Goal: Contribute content: Contribute content

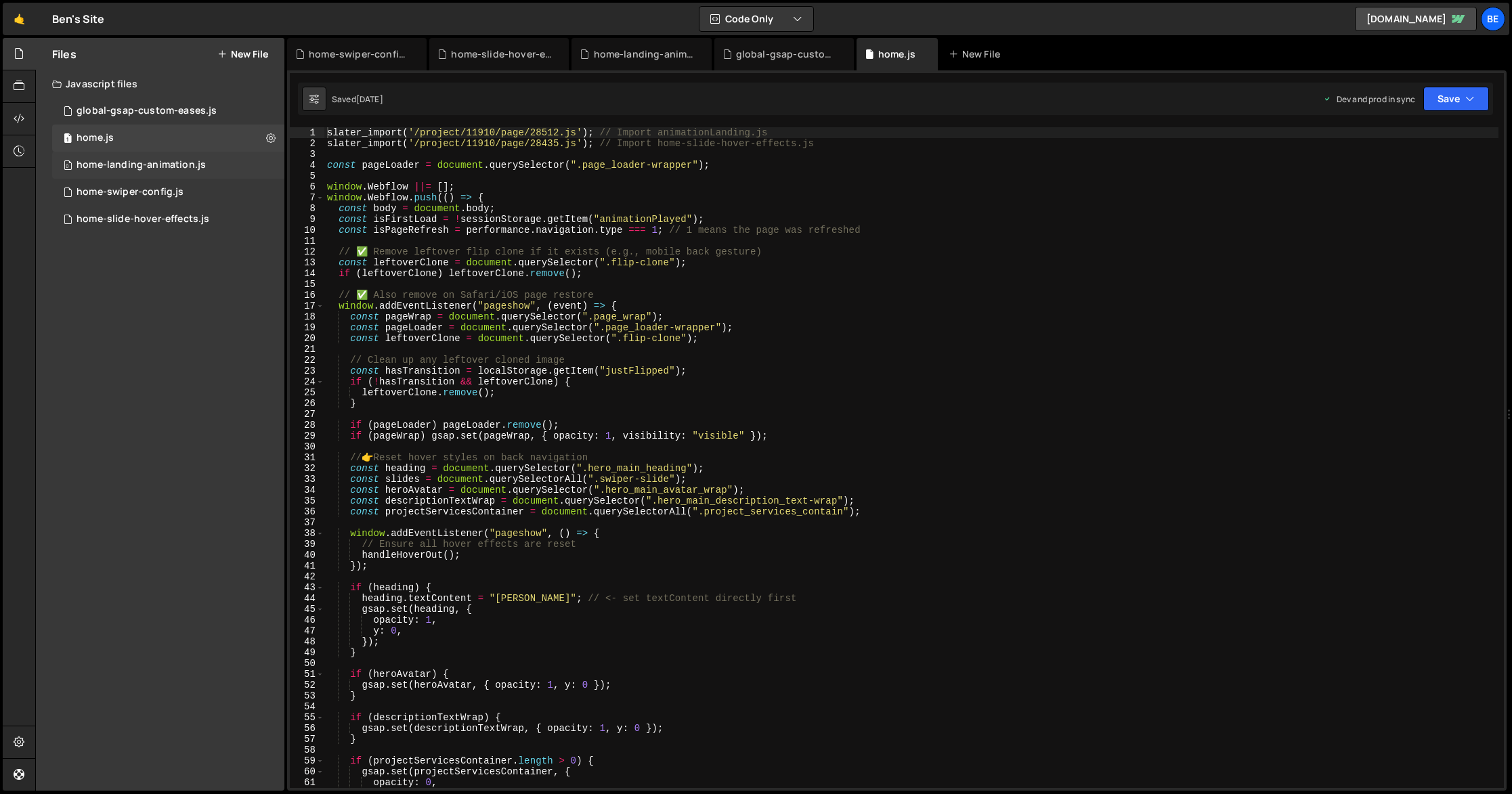
click at [129, 163] on div "home-landing-animation.js" at bounding box center [141, 165] width 130 height 12
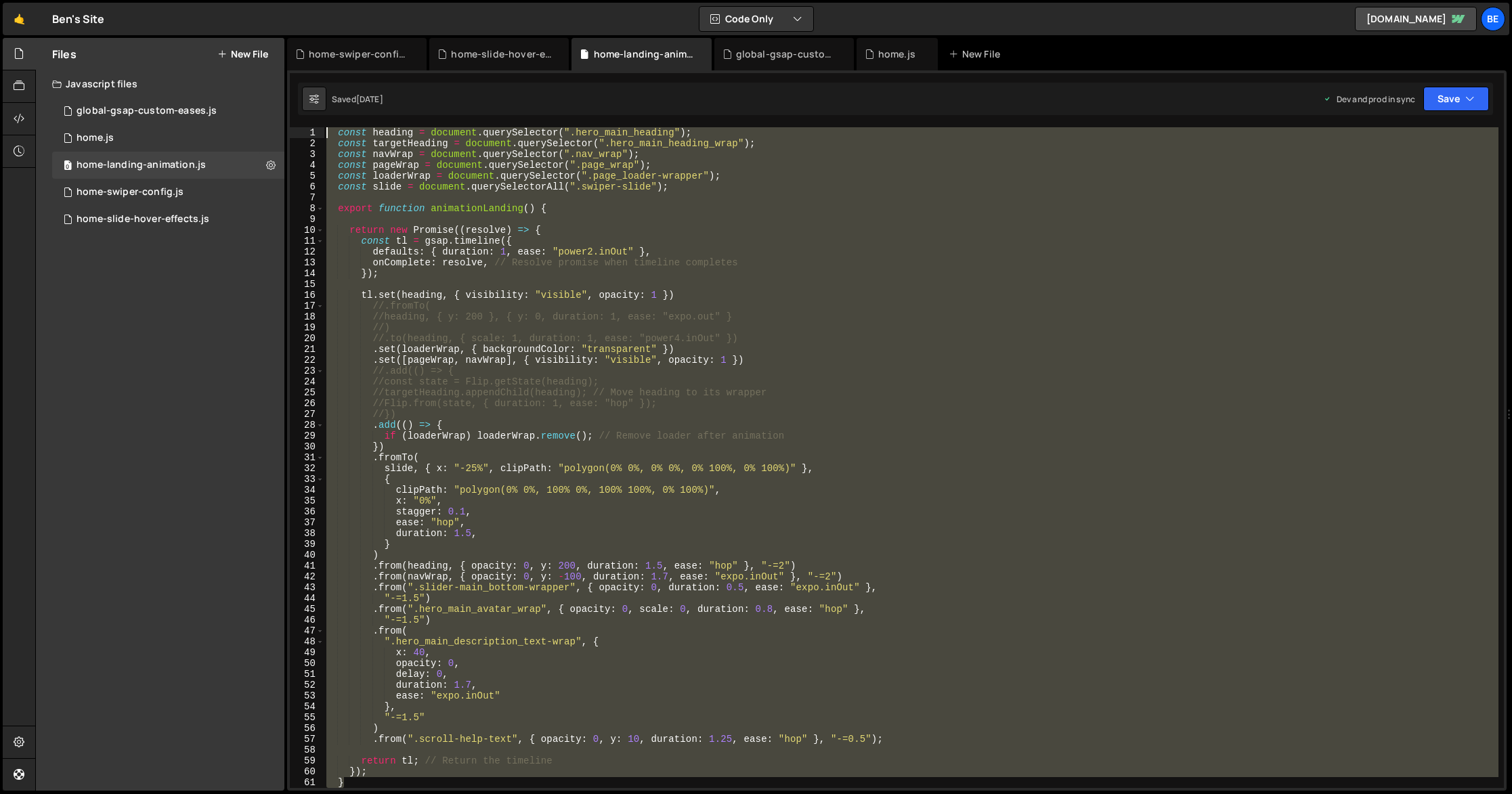
drag, startPoint x: 382, startPoint y: 759, endPoint x: 345, endPoint y: 125, distance: 635.1
click at [345, 125] on div "1 2 3 4 5 6 7 8 9 10 11 12 13 14 15 16 17 18 19 20 21 22 23 24 25 26 27 28 29 3…" at bounding box center [897, 430] width 1219 height 720
type textarea "const heading = document.querySelector(".hero_main_heading"); const targetHeadi…"
click at [575, 284] on div "const heading = document . querySelector ( ".hero_main_heading" ) ; const targe…" at bounding box center [911, 457] width 1175 height 661
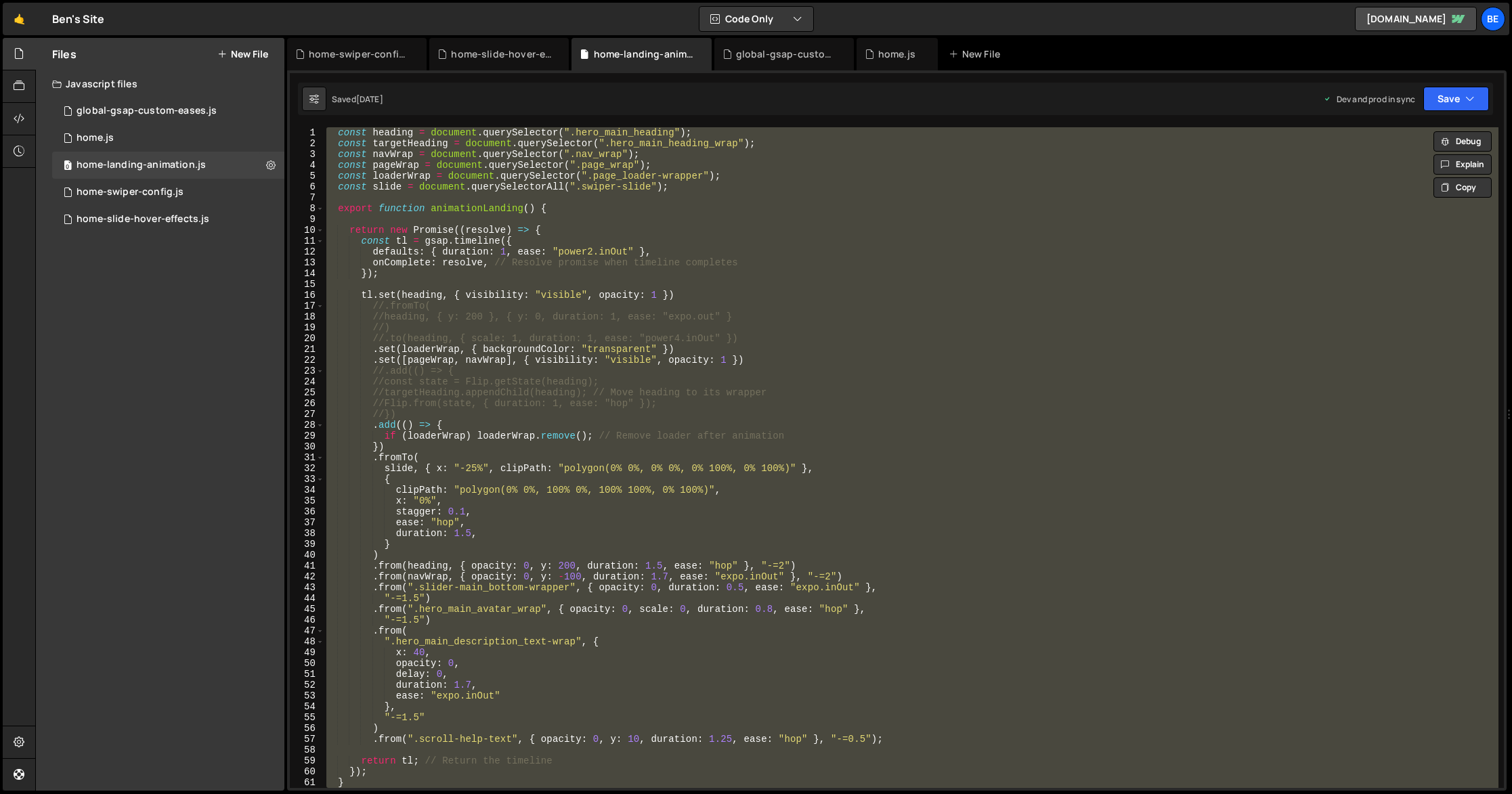
paste textarea "}"
type textarea "}"
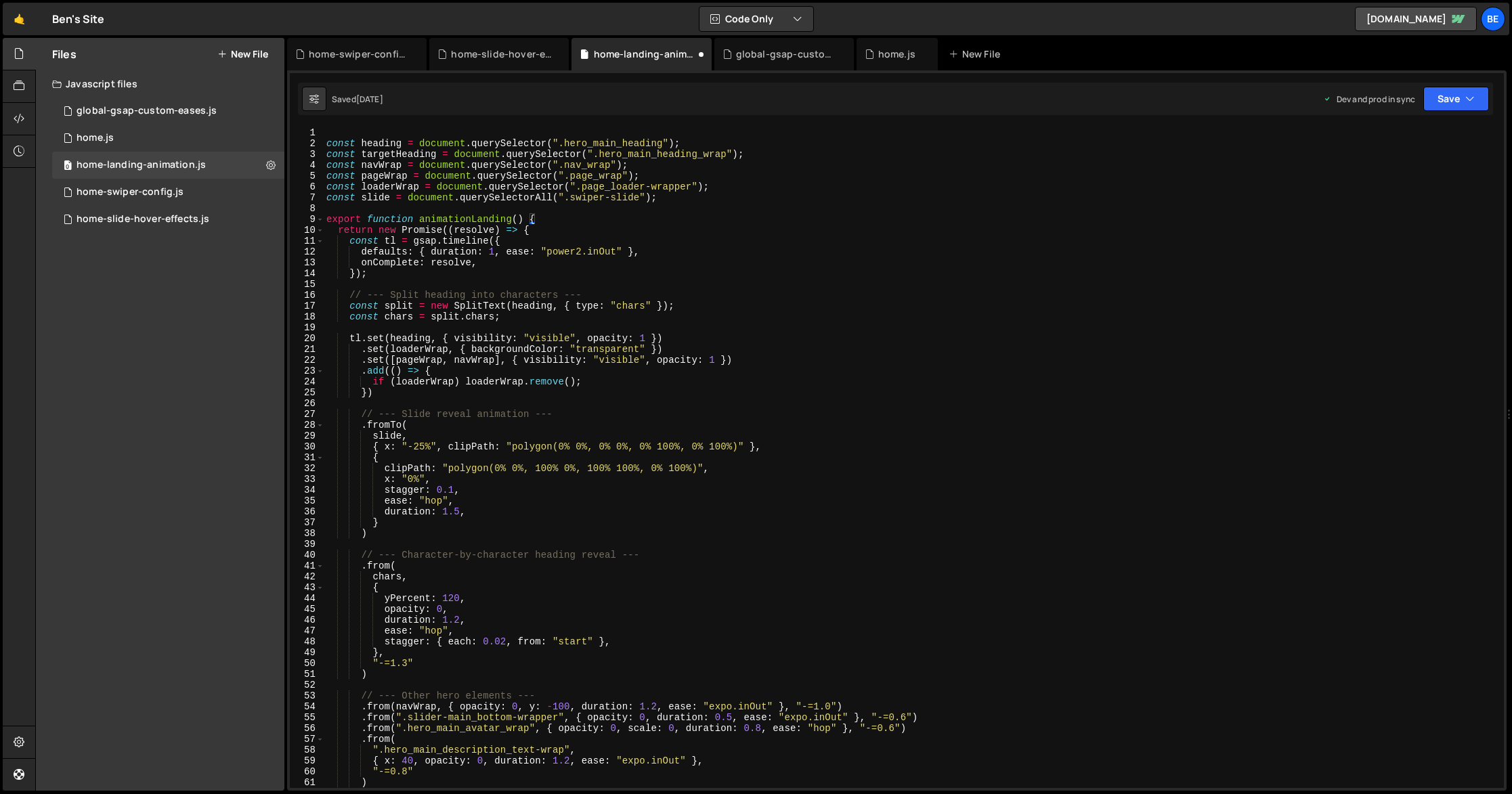
click at [425, 130] on div "const heading = document . querySelector ( ".hero_main_heading" ) ; const targe…" at bounding box center [911, 468] width 1175 height 682
click at [1442, 94] on button "Save" at bounding box center [1455, 99] width 65 height 25
click at [1418, 185] on div "Saved [DATE]" at bounding box center [1410, 190] width 141 height 16
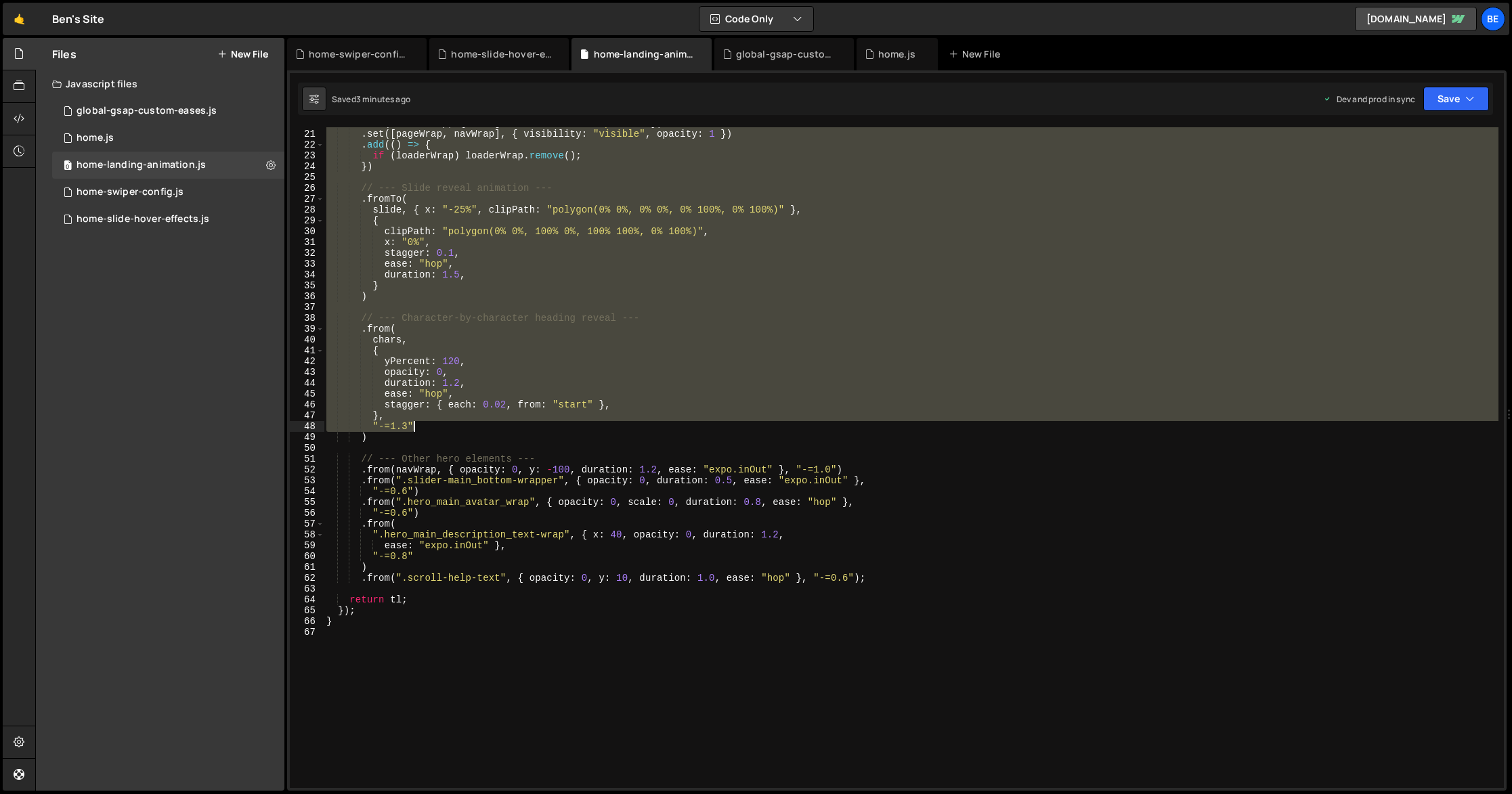
scroll to position [221, 0]
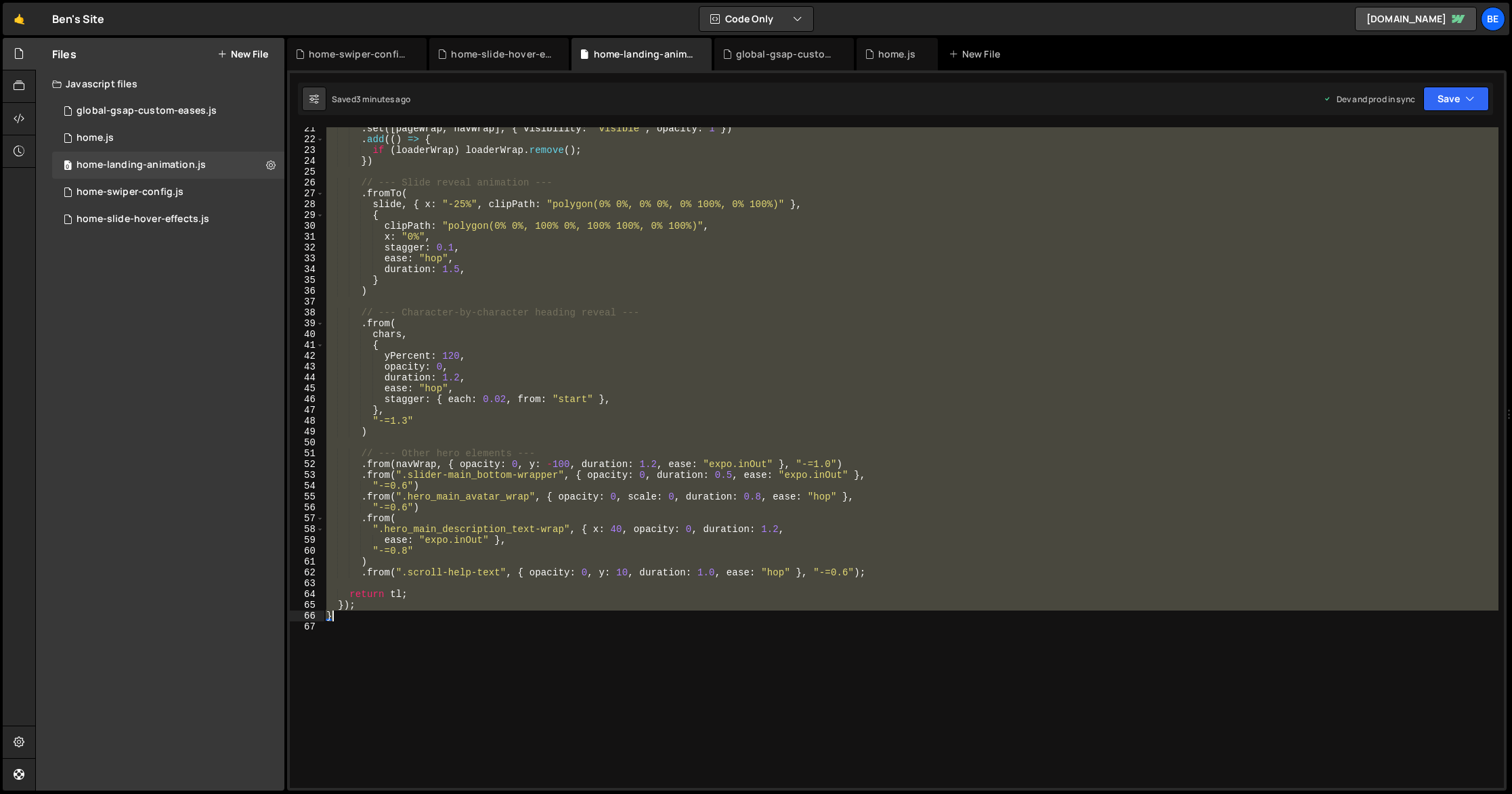
drag, startPoint x: 327, startPoint y: 131, endPoint x: 577, endPoint y: 618, distance: 547.4
click at [577, 618] on div ". set ([ pageWrap , navWrap ] , { visibility : "visible" , opacity : 1 }) . add…" at bounding box center [911, 464] width 1175 height 682
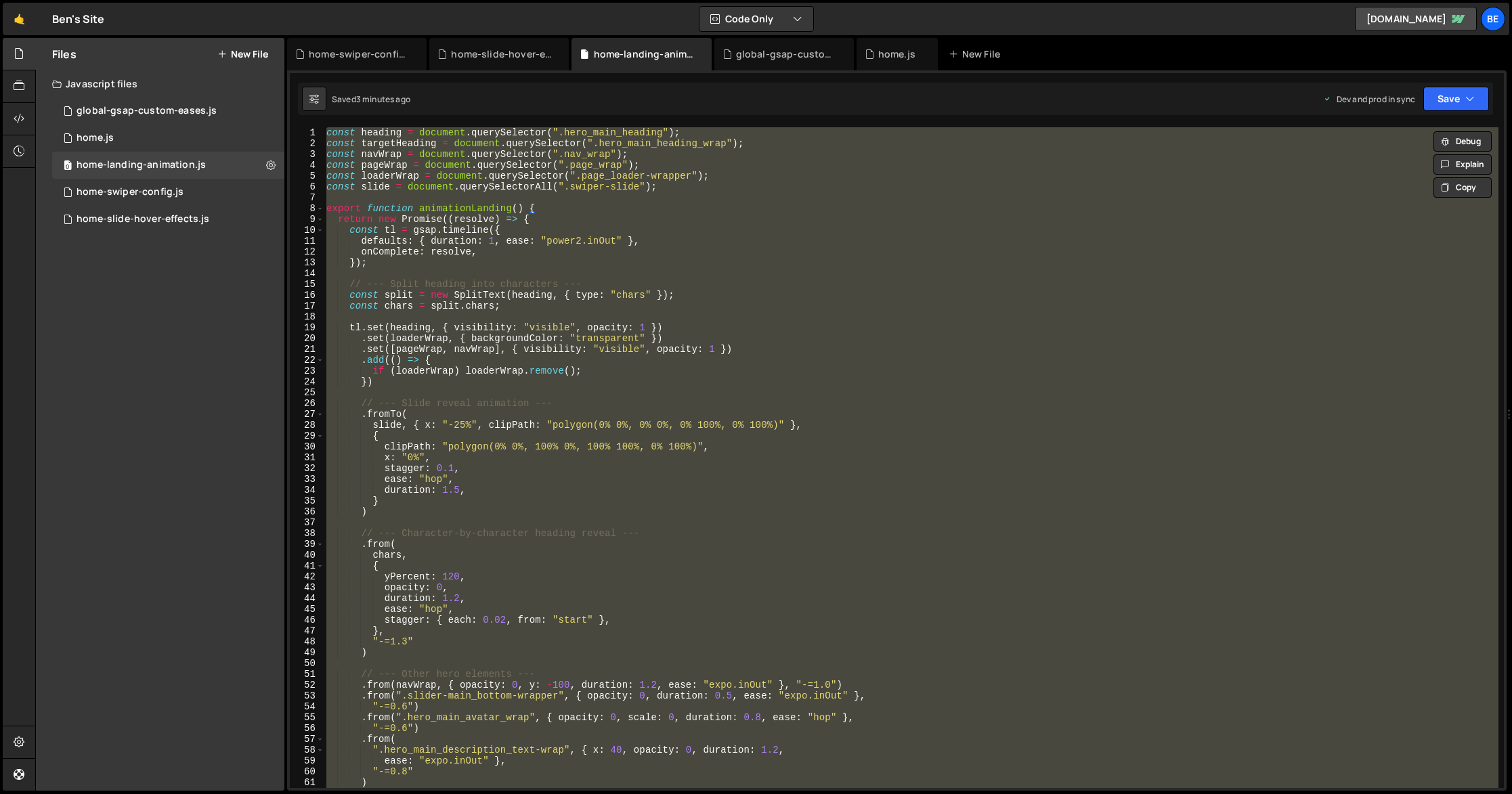
paste textarea
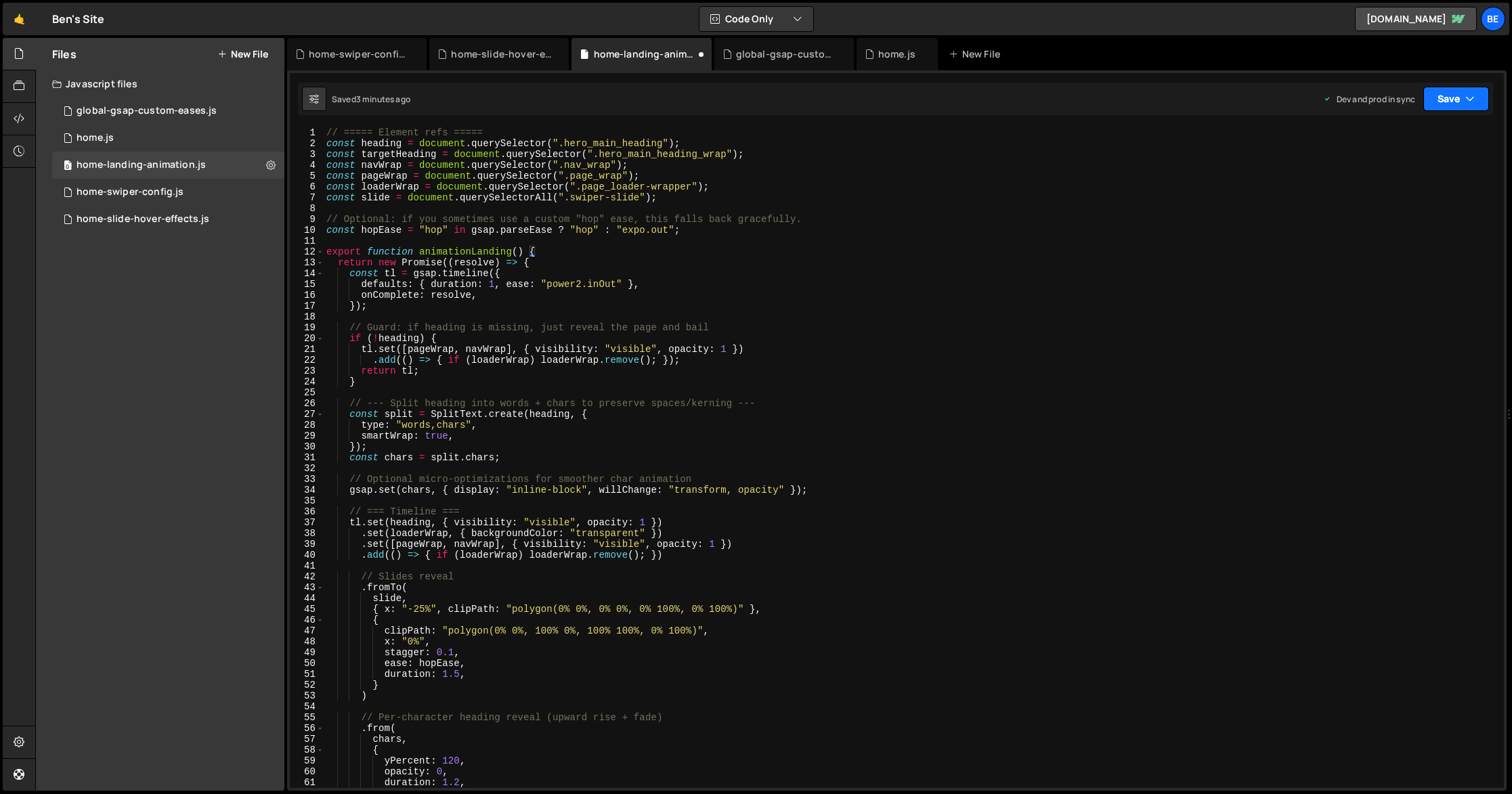
click at [1468, 98] on icon "button" at bounding box center [1470, 98] width 9 height 13
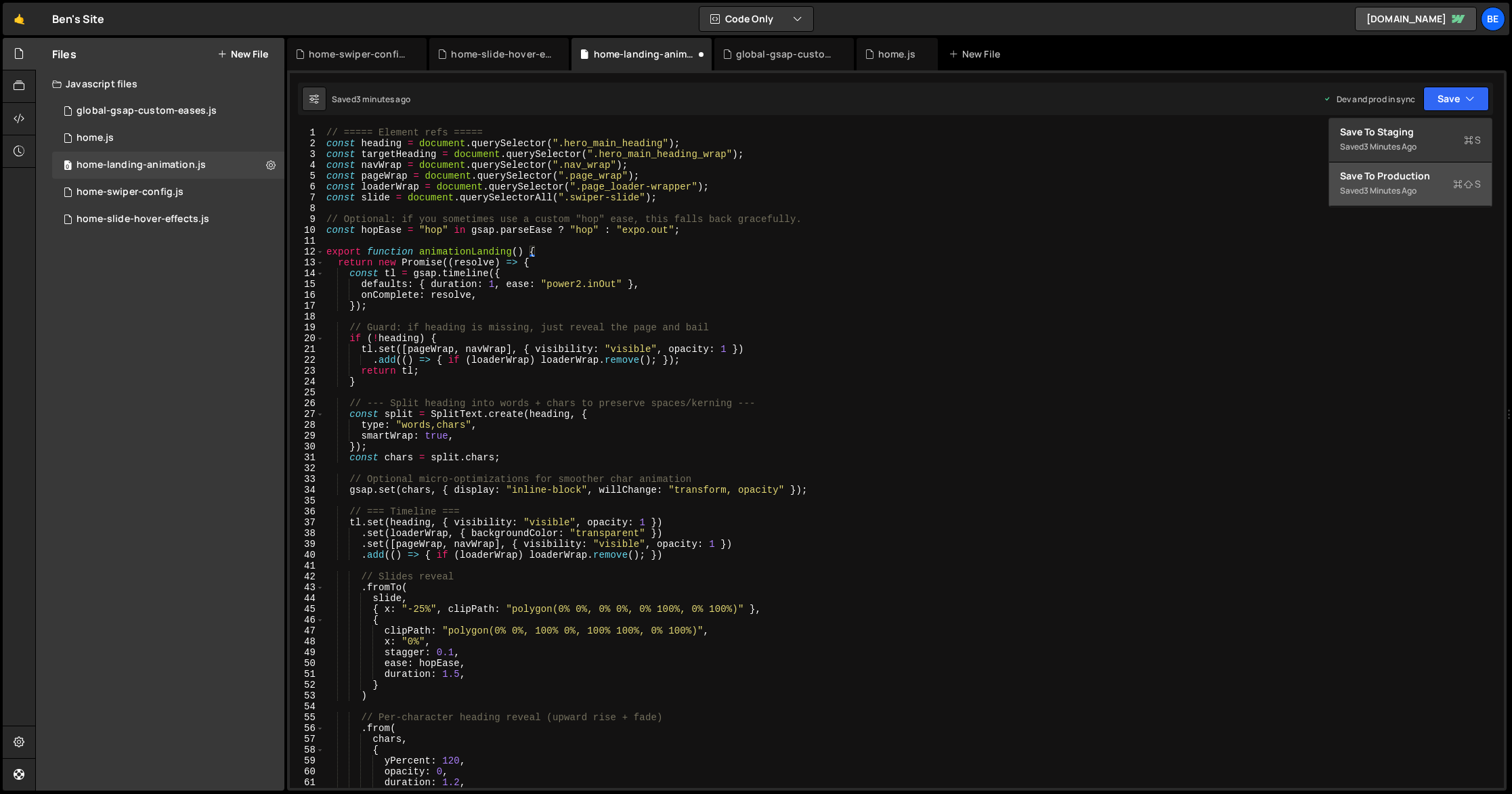
click at [1416, 189] on div "3 minutes ago" at bounding box center [1390, 190] width 53 height 11
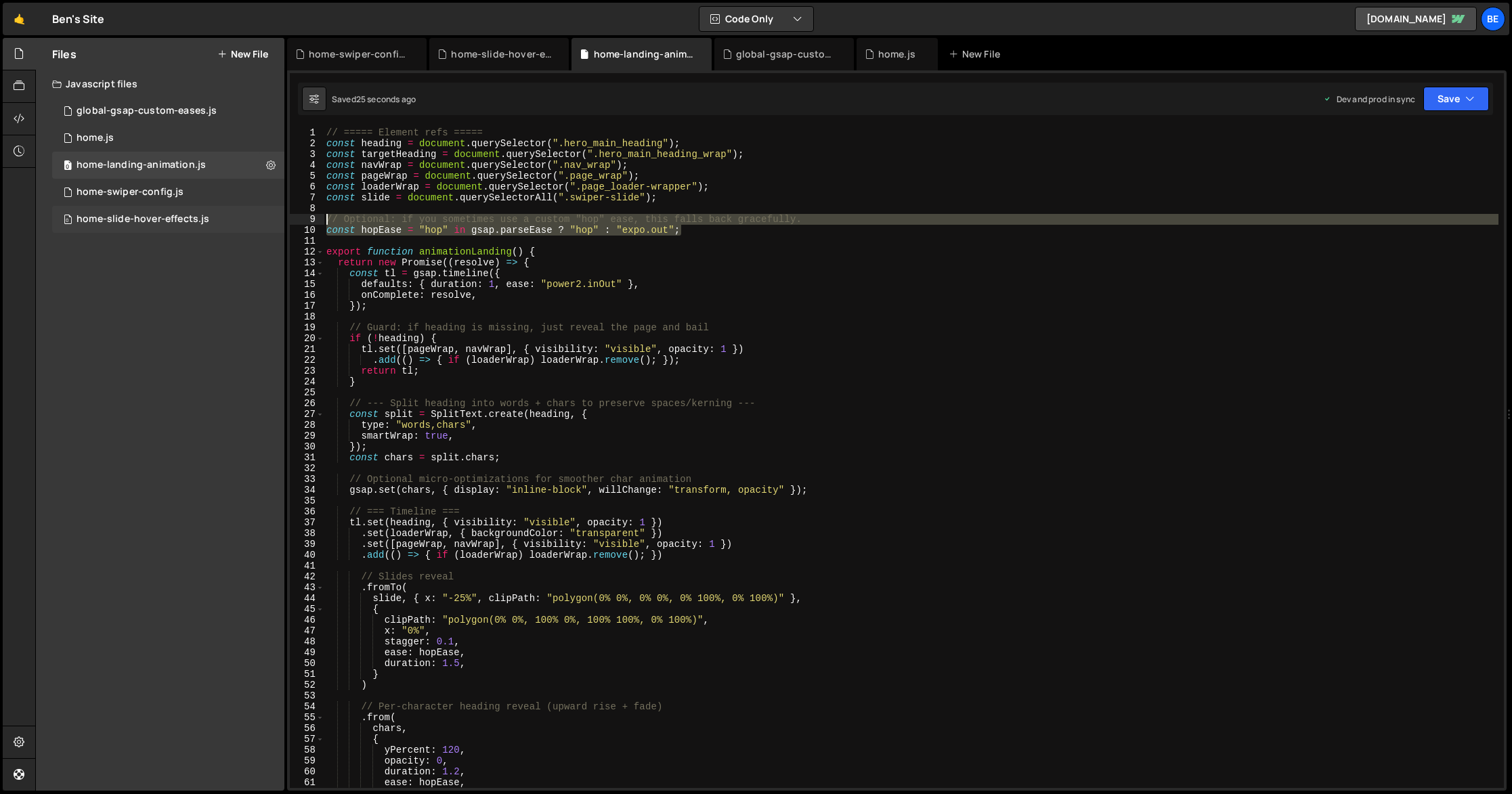
drag, startPoint x: 703, startPoint y: 227, endPoint x: 276, endPoint y: 218, distance: 427.1
click at [276, 218] on div "Files New File Javascript files 1 global-gsap-custom-eases.js 0 1 home.js 0 0 h…" at bounding box center [774, 415] width 1477 height 753
type textarea "// Optional: if you sometimes use a custom "hop" ease, this falls back graceful…"
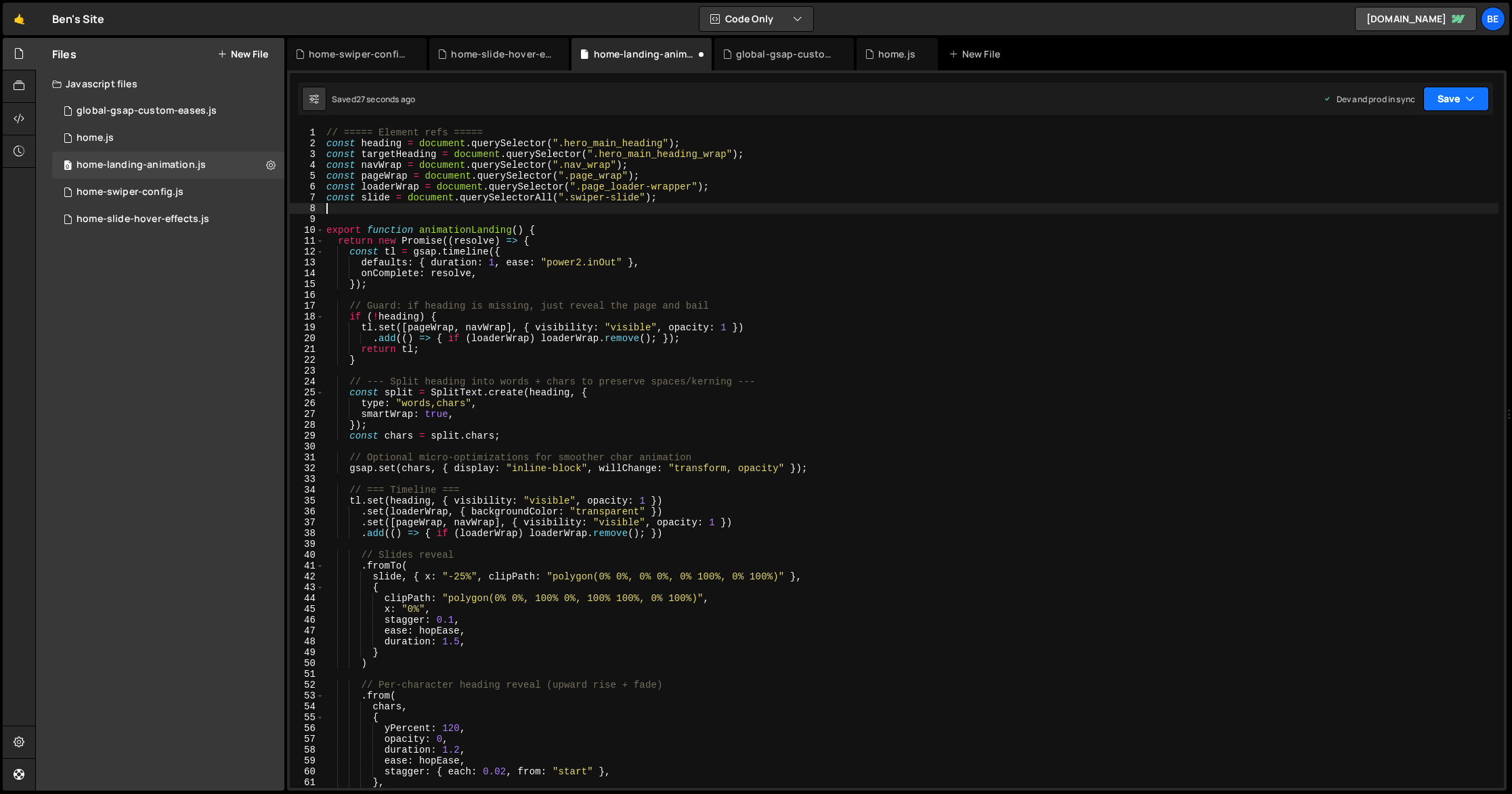
click at [1451, 97] on button "Save" at bounding box center [1455, 99] width 65 height 25
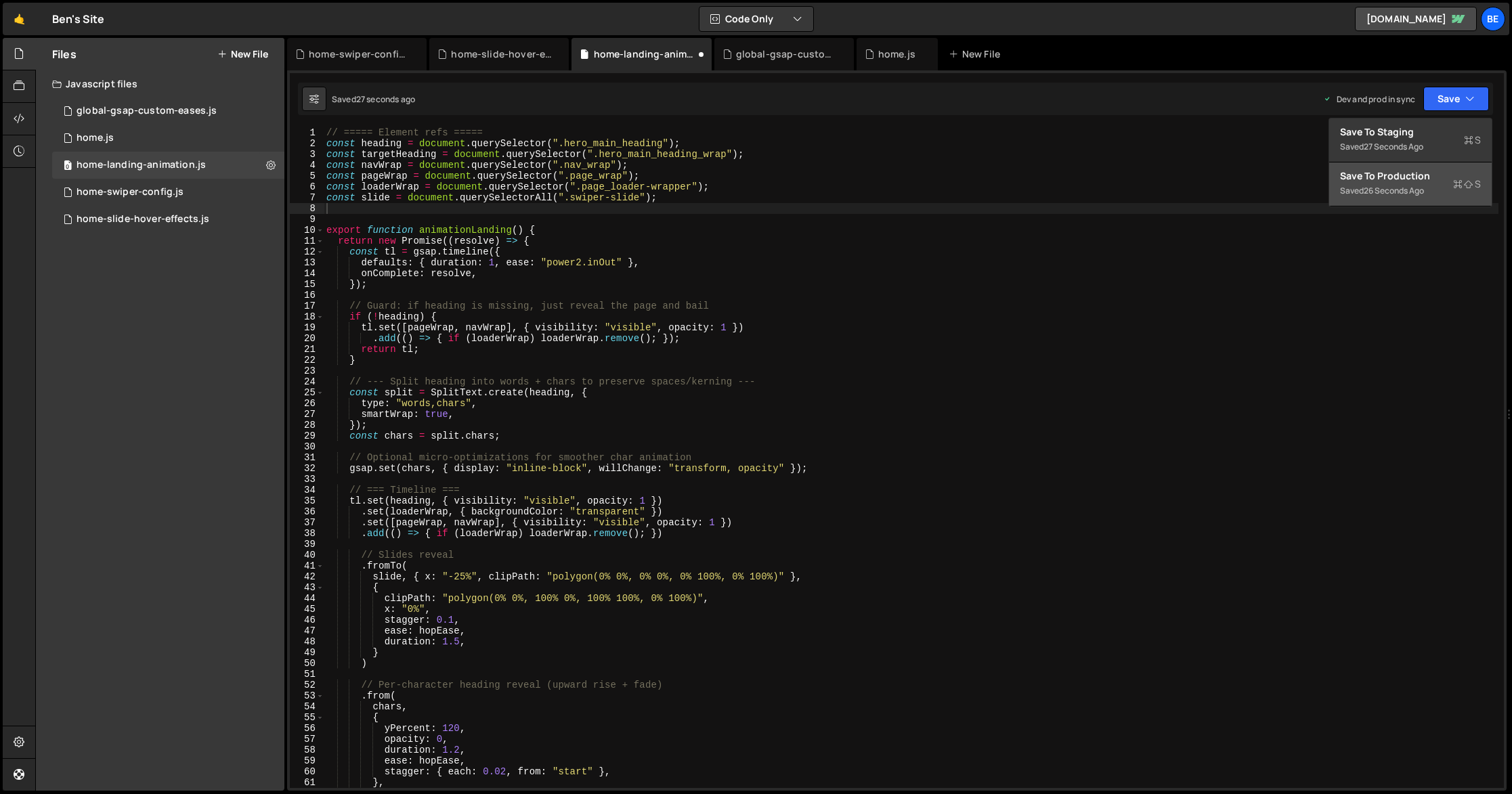
click at [1412, 185] on div "26 seconds ago" at bounding box center [1394, 190] width 61 height 11
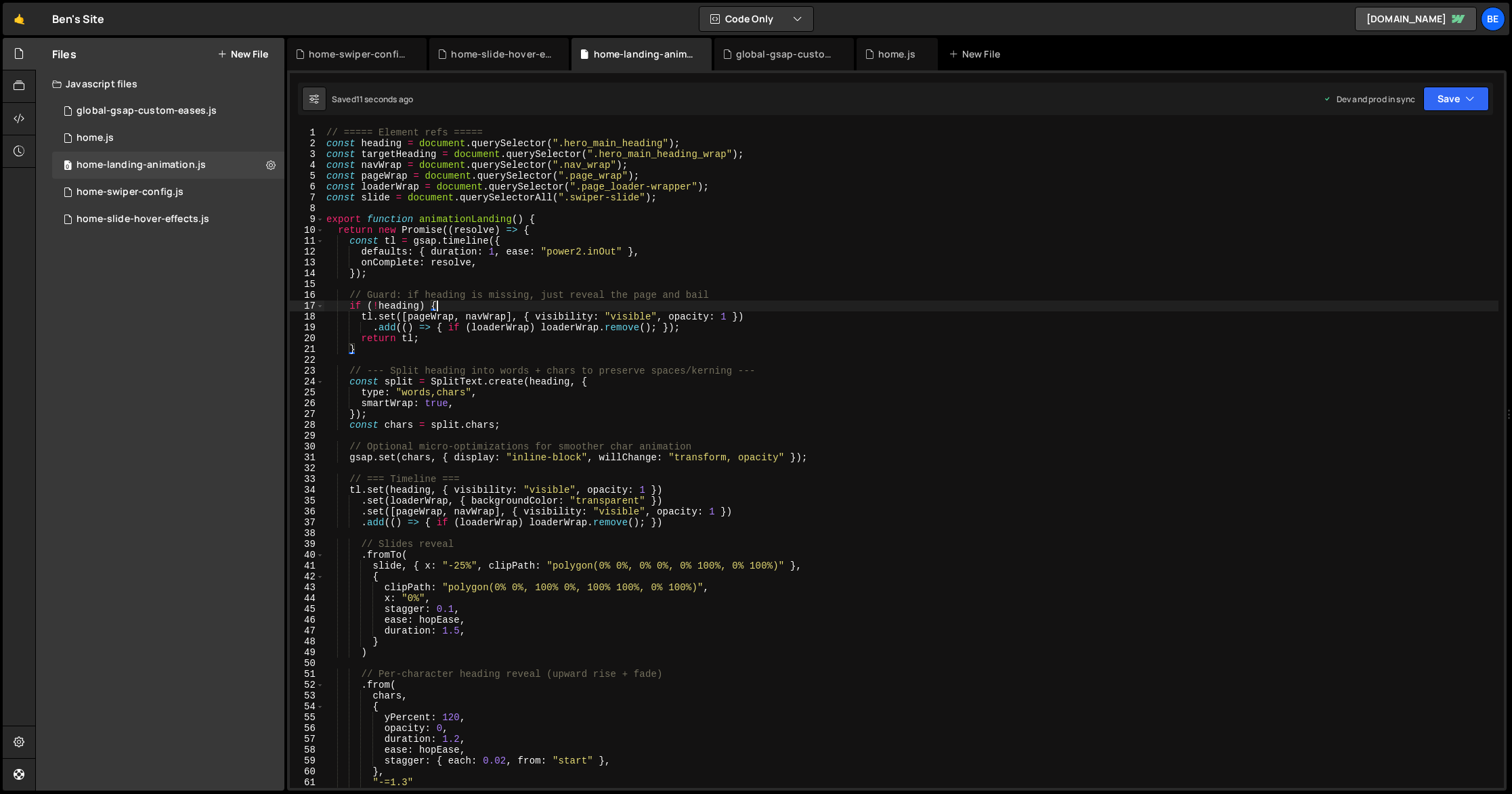
click at [610, 305] on div "// ===== Element refs ===== const heading = document . querySelector ( ".hero_m…" at bounding box center [911, 468] width 1175 height 682
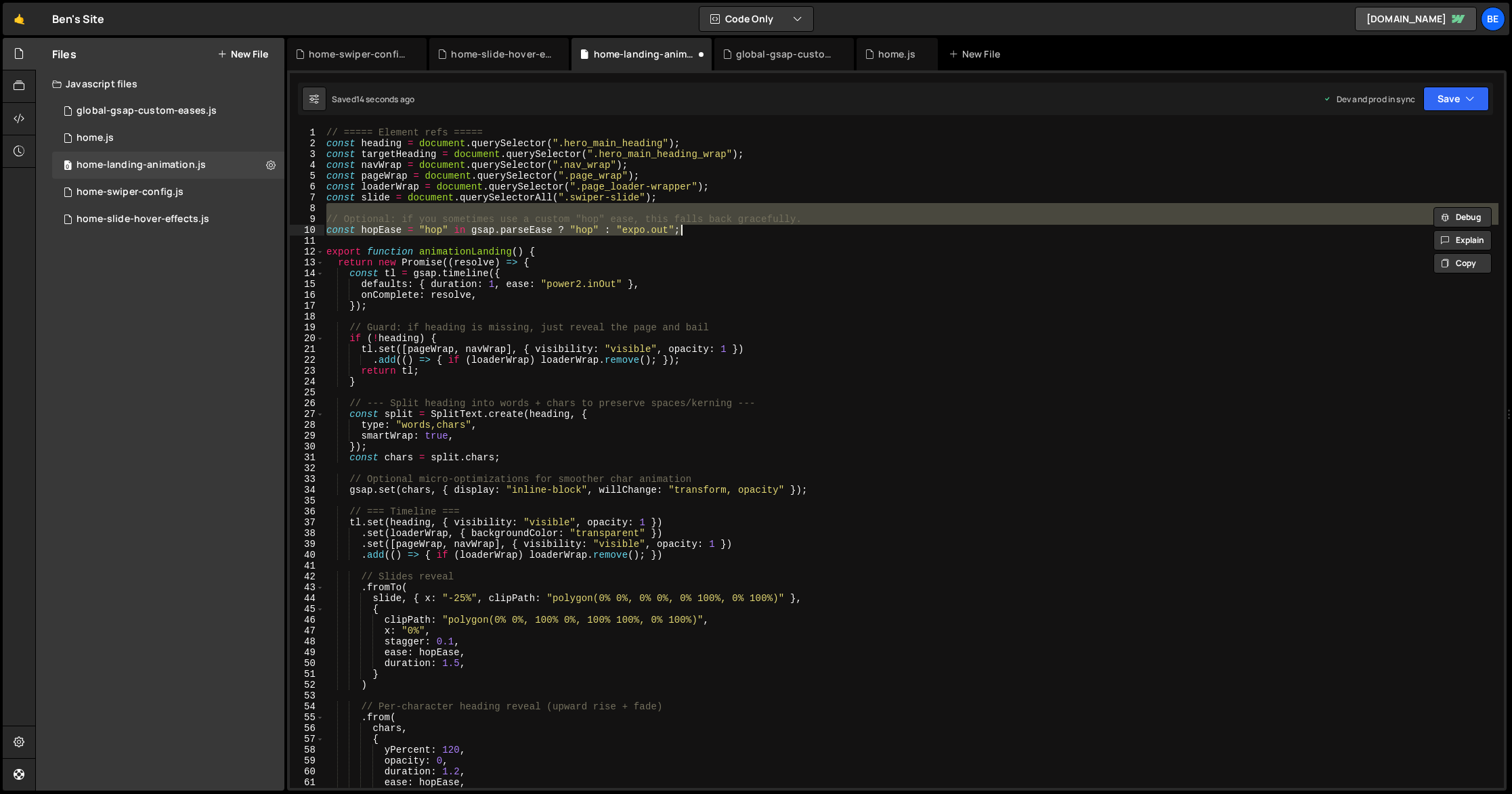
click at [609, 279] on div "// ===== Element refs ===== const heading = document . querySelector ( ".hero_m…" at bounding box center [911, 468] width 1175 height 682
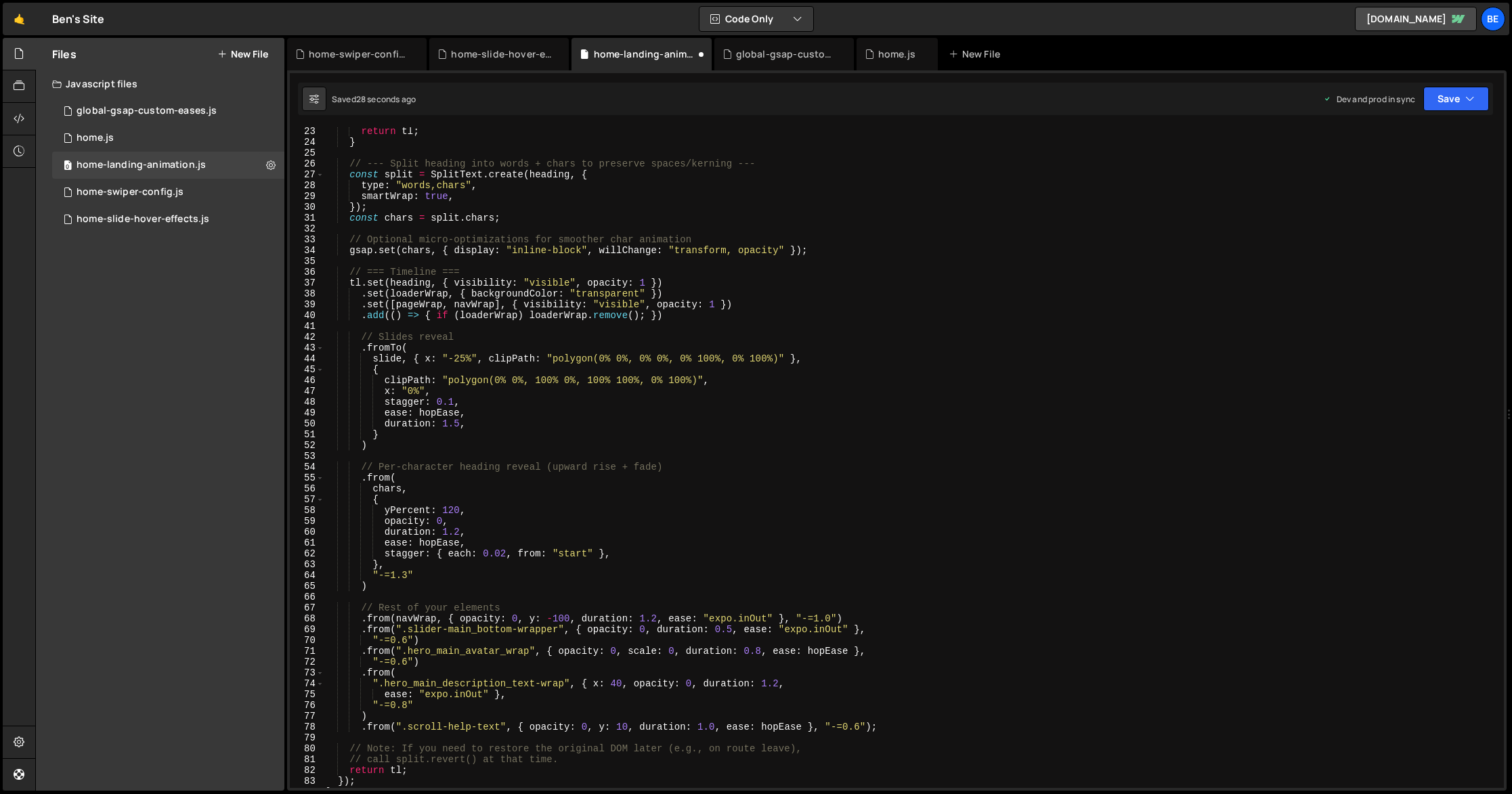
scroll to position [279, 0]
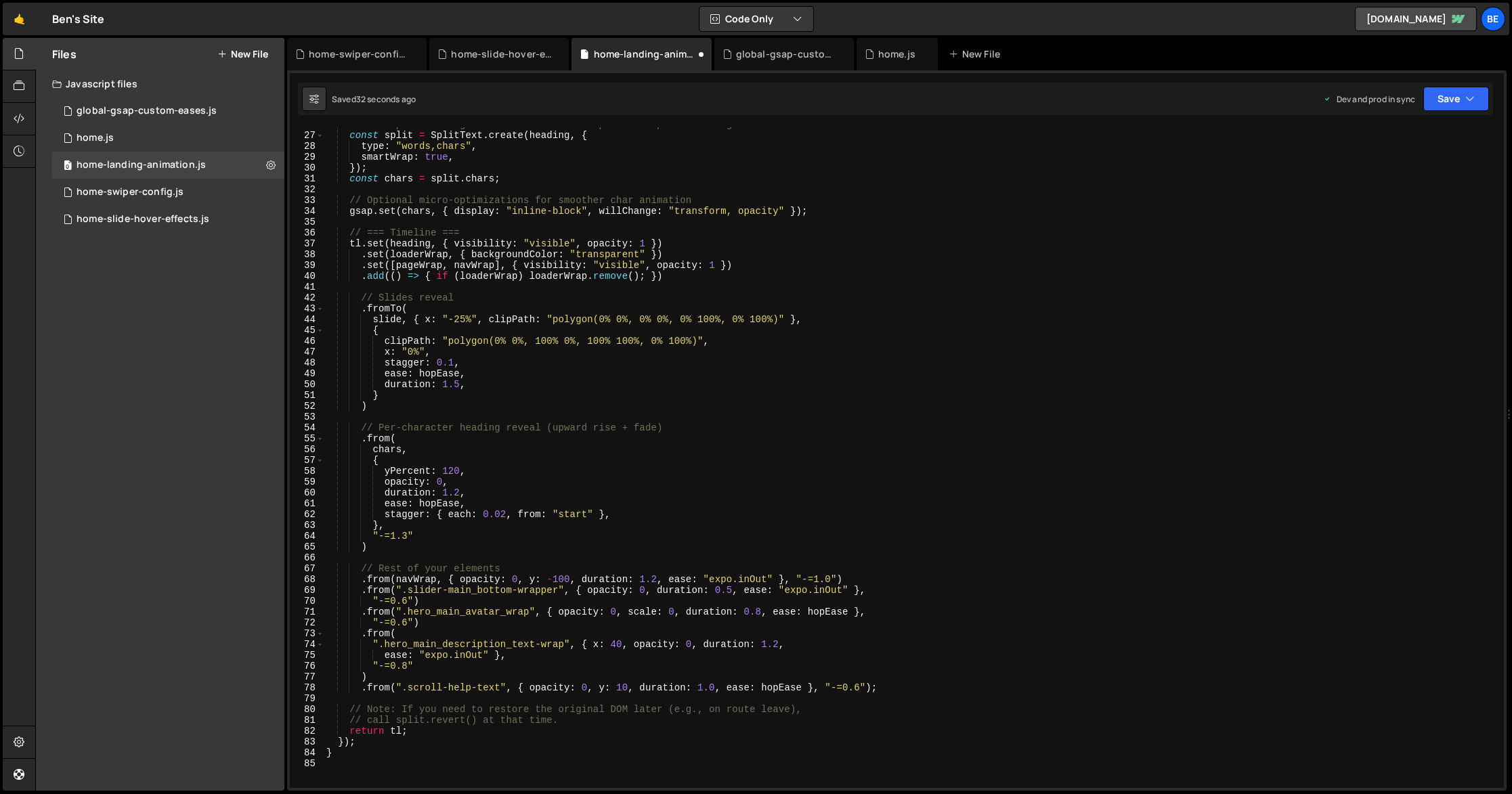
click at [438, 375] on div "// --- Split heading into words + chars to preserve spaces/kerning --- const sp…" at bounding box center [911, 460] width 1175 height 682
type textarea "ease: hopEase,"
click at [438, 375] on div "// --- Split heading into words + chars to preserve spaces/kerning --- const sp…" at bounding box center [911, 460] width 1175 height 682
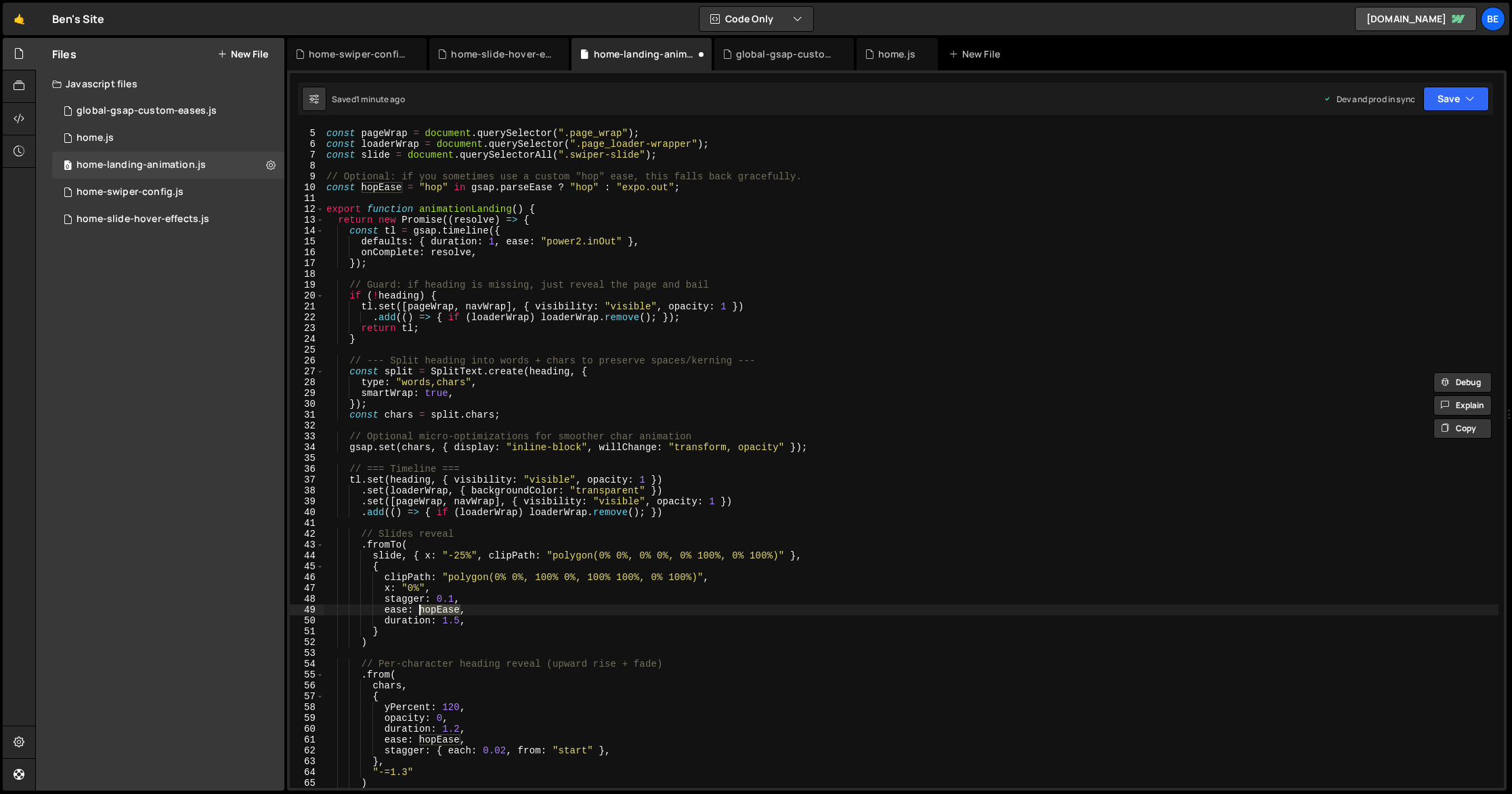
scroll to position [0, 0]
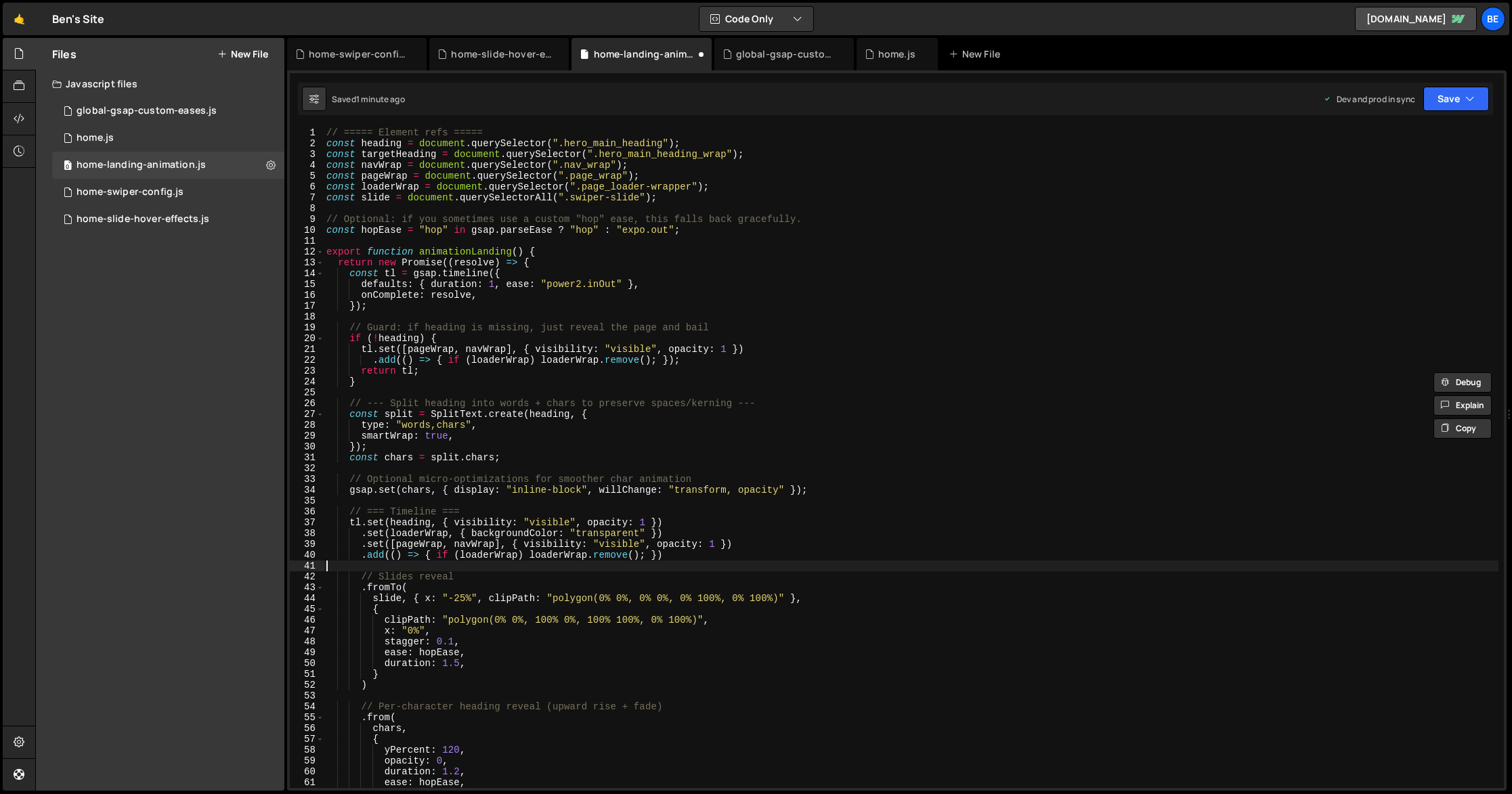
click at [602, 567] on div "// ===== Element refs ===== const heading = document . querySelector ( ".hero_m…" at bounding box center [911, 468] width 1175 height 682
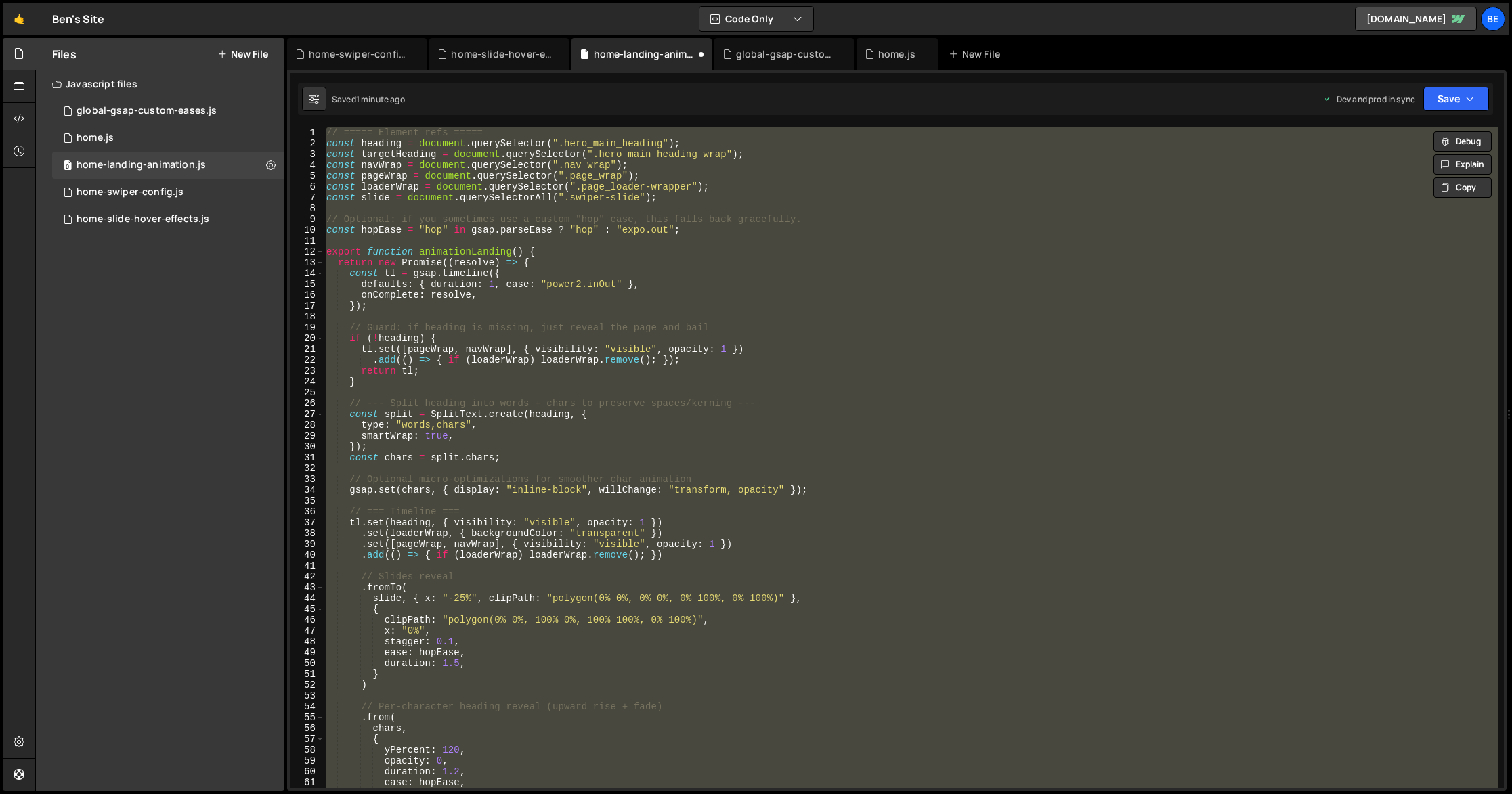
paste textarea
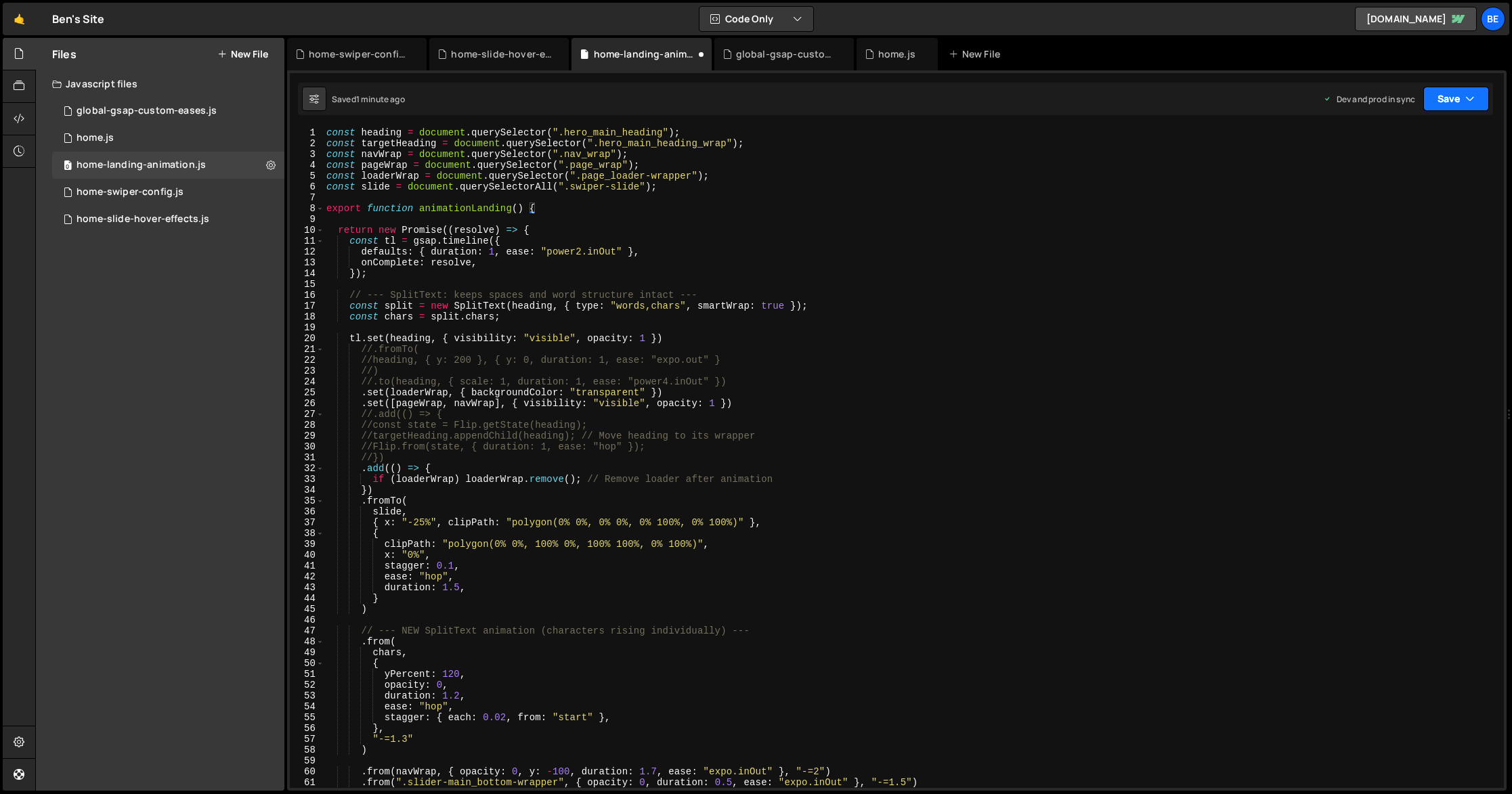
click at [1463, 96] on button "Save" at bounding box center [1455, 99] width 65 height 25
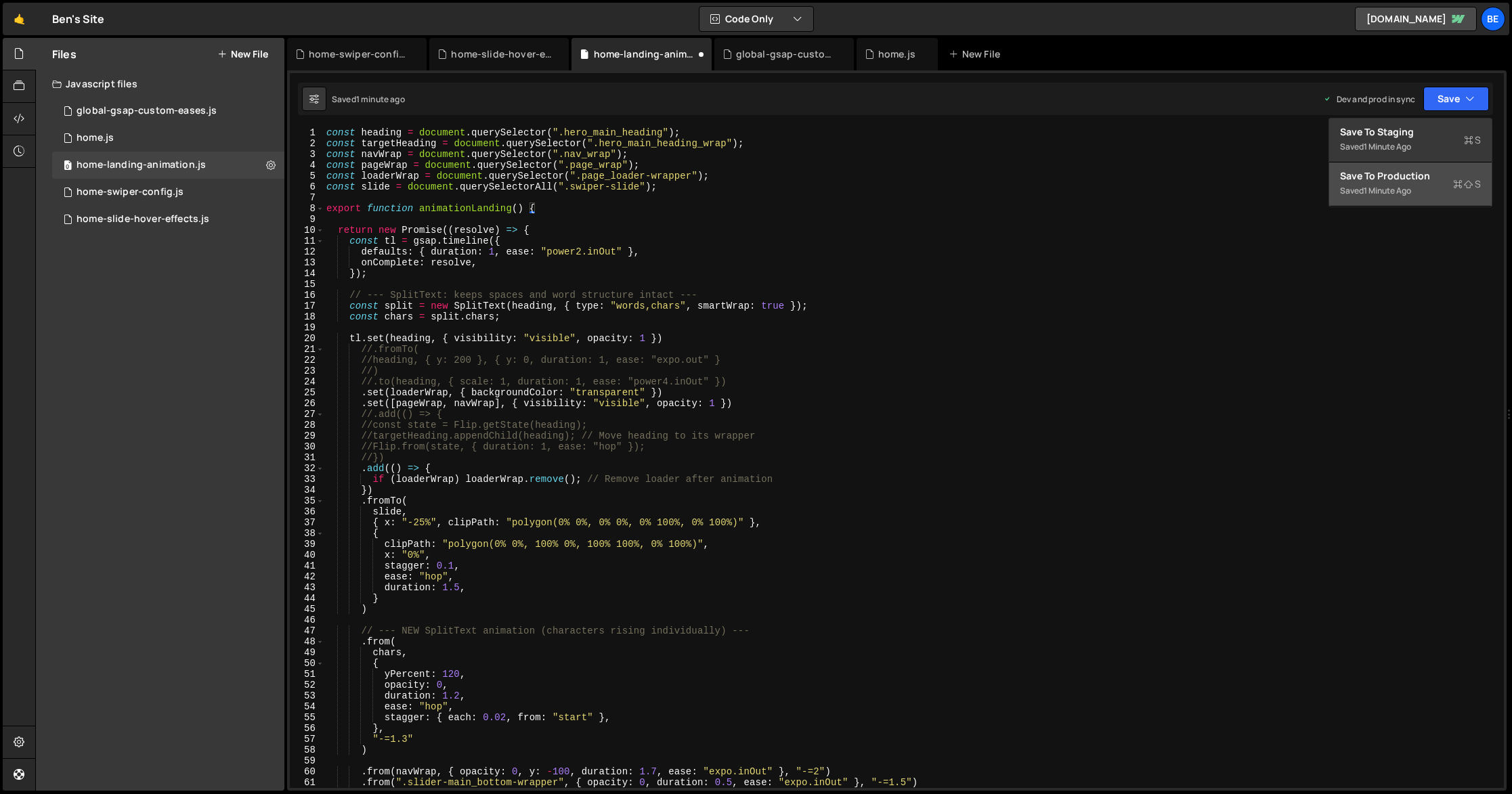
click at [1407, 195] on div "1 minute ago" at bounding box center [1387, 190] width 47 height 11
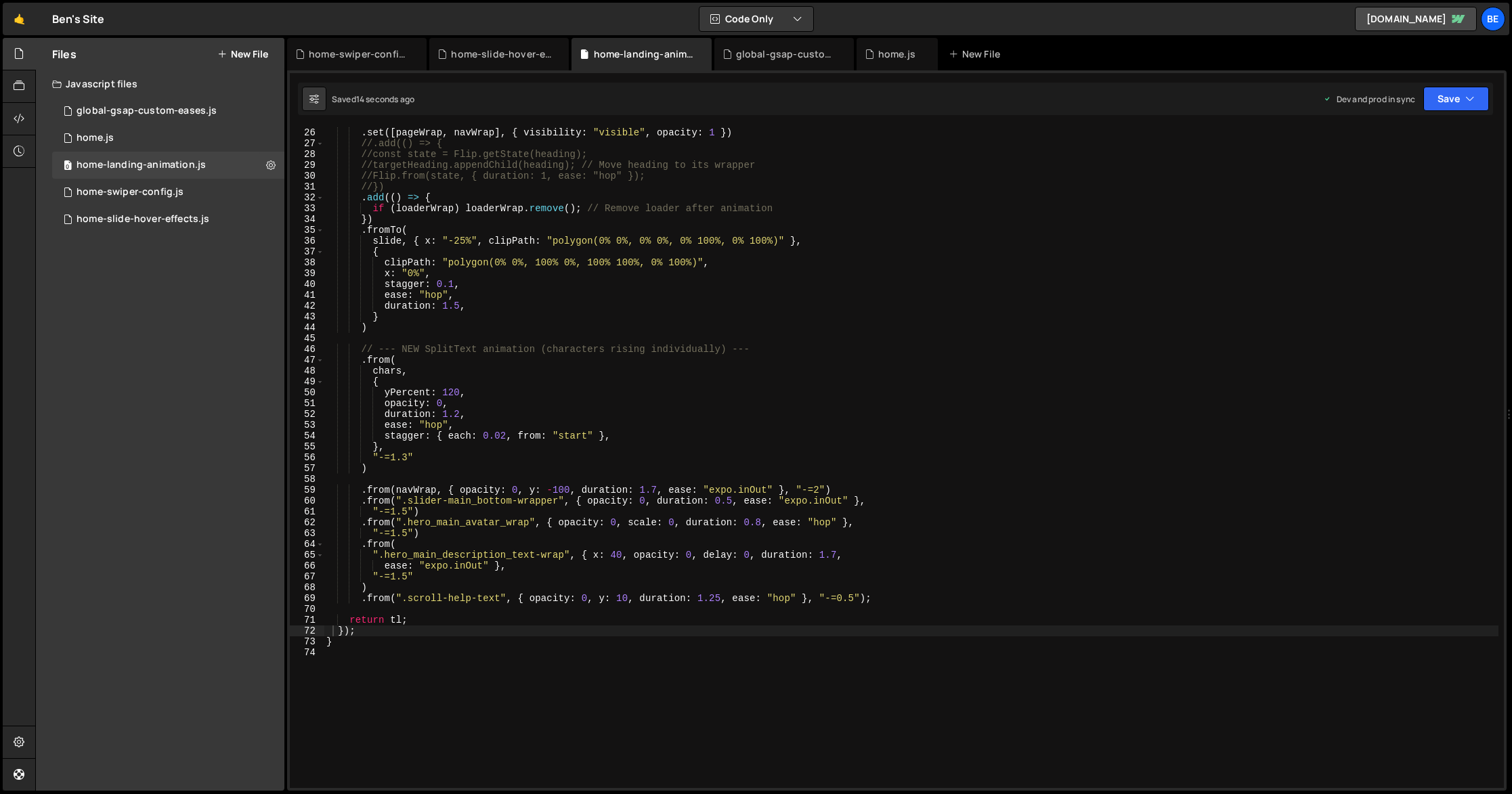
scroll to position [251, 0]
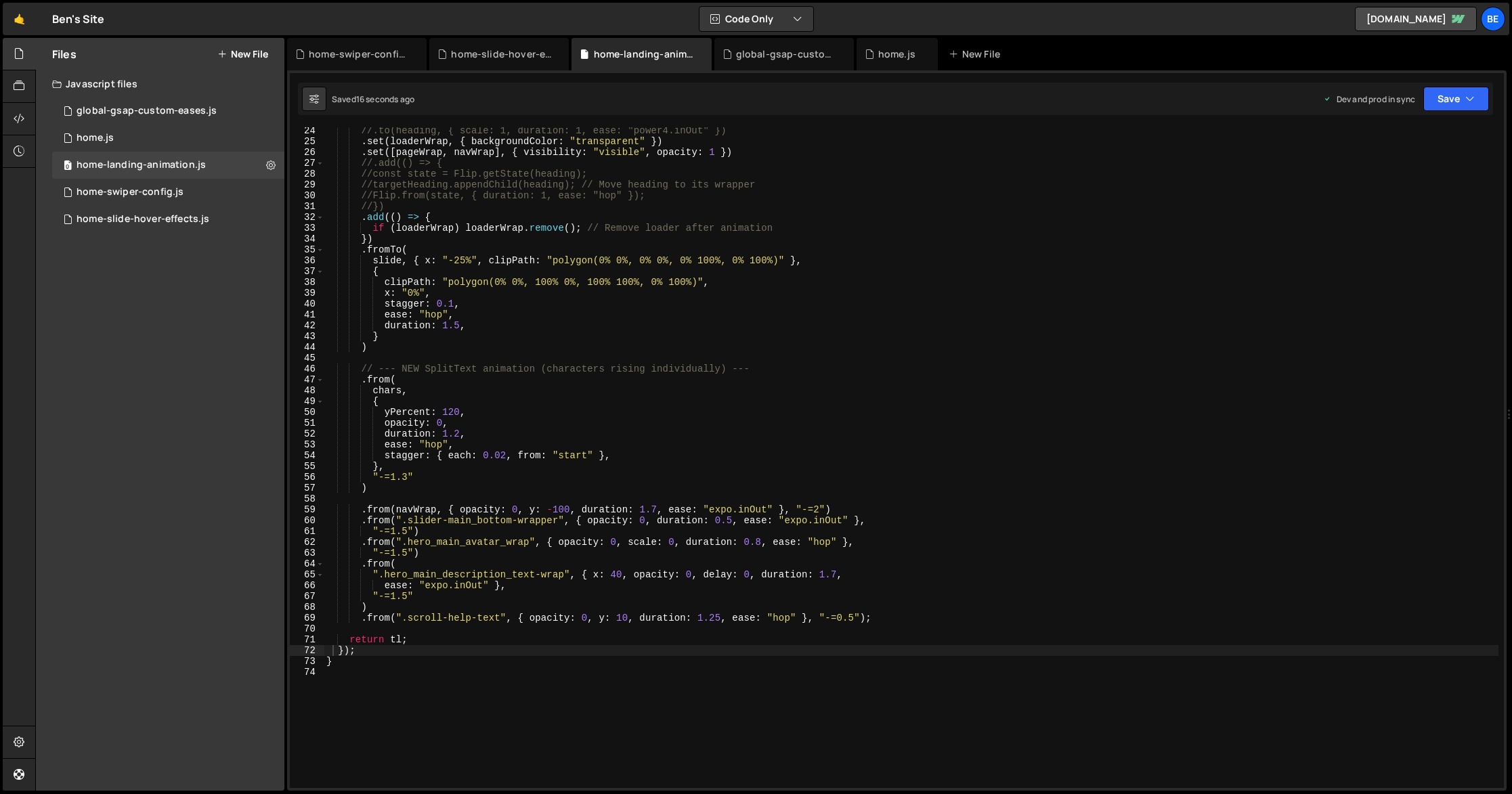
click at [441, 446] on div "//.to(heading, { scale: 1, duration: 1, ease: "power4.inOut" }) . set ( loaderW…" at bounding box center [911, 466] width 1175 height 682
click at [506, 455] on div "//.to(heading, { scale: 1, duration: 1, ease: "power4.inOut" }) . set ( loaderW…" at bounding box center [911, 466] width 1175 height 682
click at [460, 433] on div "//.to(heading, { scale: 1, duration: 1, ease: "power4.inOut" }) . set ( loaderW…" at bounding box center [911, 466] width 1175 height 682
click at [564, 394] on div "//.to(heading, { scale: 1, duration: 1, ease: "power4.inOut" }) . set ( loaderW…" at bounding box center [911, 466] width 1175 height 682
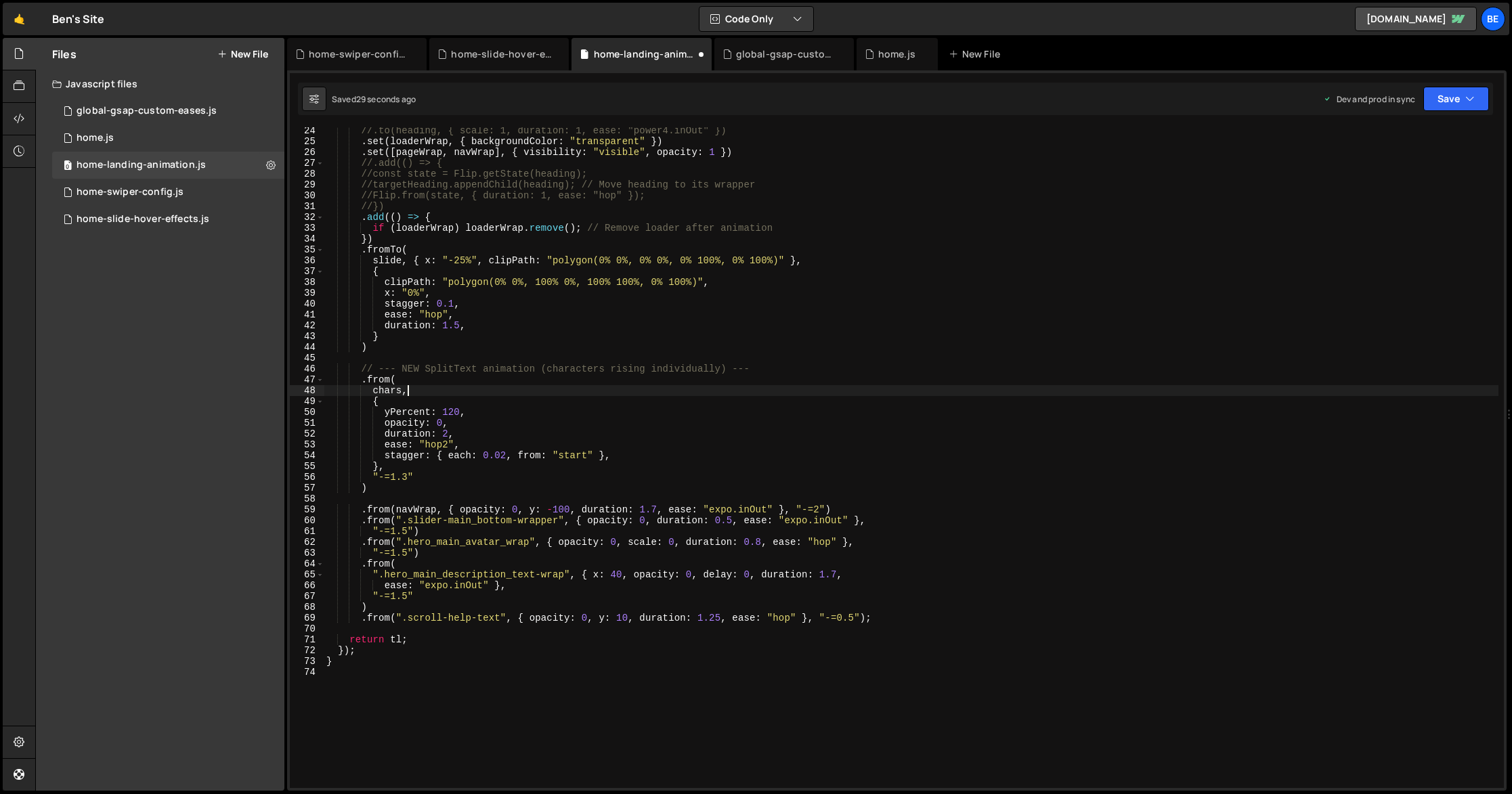
scroll to position [0, 5]
click at [1446, 96] on button "Save" at bounding box center [1455, 99] width 65 height 25
click at [1418, 176] on div "Save to Production S" at bounding box center [1410, 176] width 141 height 13
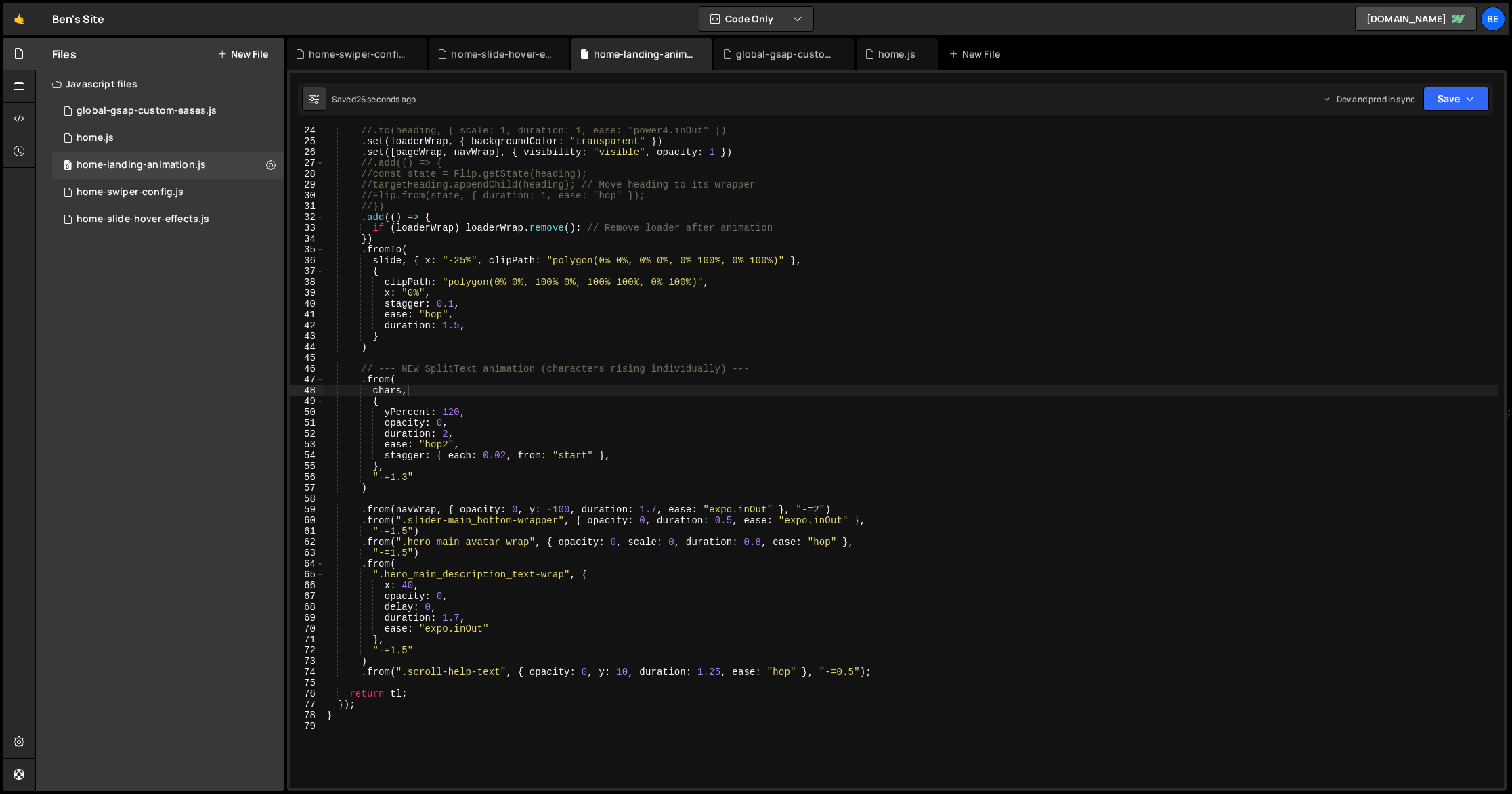
click at [506, 457] on div "//.to(heading, { scale: 1, duration: 1, ease: "power4.inOut" }) . set ( loaderW…" at bounding box center [911, 466] width 1175 height 682
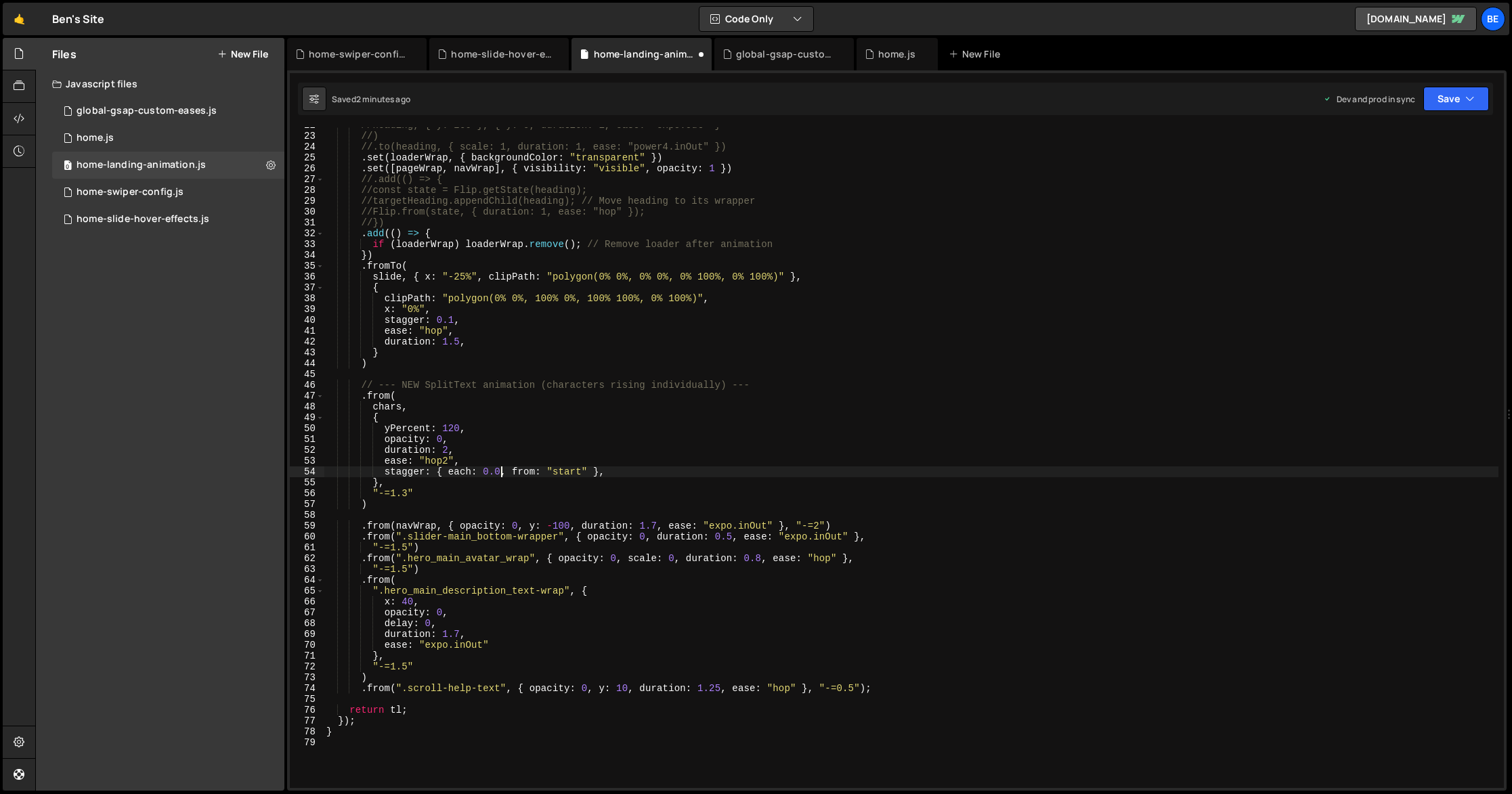
scroll to position [0, 12]
click at [447, 451] on div "//heading, { y: 200 }, { y: 0, duration: 1, ease: "expo.out" } //) //.to(headin…" at bounding box center [911, 461] width 1175 height 682
click at [1466, 105] on icon "button" at bounding box center [1470, 98] width 9 height 13
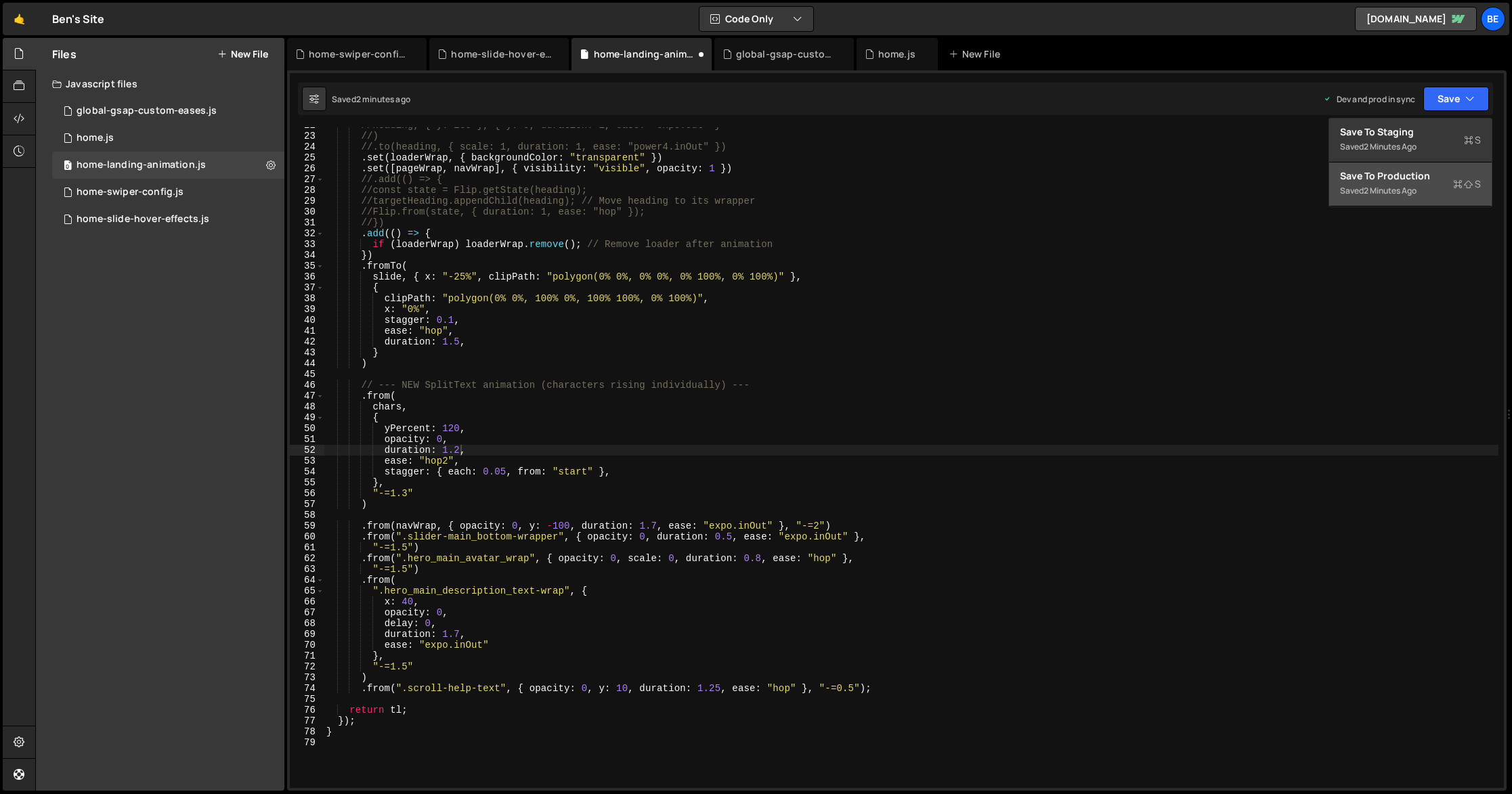
click at [1418, 179] on div "Save to Production S" at bounding box center [1410, 176] width 141 height 13
click at [460, 451] on div "//heading, { y: 200 }, { y: 0, duration: 1, ease: "expo.out" } //) //.to(headin…" at bounding box center [911, 461] width 1175 height 682
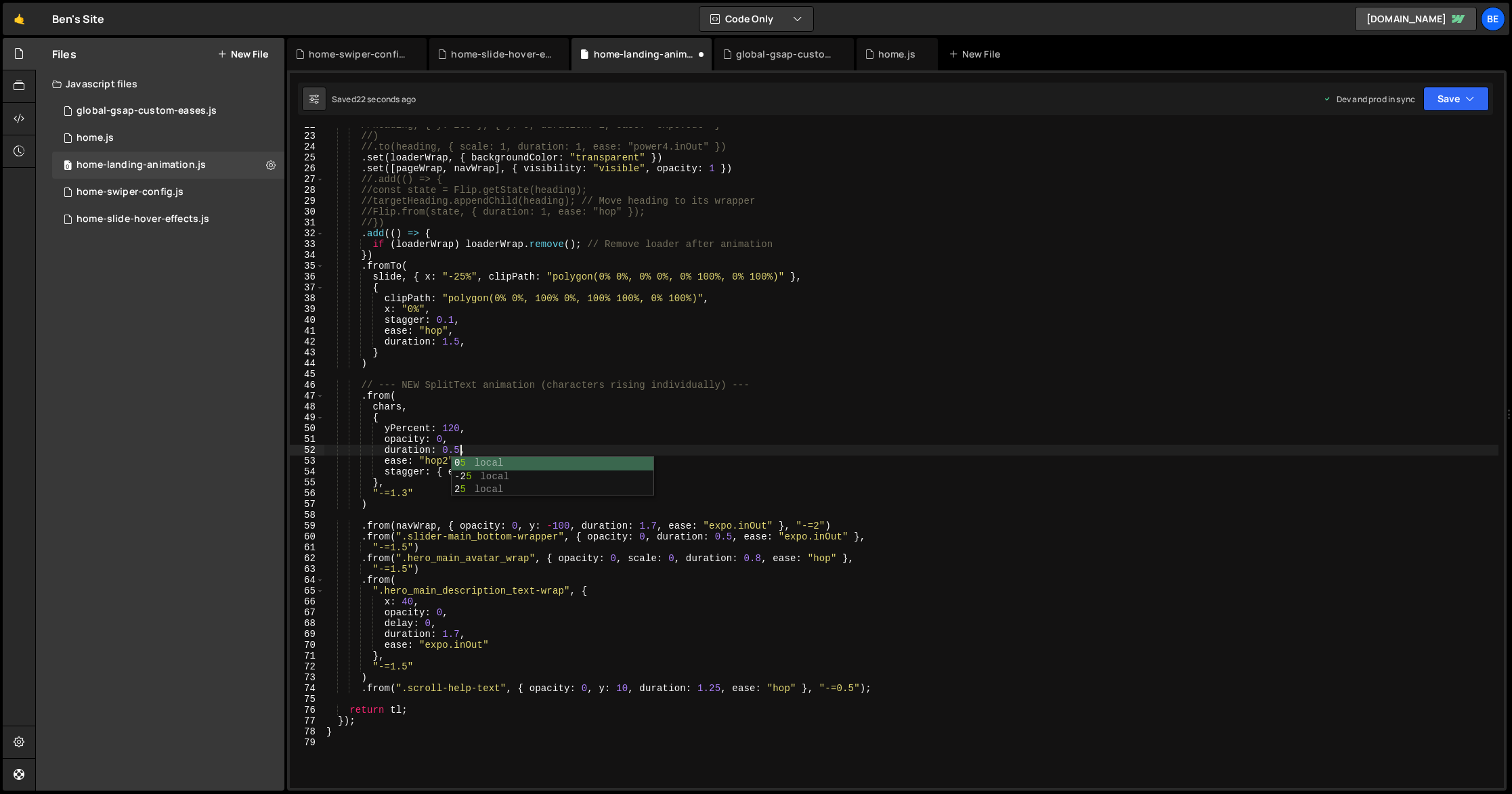
drag, startPoint x: 520, startPoint y: 407, endPoint x: 518, endPoint y: 417, distance: 10.2
click at [519, 407] on div "//heading, { y: 200 }, { y: 0, duration: 1, ease: "expo.out" } //) //.to(headin…" at bounding box center [911, 461] width 1175 height 682
drag, startPoint x: 506, startPoint y: 474, endPoint x: 512, endPoint y: 471, distance: 6.7
click at [506, 473] on div "//heading, { y: 200 }, { y: 0, duration: 1, ease: "expo.out" } //) //.to(headin…" at bounding box center [911, 461] width 1175 height 682
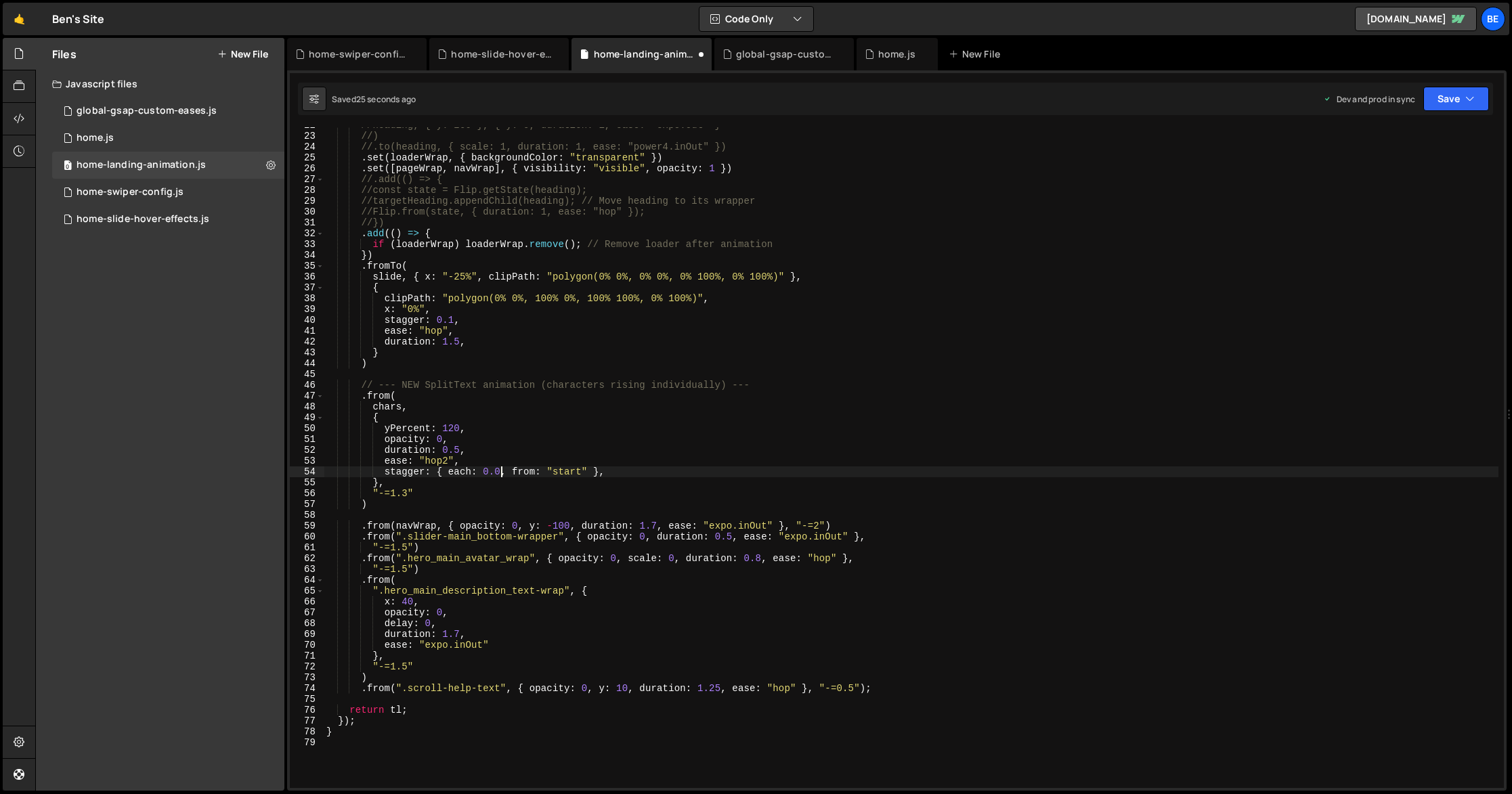
scroll to position [0, 12]
click at [1460, 97] on button "Save" at bounding box center [1455, 99] width 65 height 25
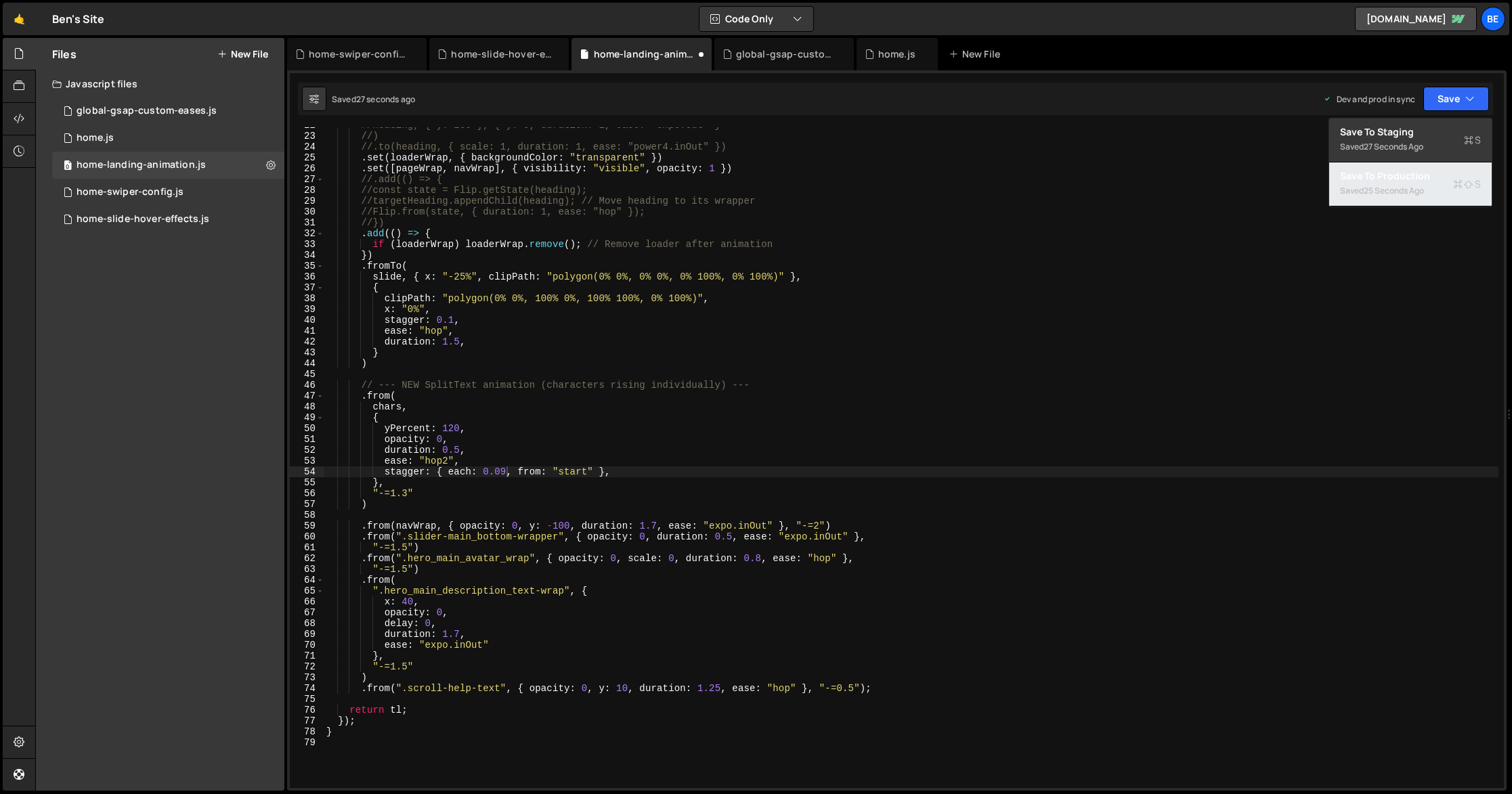
click at [1428, 185] on div "Saved 25 seconds ago" at bounding box center [1410, 190] width 141 height 16
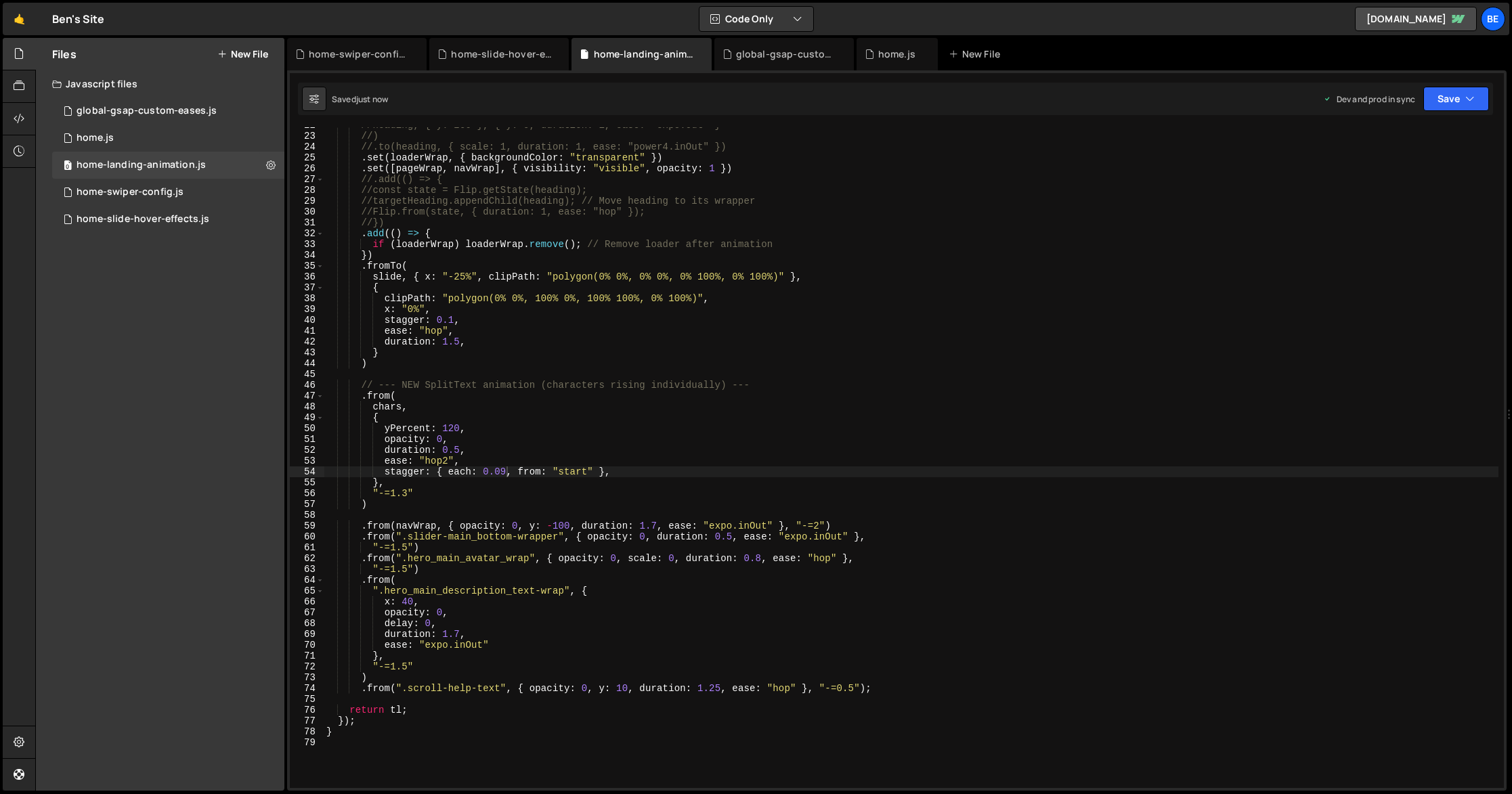
click at [448, 460] on div "//heading, { y: 200 }, { y: 0, duration: 1, ease: "expo.out" } //) //.to(headin…" at bounding box center [911, 461] width 1175 height 682
click at [1456, 94] on button "Save" at bounding box center [1455, 99] width 65 height 25
click at [1432, 172] on div "Save to Production S" at bounding box center [1410, 176] width 141 height 13
click at [385, 439] on div "//heading, { y: 200 }, { y: 0, duration: 1, ease: "expo.out" } //) //.to(headin…" at bounding box center [911, 461] width 1175 height 682
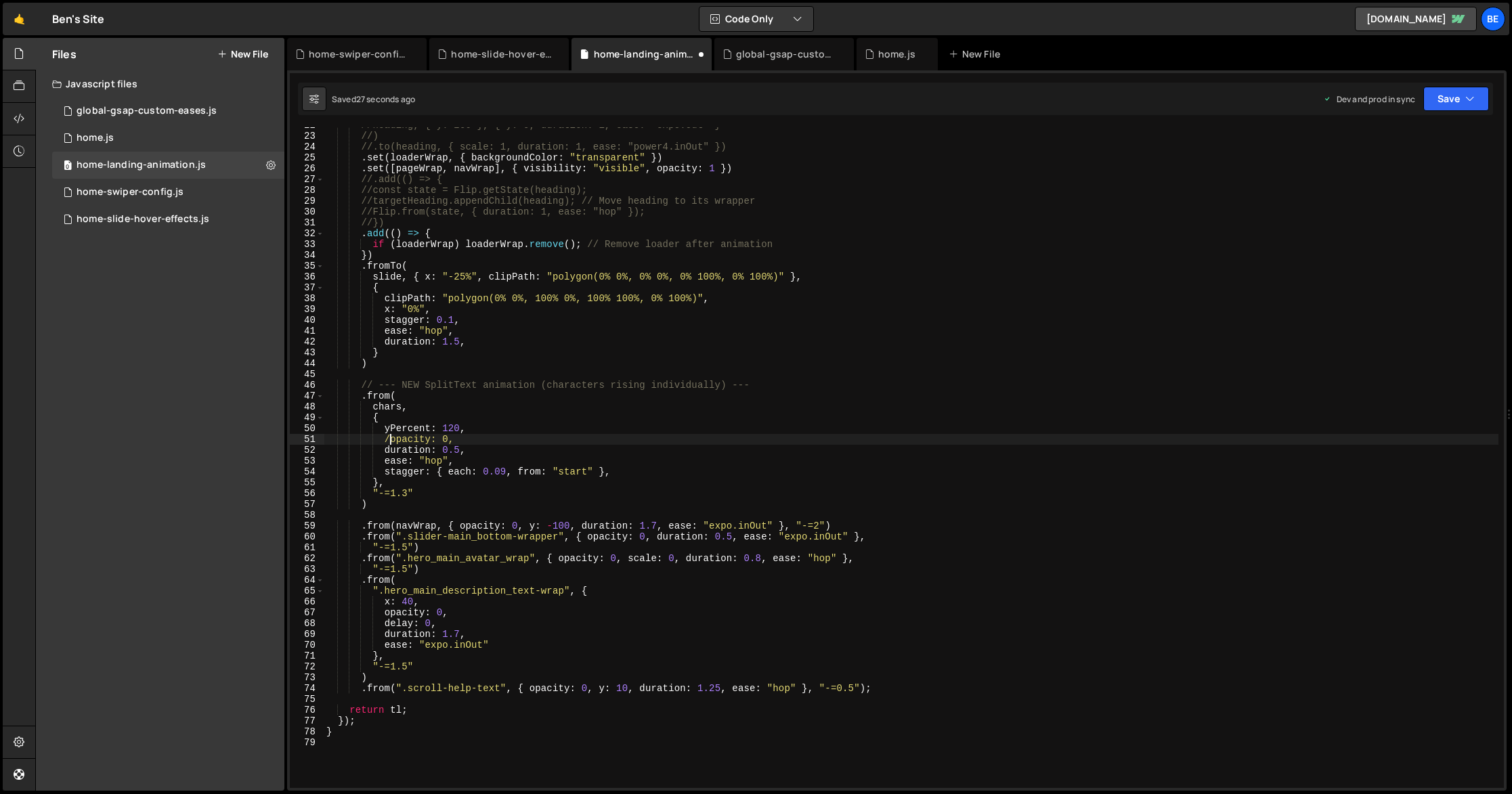
scroll to position [0, 5]
click at [1456, 94] on button "Save" at bounding box center [1455, 99] width 65 height 25
click at [1418, 184] on div "Saved 27 seconds ago" at bounding box center [1410, 190] width 141 height 16
click at [457, 450] on div "//heading, { y: 200 }, { y: 0, duration: 1, ease: "expo.out" } //) //.to(headin…" at bounding box center [911, 461] width 1175 height 682
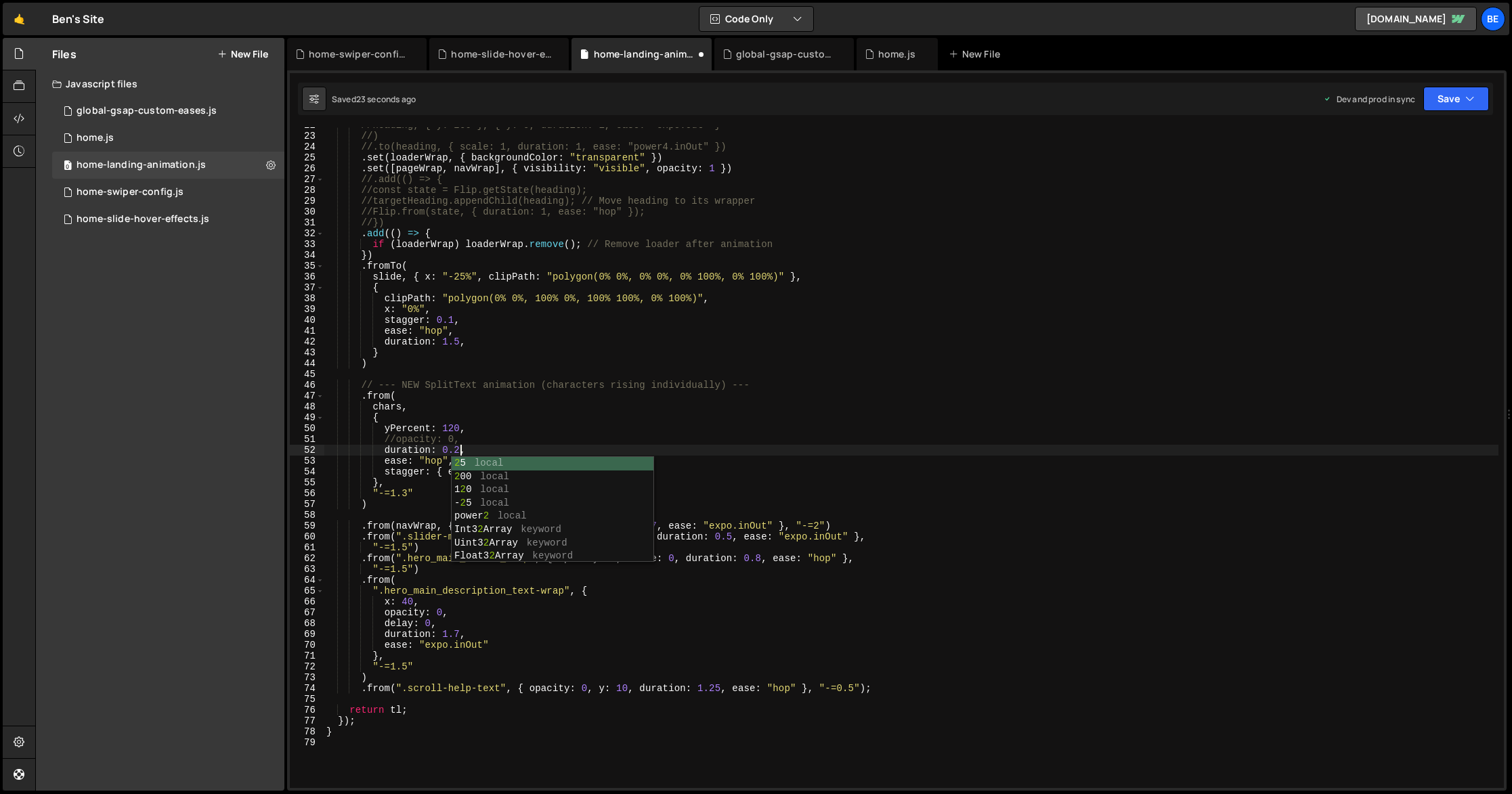
click at [389, 452] on div "//heading, { y: 200 }, { y: 0, duration: 1, ease: "expo.out" } //) //.to(headin…" at bounding box center [911, 461] width 1175 height 682
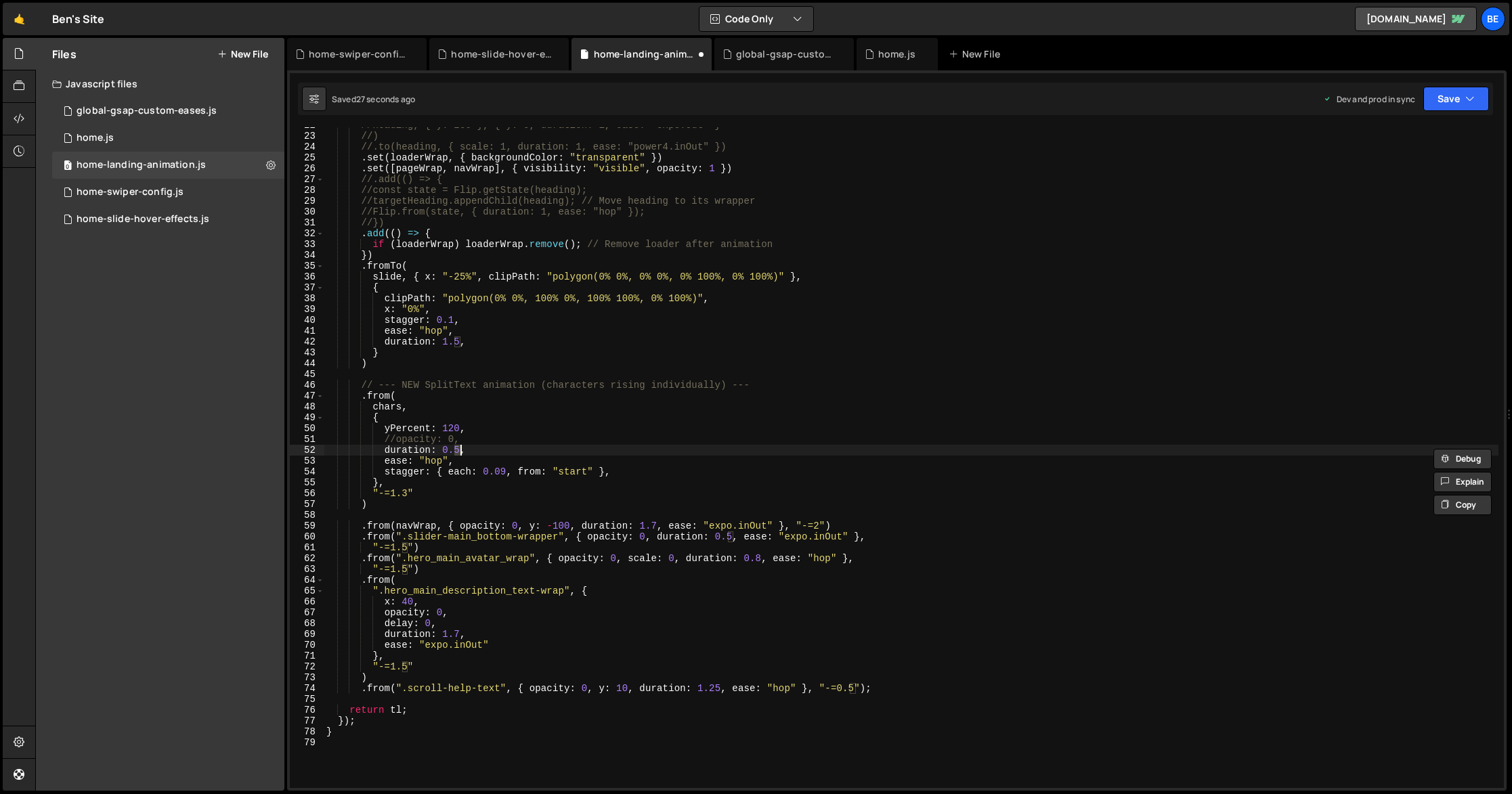
click at [505, 471] on div "//heading, { y: 200 }, { y: 0, duration: 1, ease: "expo.out" } //) //.to(headin…" at bounding box center [911, 461] width 1175 height 682
click at [1470, 93] on icon "button" at bounding box center [1470, 98] width 9 height 13
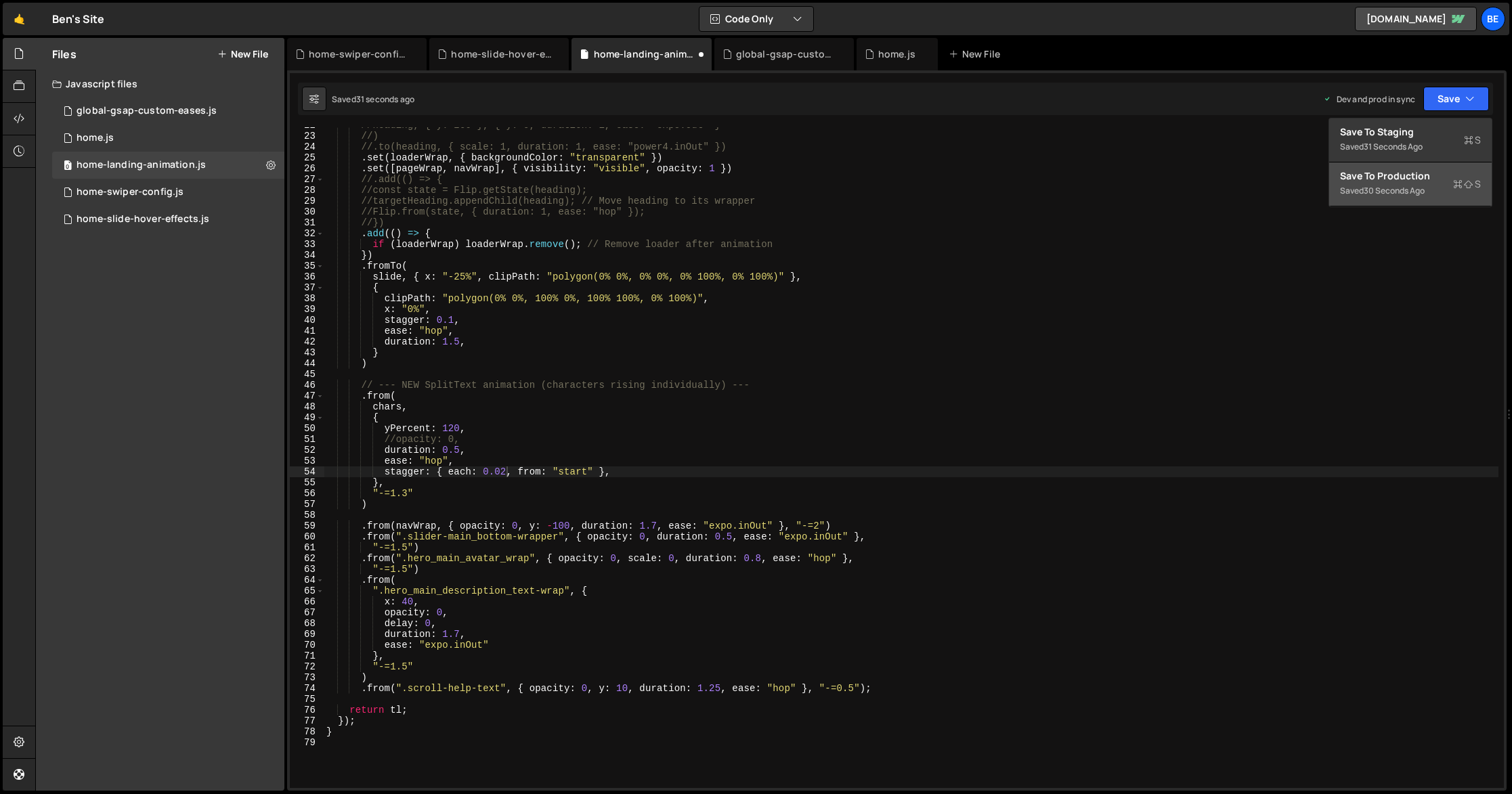
click at [1421, 185] on div "30 seconds ago" at bounding box center [1394, 190] width 61 height 11
click at [596, 469] on div "//heading, { y: 200 }, { y: 0, duration: 1, ease: "expo.out" } //) //.to(headin…" at bounding box center [911, 461] width 1175 height 682
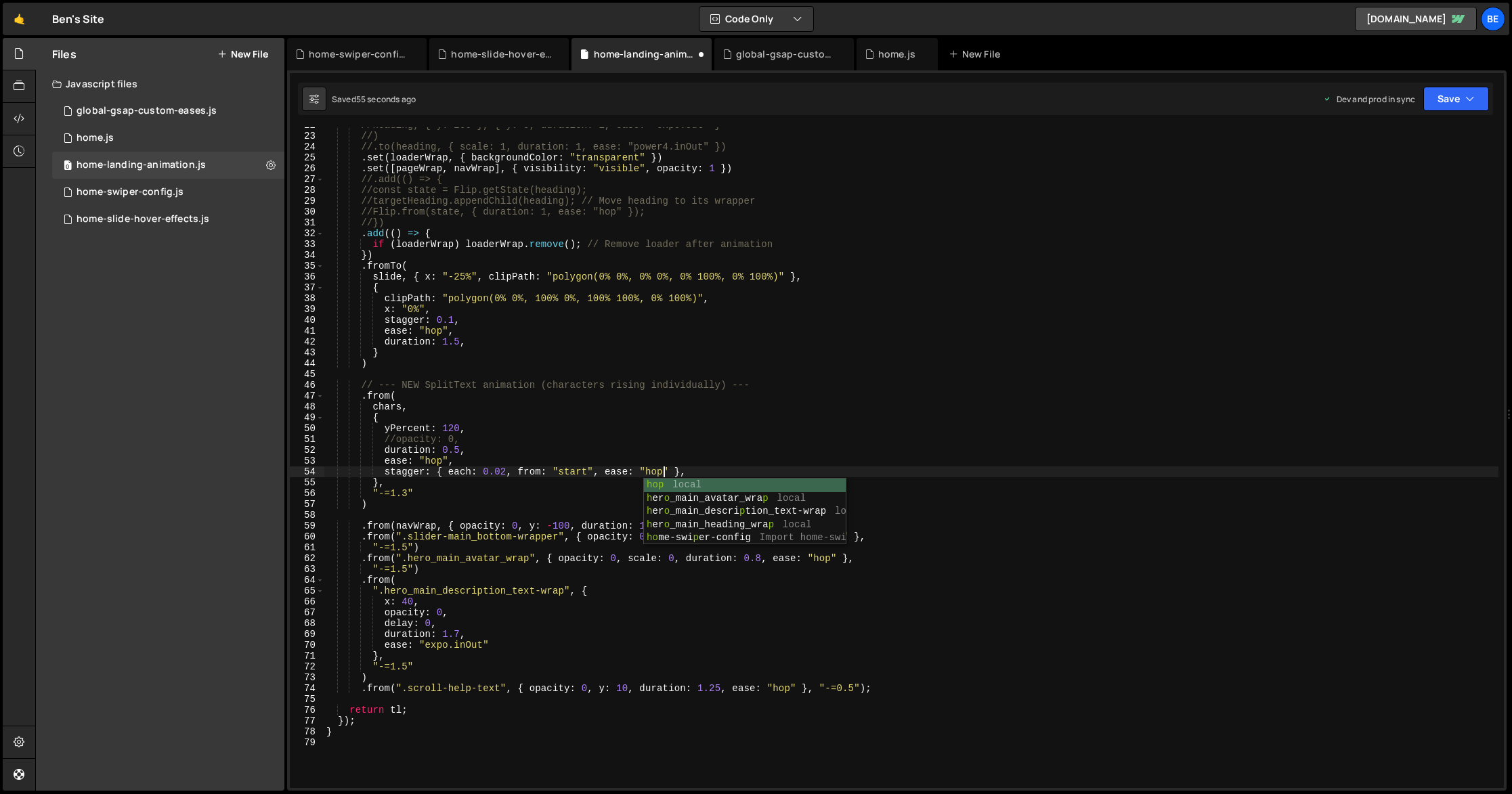
scroll to position [0, 24]
click at [1464, 103] on button "Save" at bounding box center [1455, 99] width 65 height 25
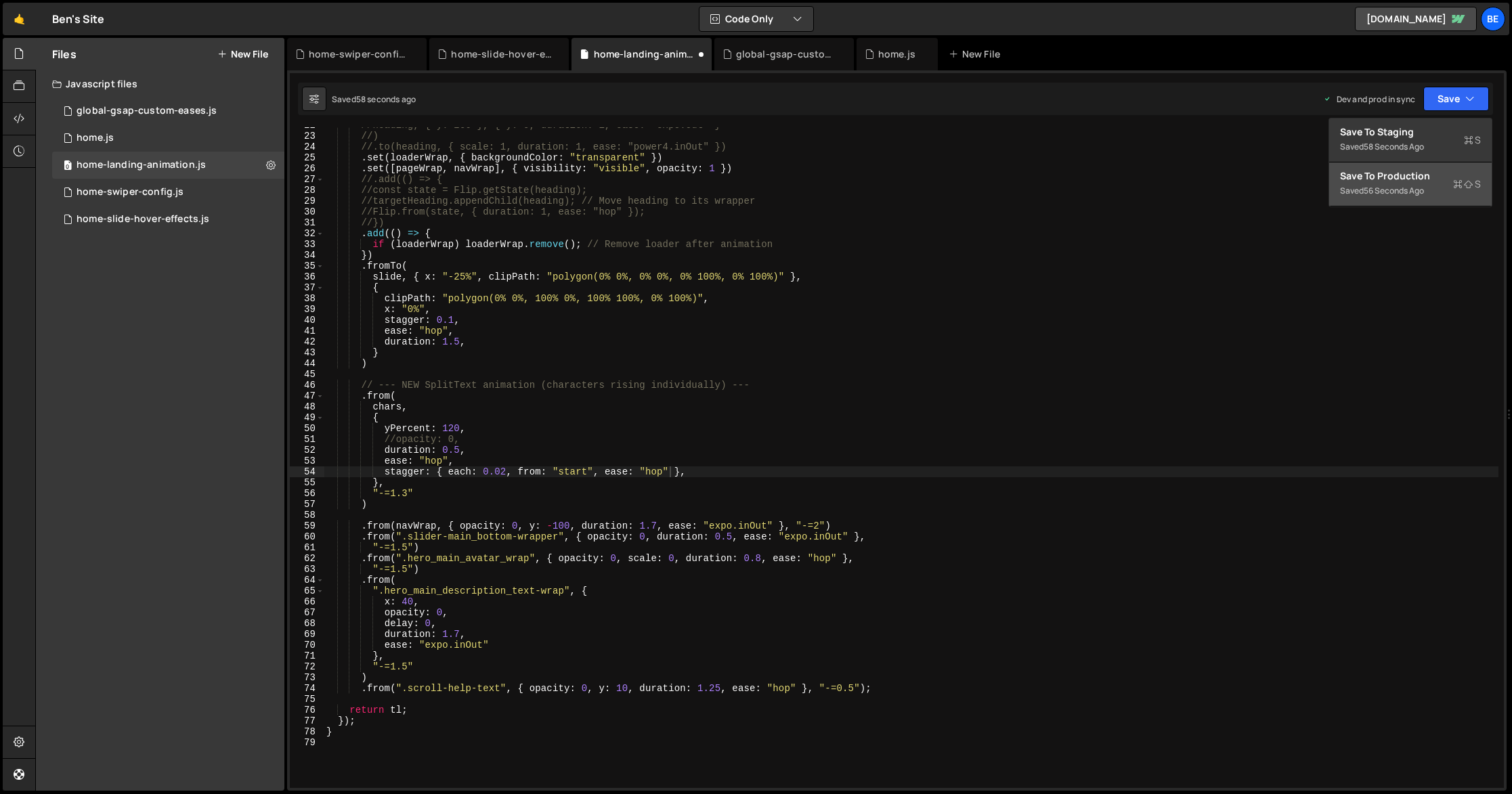
click at [1444, 184] on div "Saved 56 seconds ago" at bounding box center [1410, 190] width 141 height 16
click at [665, 469] on div "//heading, { y: 200 }, { y: 0, duration: 1, ease: "expo.out" } //) //.to(headin…" at bounding box center [911, 461] width 1175 height 682
click at [457, 448] on div "//heading, { y: 200 }, { y: 0, duration: 1, ease: "expo.out" } //) //.to(headin…" at bounding box center [911, 461] width 1175 height 682
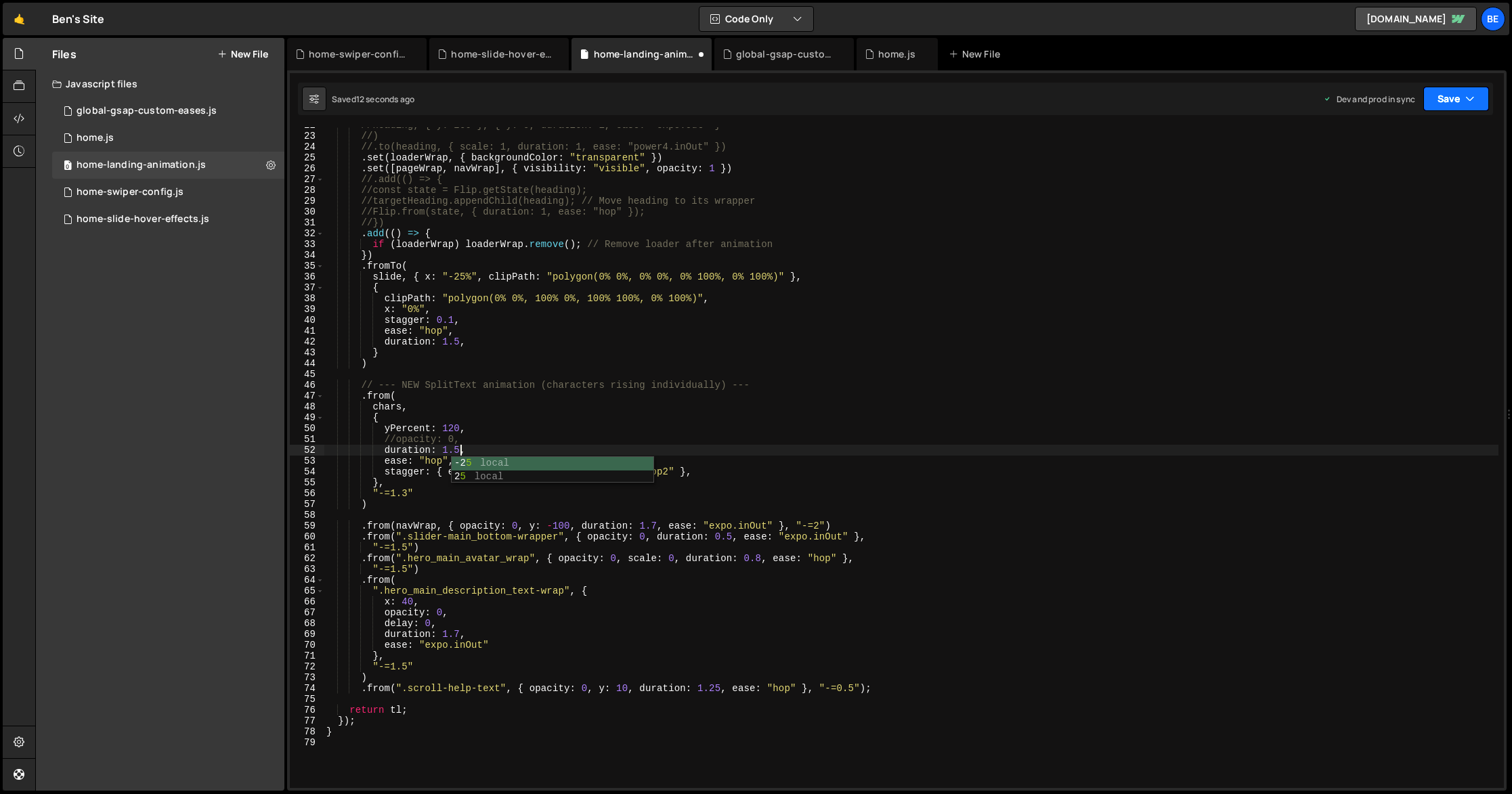
click at [1442, 98] on button "Save" at bounding box center [1455, 99] width 65 height 25
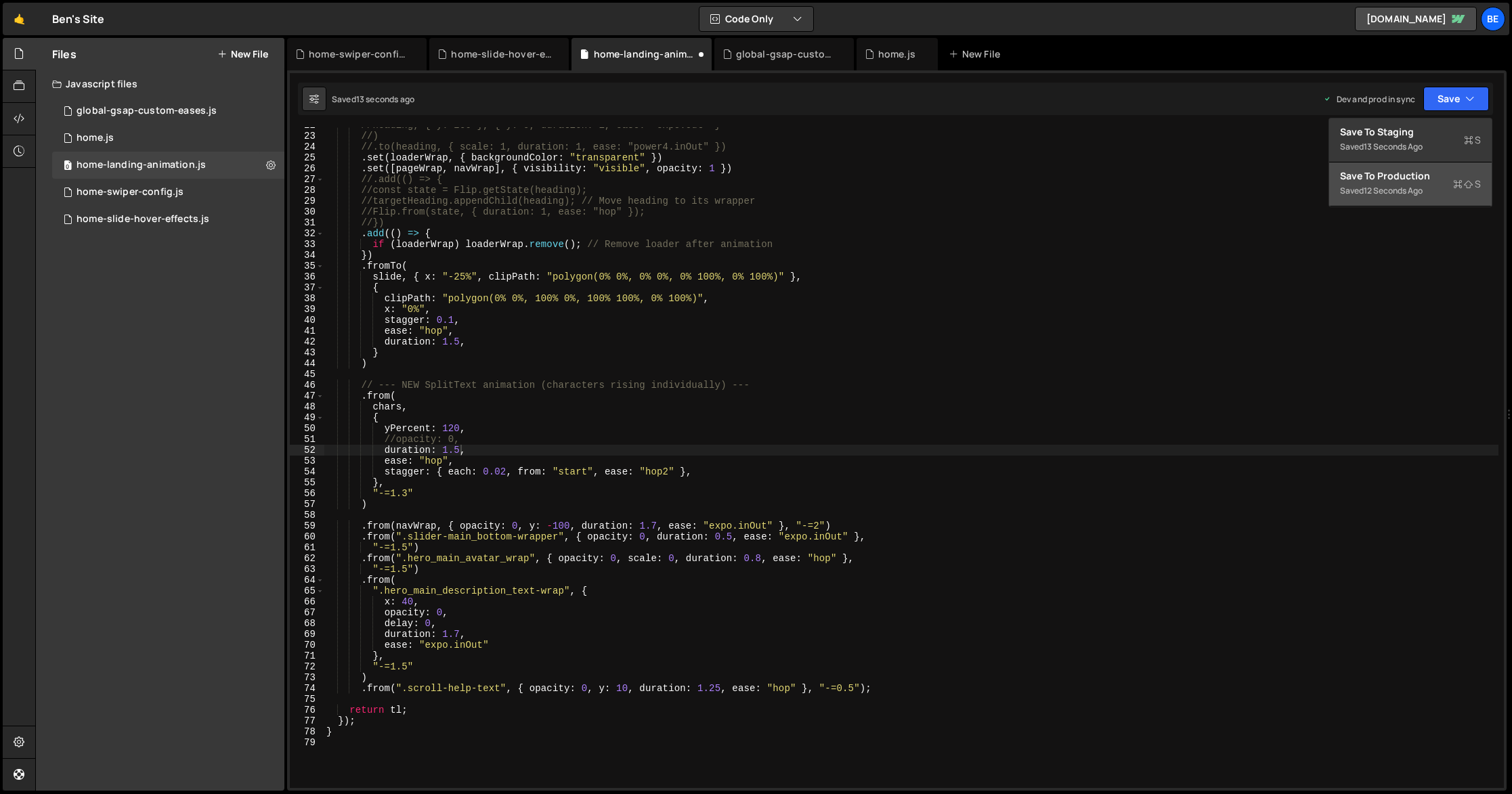
click at [1415, 196] on div "12 seconds ago" at bounding box center [1393, 190] width 59 height 11
click at [667, 474] on div "//heading, { y: 200 }, { y: 0, duration: 1, ease: "expo.out" } //) //.to(headin…" at bounding box center [911, 461] width 1175 height 682
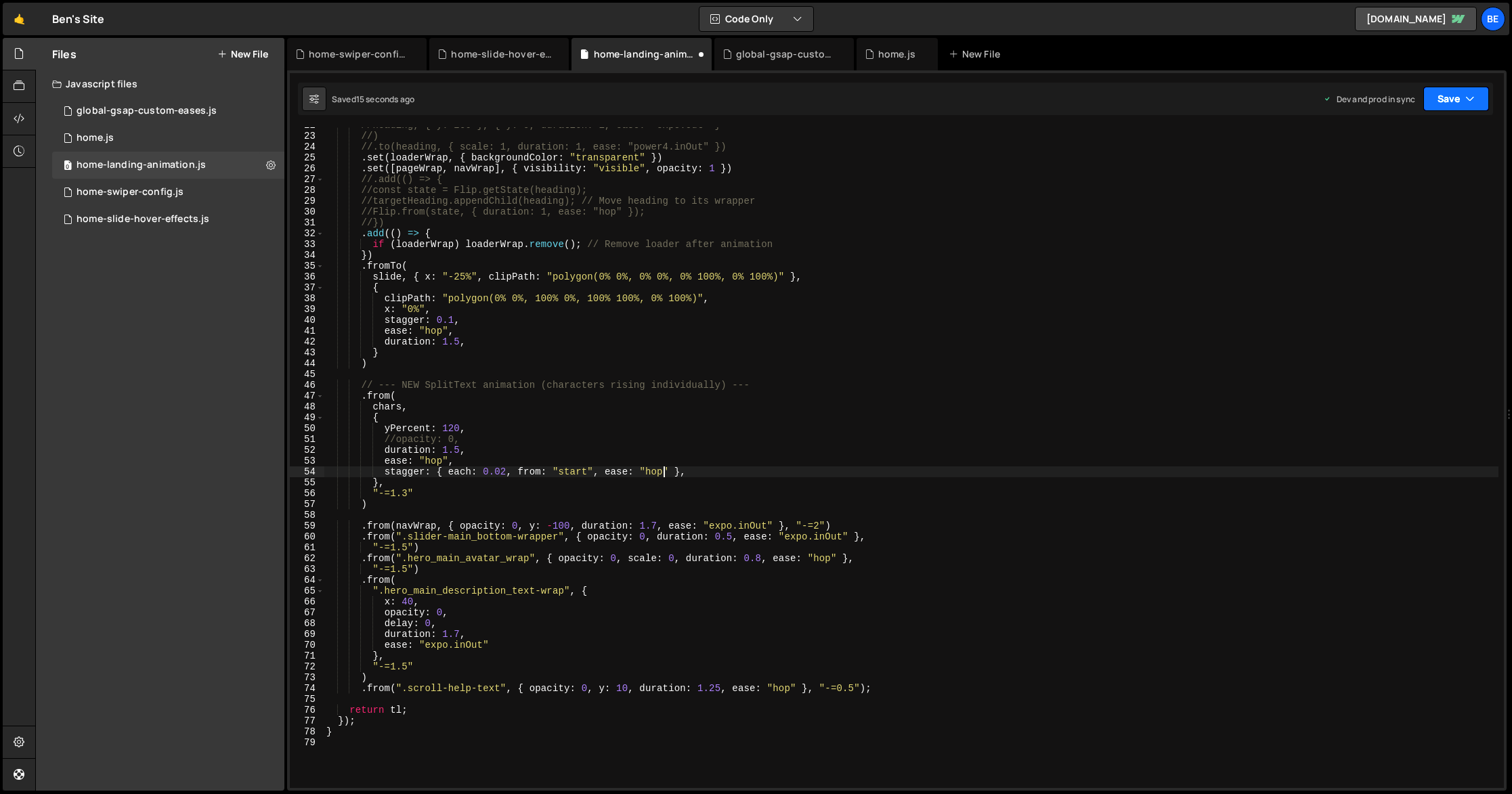
click at [1454, 94] on button "Save" at bounding box center [1455, 99] width 65 height 25
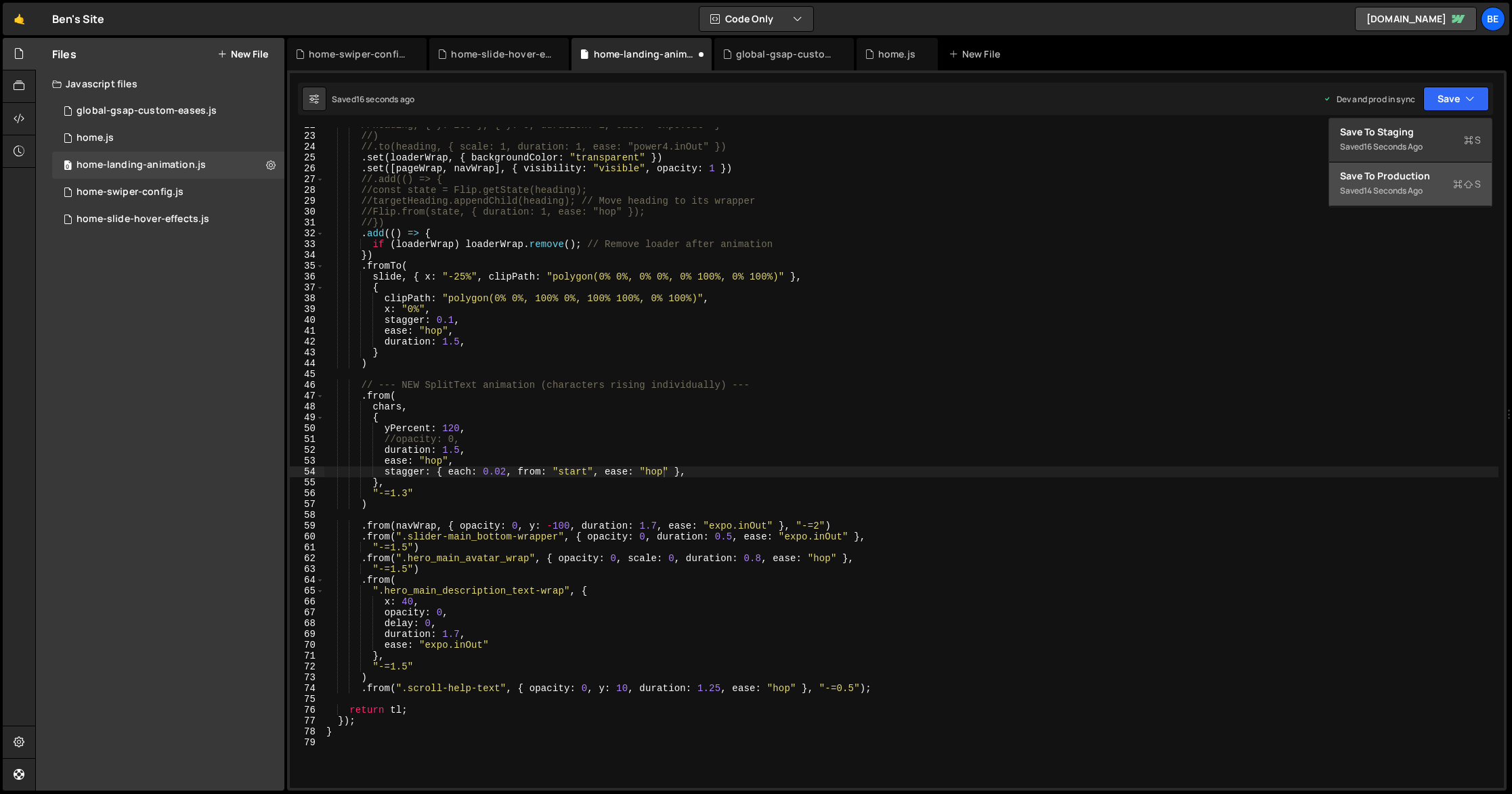
click at [1437, 191] on div "Saved 14 seconds ago" at bounding box center [1410, 190] width 141 height 16
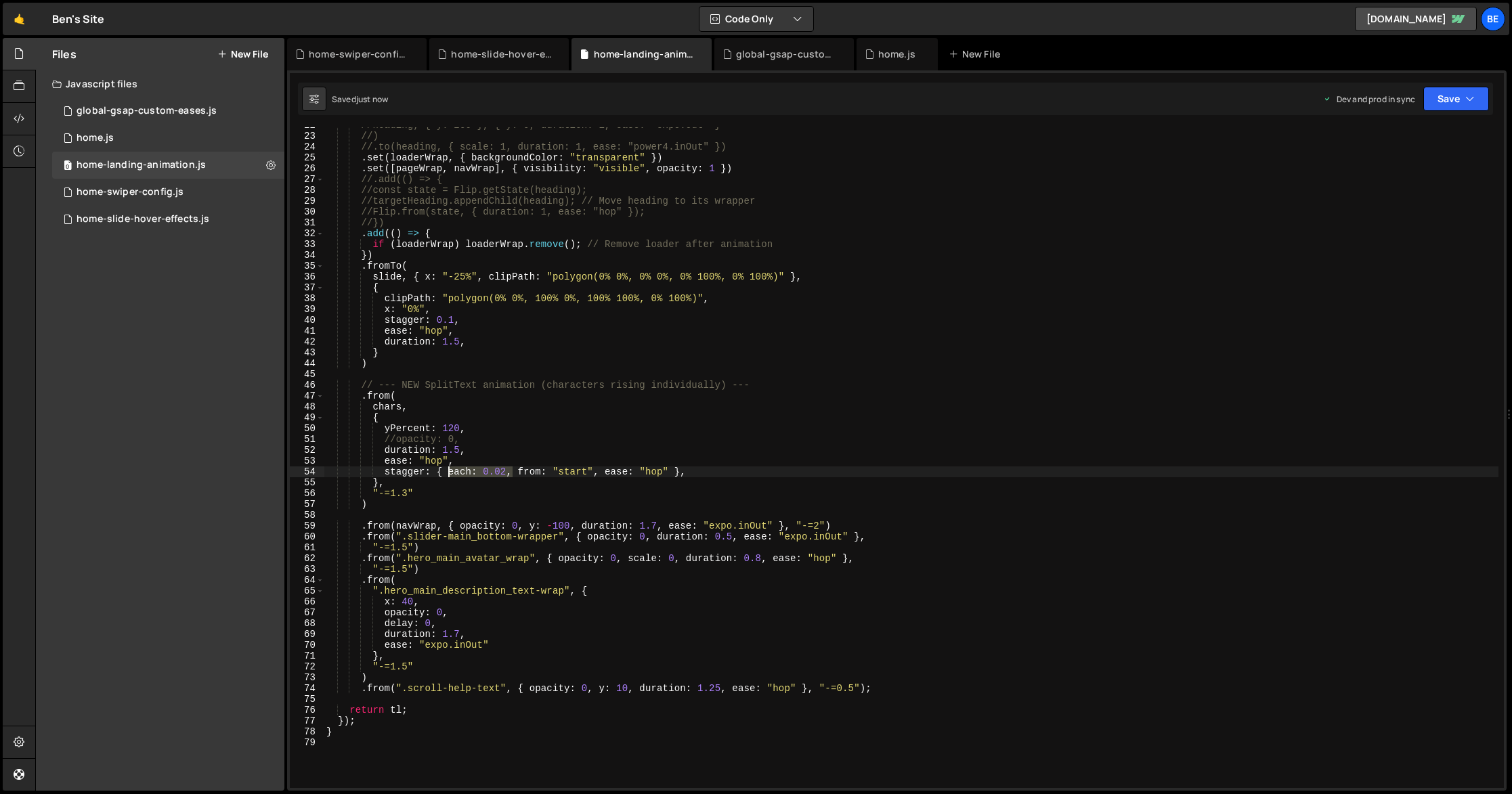
drag, startPoint x: 514, startPoint y: 471, endPoint x: 446, endPoint y: 473, distance: 68.0
click at [446, 473] on div "//heading, { y: 200 }, { y: 0, duration: 1, ease: "expo.out" } //) //.to(headin…" at bounding box center [911, 461] width 1175 height 682
click at [1450, 97] on button "Save" at bounding box center [1455, 99] width 65 height 25
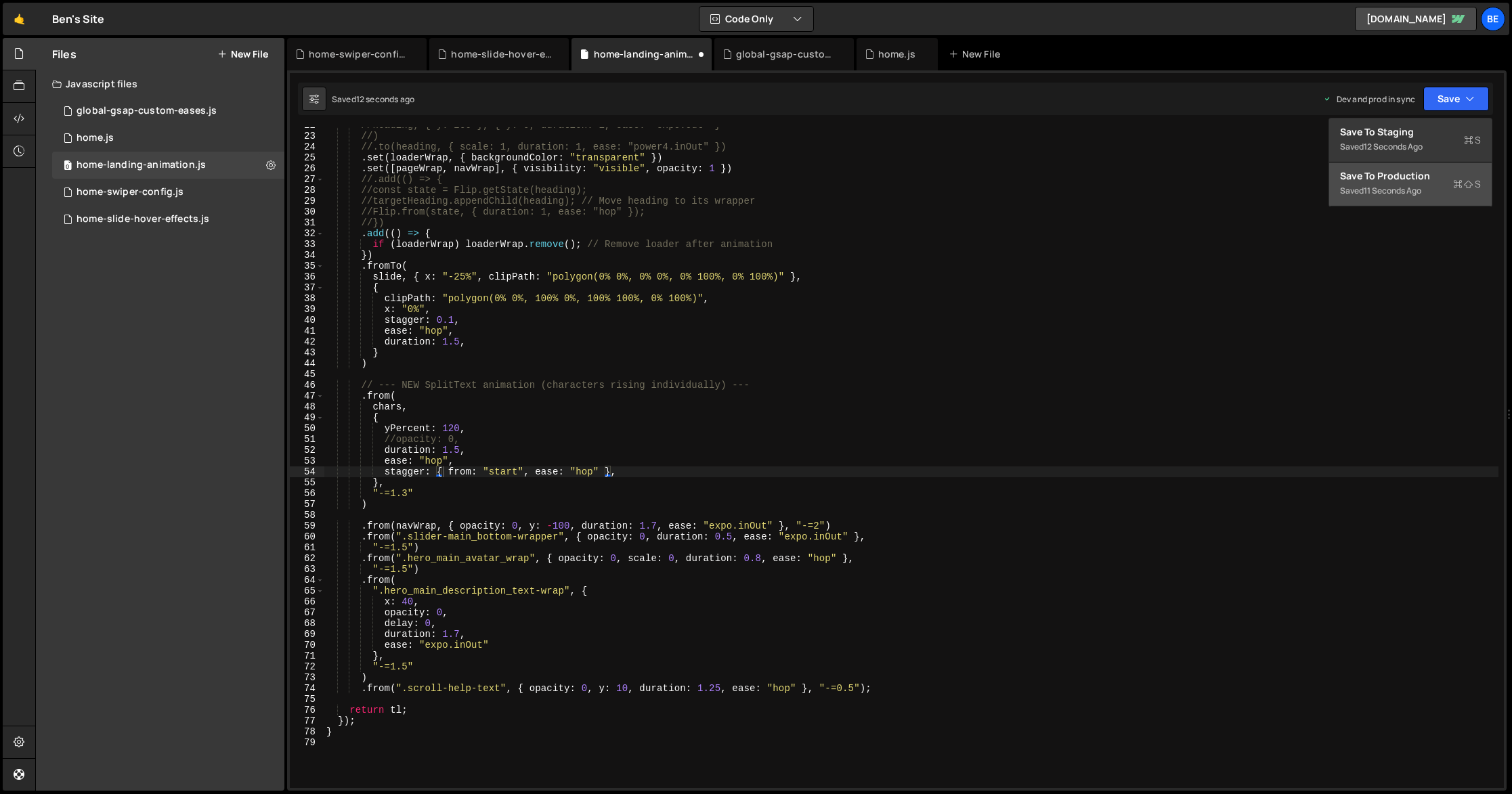
click at [1427, 185] on div "Saved 11 seconds ago" at bounding box center [1410, 190] width 141 height 16
click at [444, 471] on div "//heading, { y: 200 }, { y: 0, duration: 1, ease: "expo.out" } //) //.to(headin…" at bounding box center [911, 461] width 1175 height 682
paste textarea "each: 0.02,"
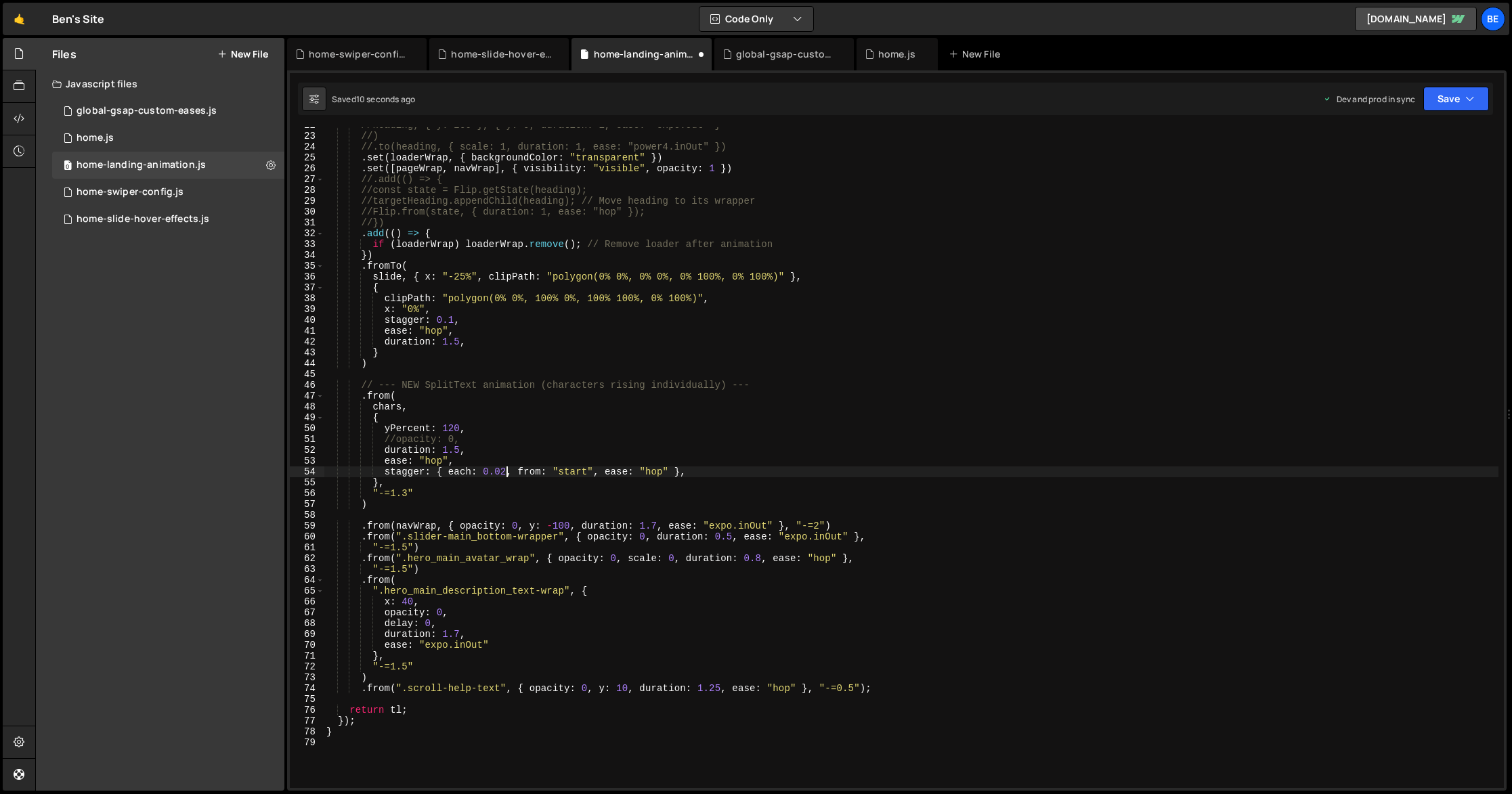
click at [506, 469] on div "//heading, { y: 200 }, { y: 0, duration: 1, ease: "expo.out" } //) //.to(headin…" at bounding box center [911, 461] width 1175 height 682
click at [1461, 102] on button "Save" at bounding box center [1455, 99] width 65 height 25
click at [1416, 185] on div "17 seconds ago" at bounding box center [1393, 190] width 59 height 11
click at [655, 473] on div "//heading, { y: 200 }, { y: 0, duration: 1, ease: "expo.out" } //) //.to(headin…" at bounding box center [911, 461] width 1175 height 682
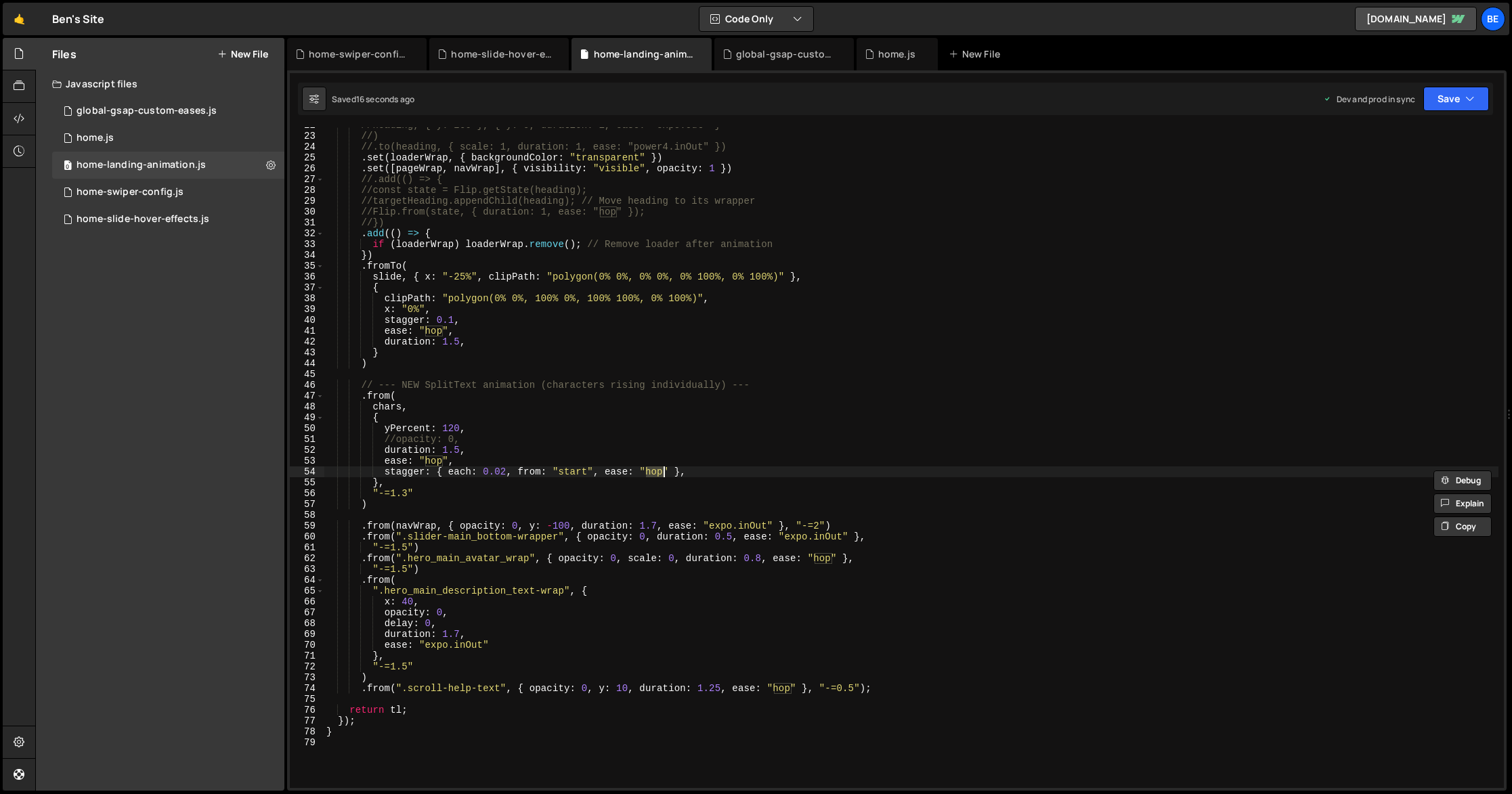
paste textarea "power2.ou"
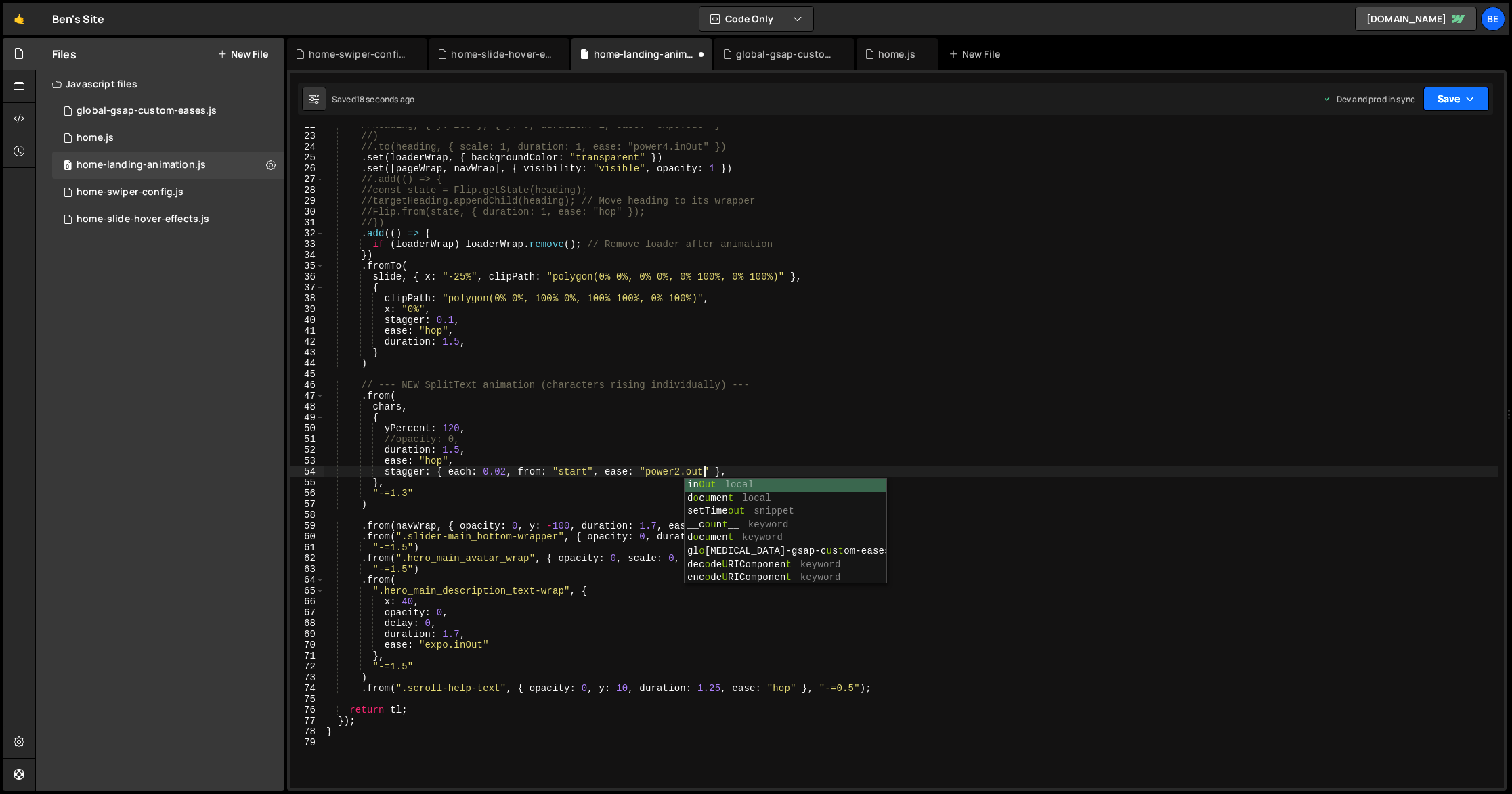
click at [1461, 90] on button "Save" at bounding box center [1455, 99] width 65 height 25
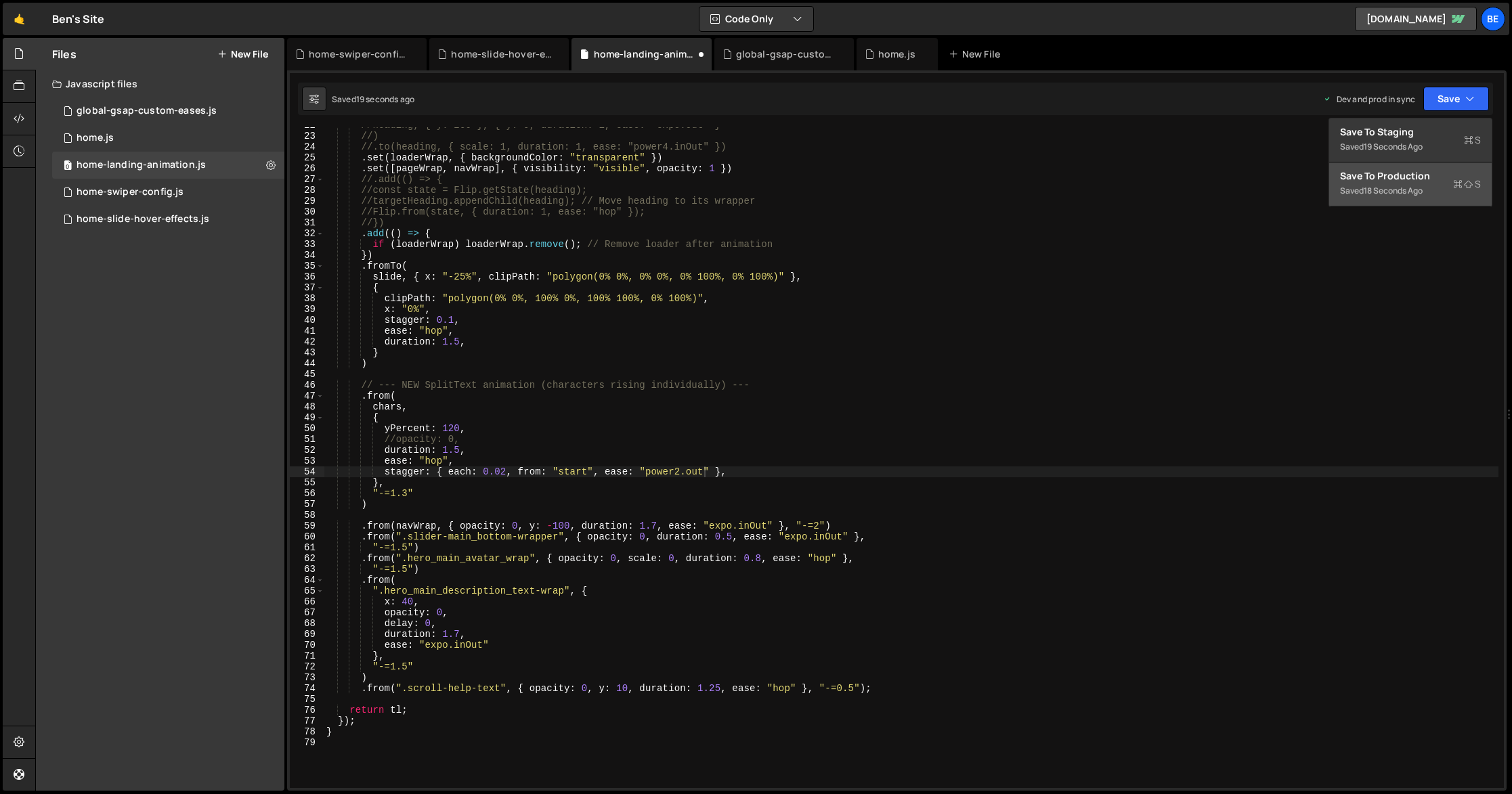
click at [1411, 189] on div "18 seconds ago" at bounding box center [1393, 190] width 59 height 11
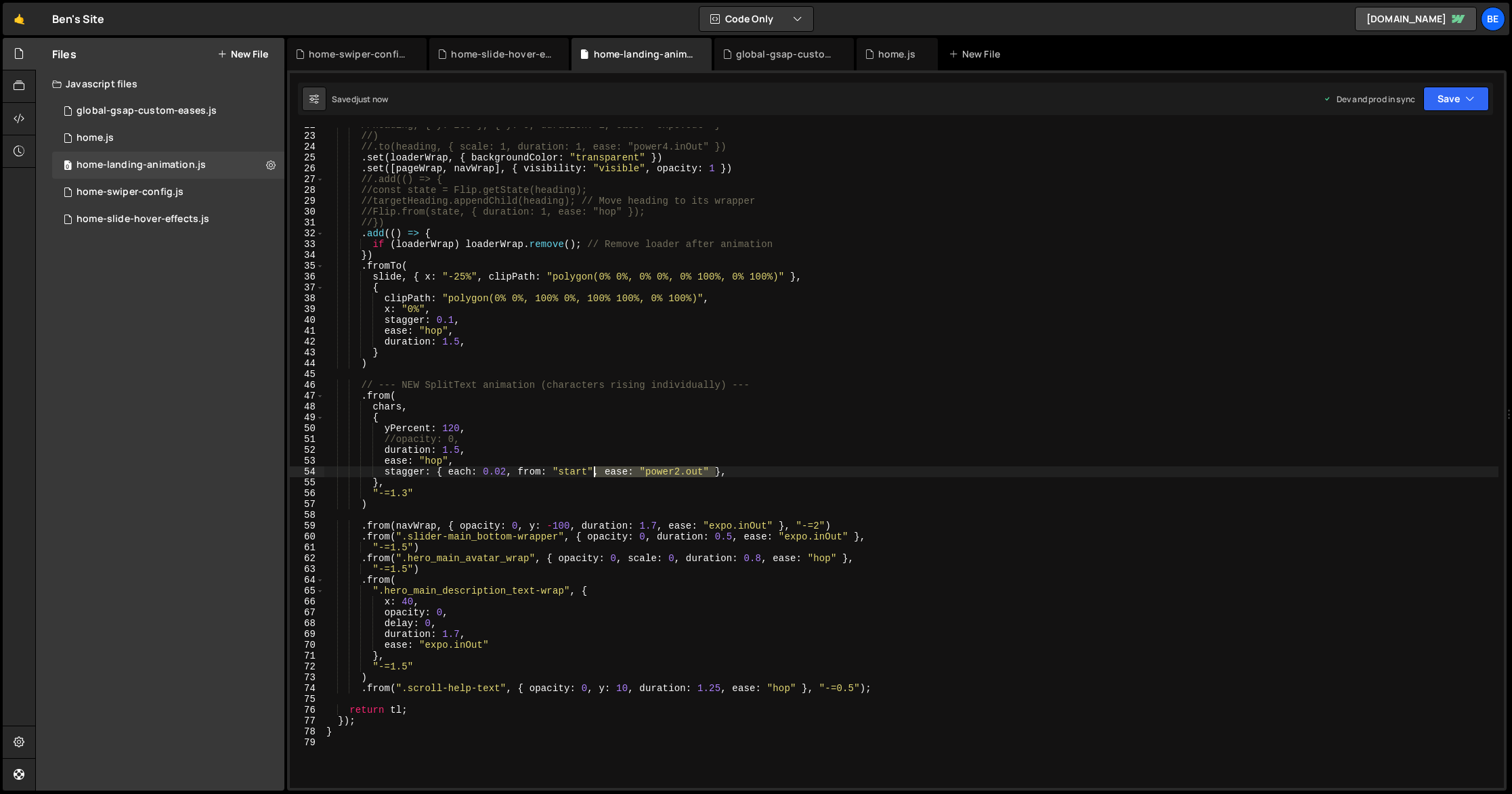
drag, startPoint x: 709, startPoint y: 471, endPoint x: 593, endPoint y: 474, distance: 116.0
click at [593, 474] on div "//heading, { y: 200 }, { y: 0, duration: 1, ease: "expo.out" } //) //.to(headin…" at bounding box center [911, 461] width 1175 height 682
click at [1452, 106] on button "Save" at bounding box center [1455, 99] width 65 height 25
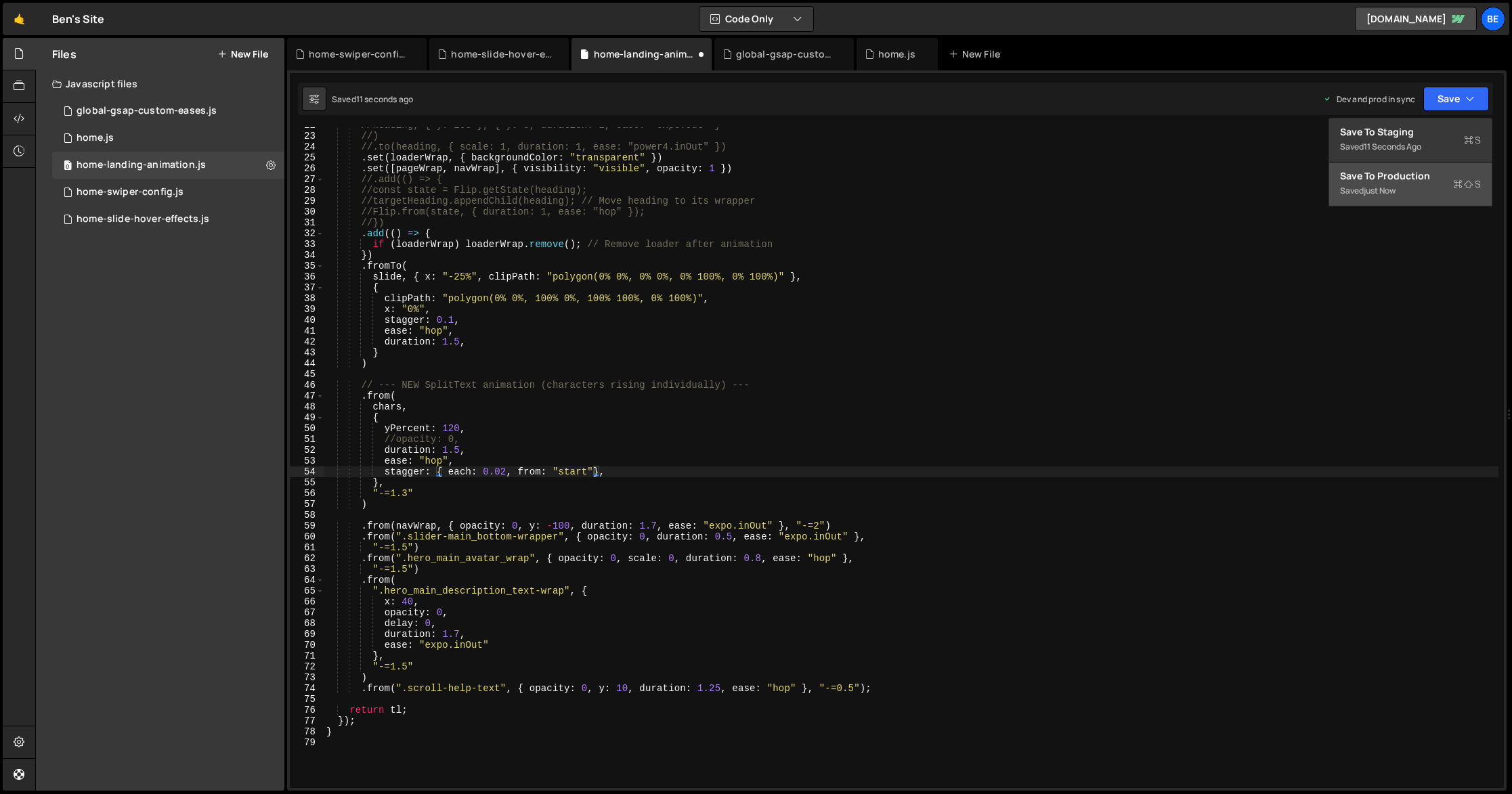
click at [1432, 185] on div "Saved just now" at bounding box center [1410, 190] width 141 height 16
click at [506, 472] on div "//heading, { y: 200 }, { y: 0, duration: 1, ease: "expo.out" } //) //.to(headin…" at bounding box center [911, 461] width 1175 height 682
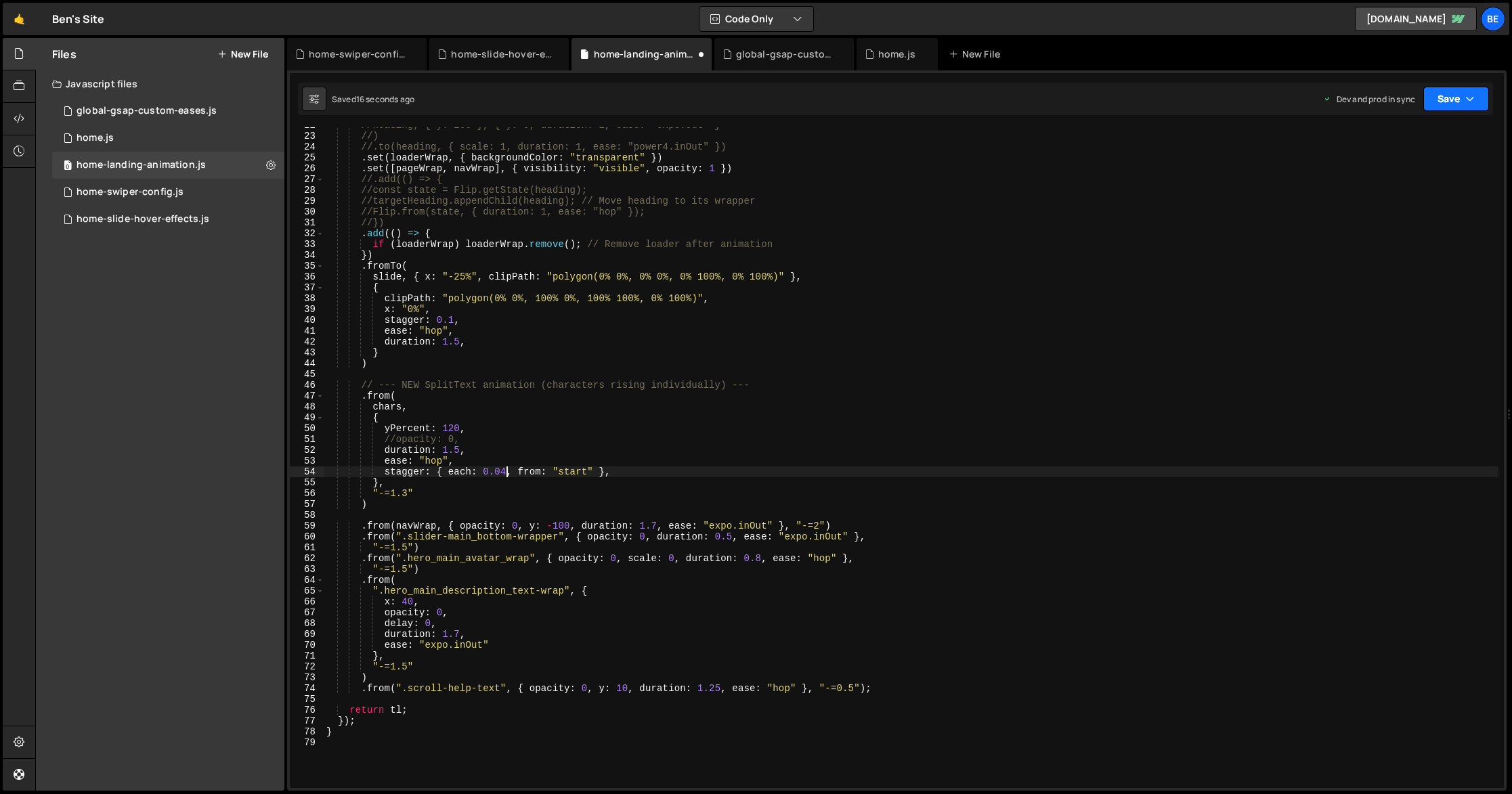
click at [1444, 110] on button "Save" at bounding box center [1455, 99] width 65 height 25
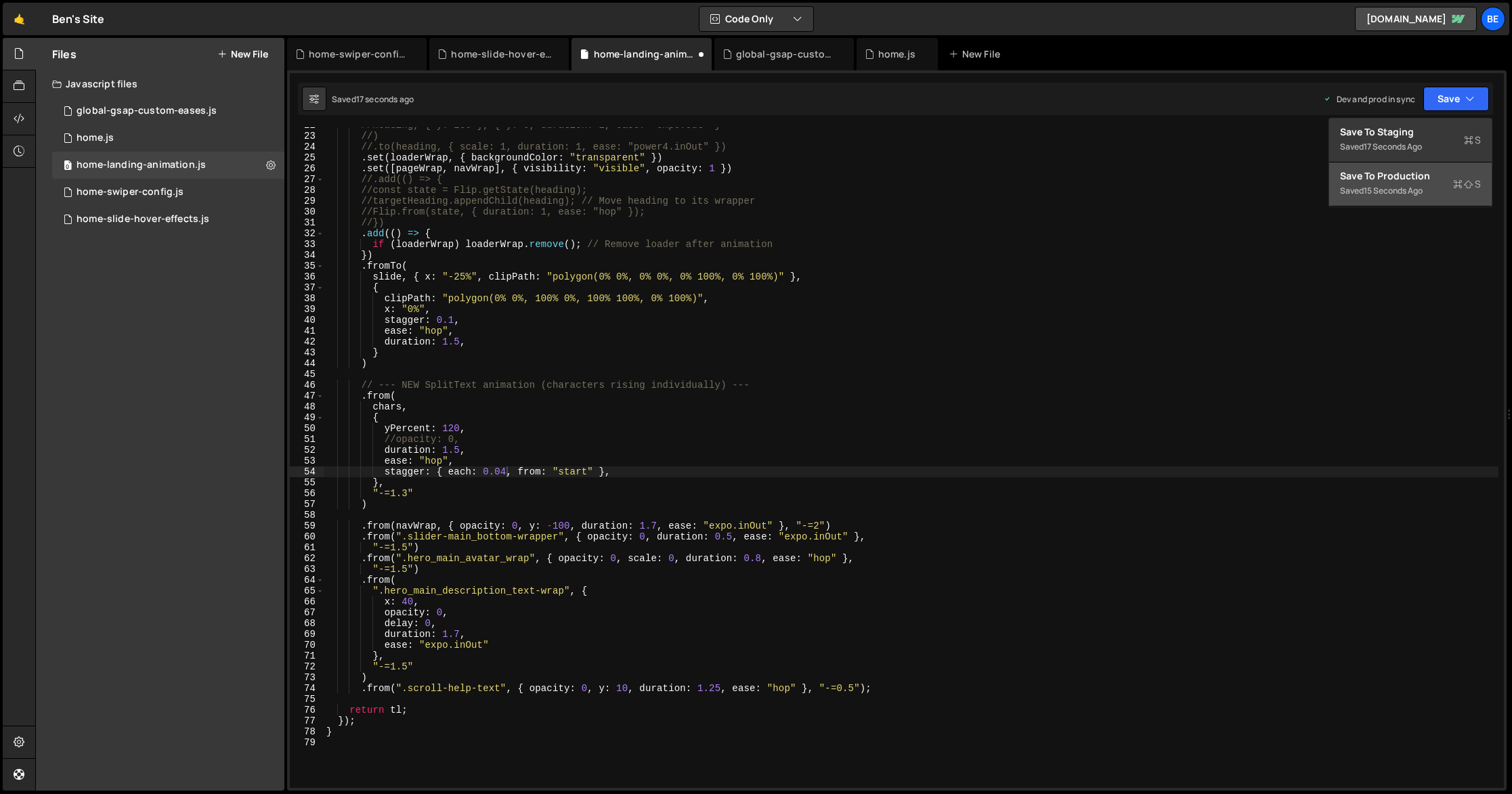
click at [1423, 186] on div "15 seconds ago" at bounding box center [1393, 190] width 59 height 11
click at [600, 457] on div "//heading, { y: 200 }, { y: 0, duration: 1, ease: "expo.out" } //) //.to(headin…" at bounding box center [911, 461] width 1175 height 682
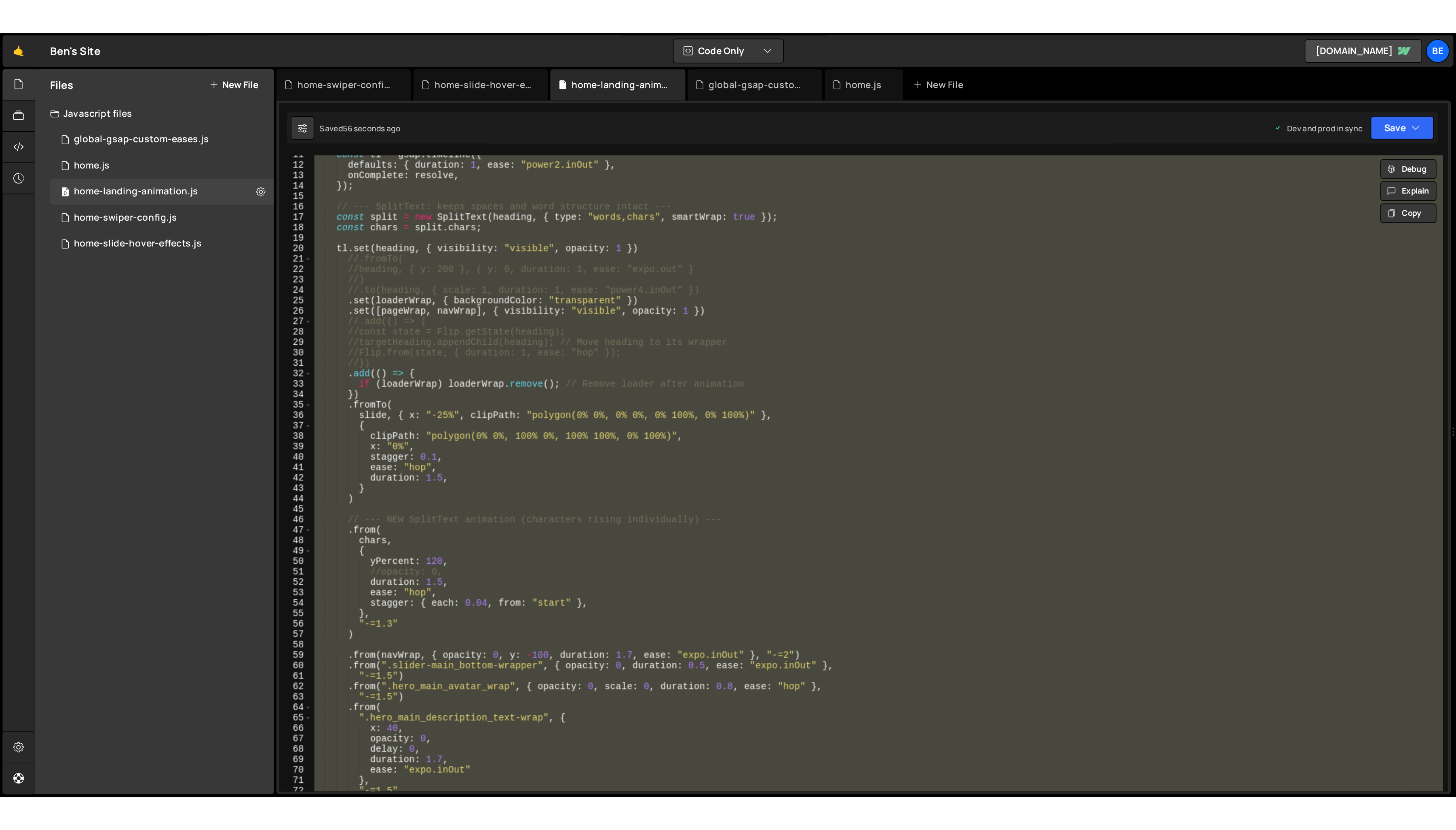
scroll to position [0, 0]
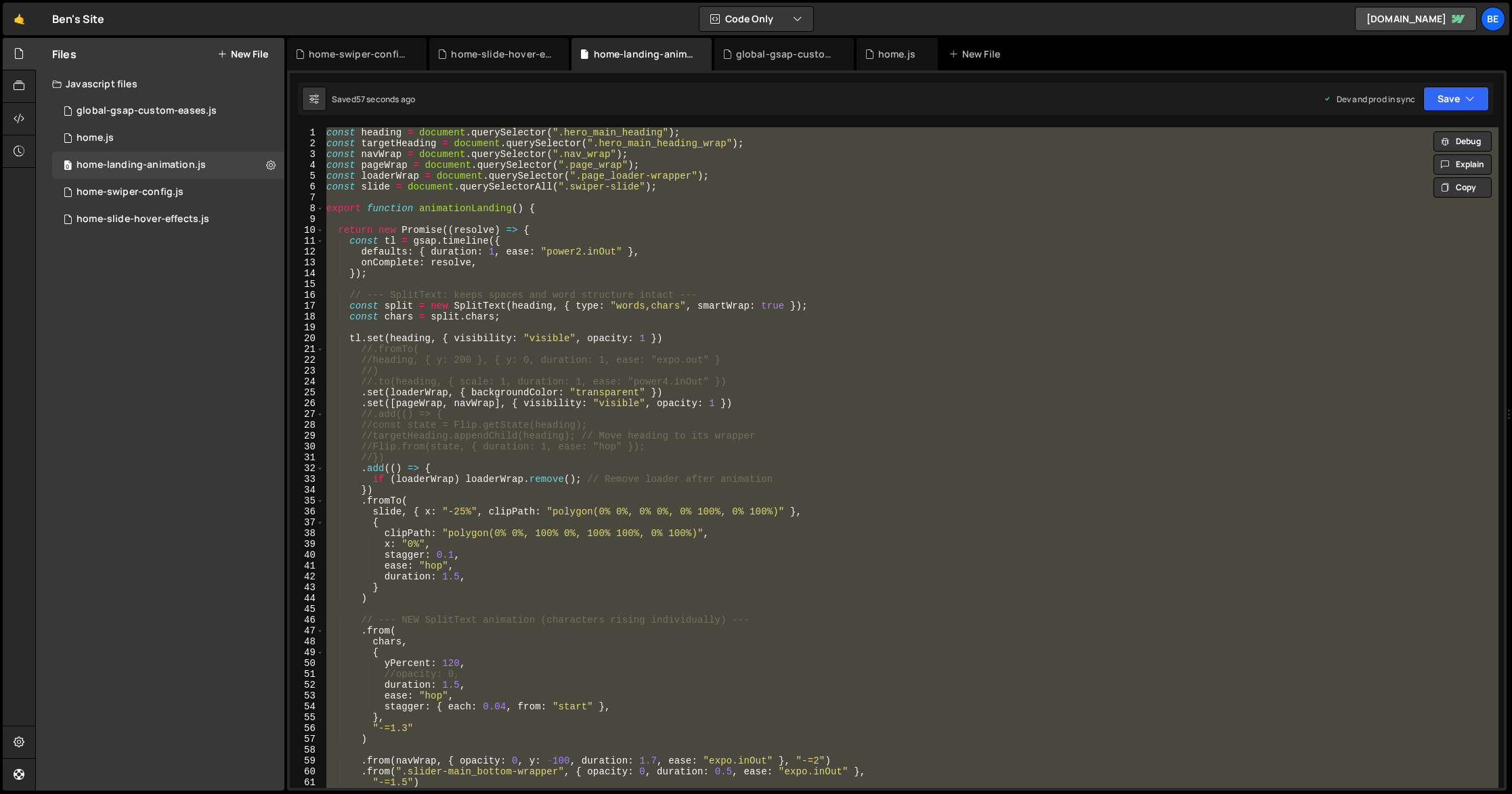
paste textarea "}"
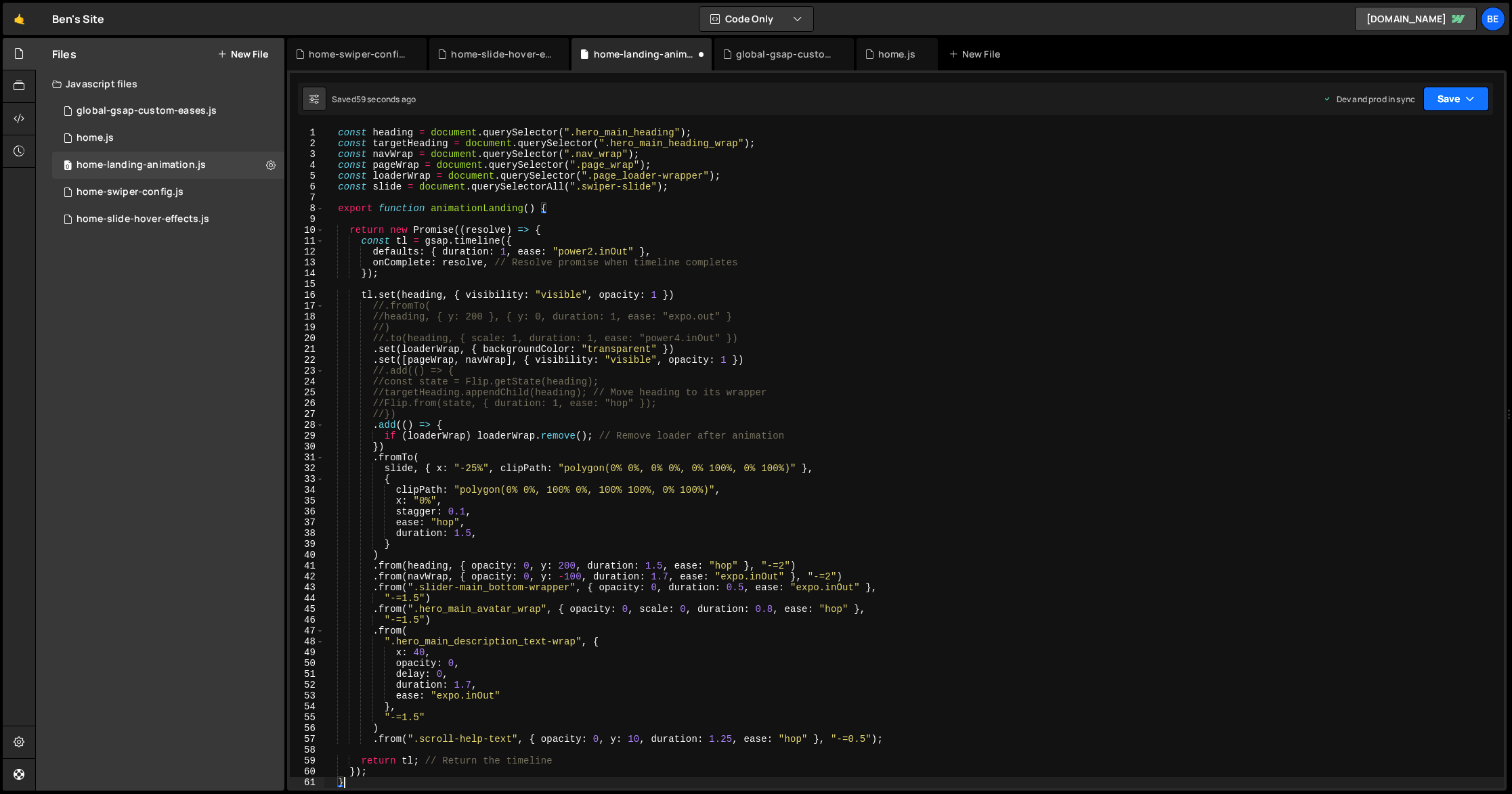
click at [1460, 97] on button "Save" at bounding box center [1455, 99] width 65 height 25
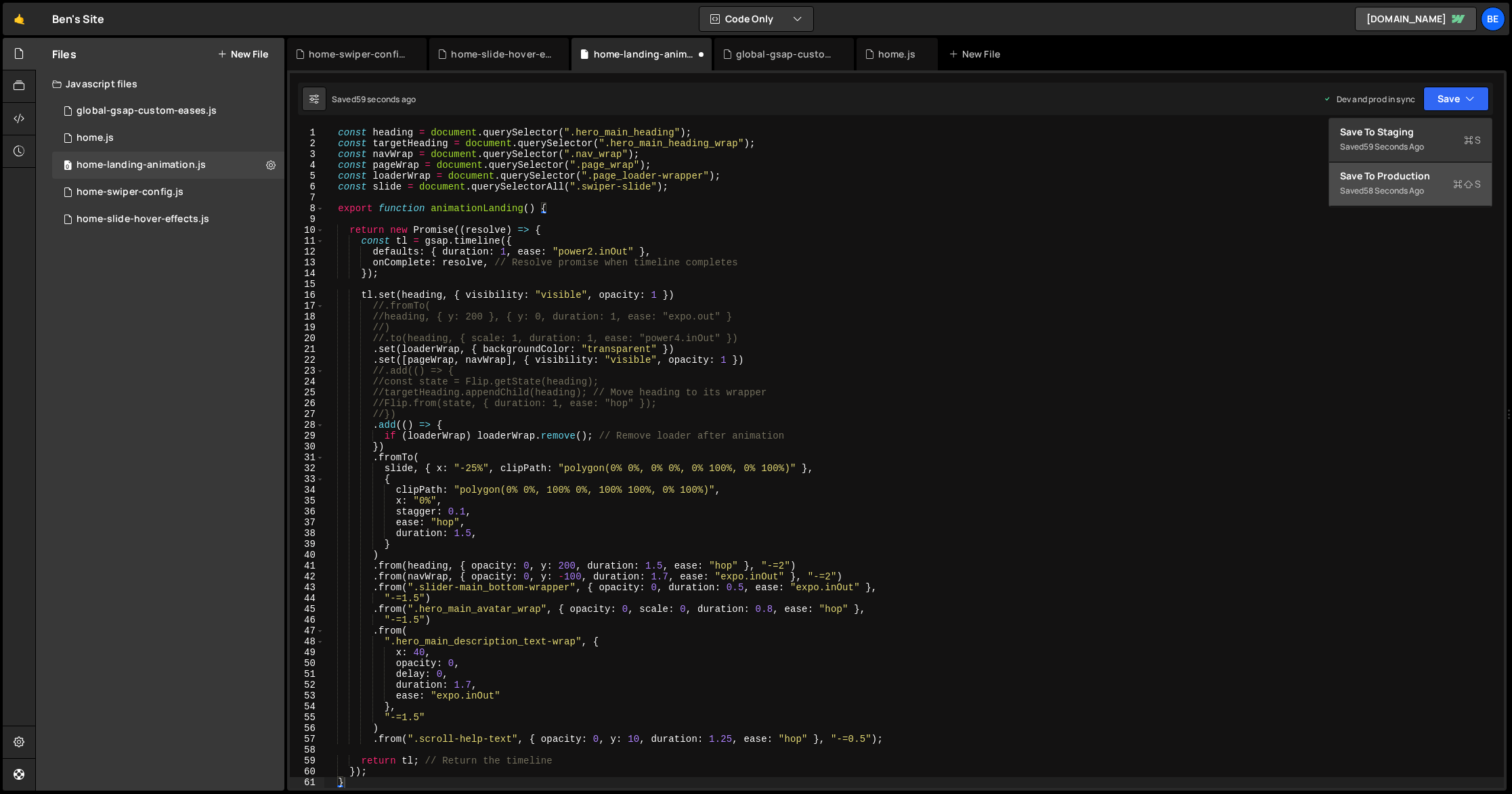
click at [1430, 172] on div "Save to Production S" at bounding box center [1410, 176] width 141 height 13
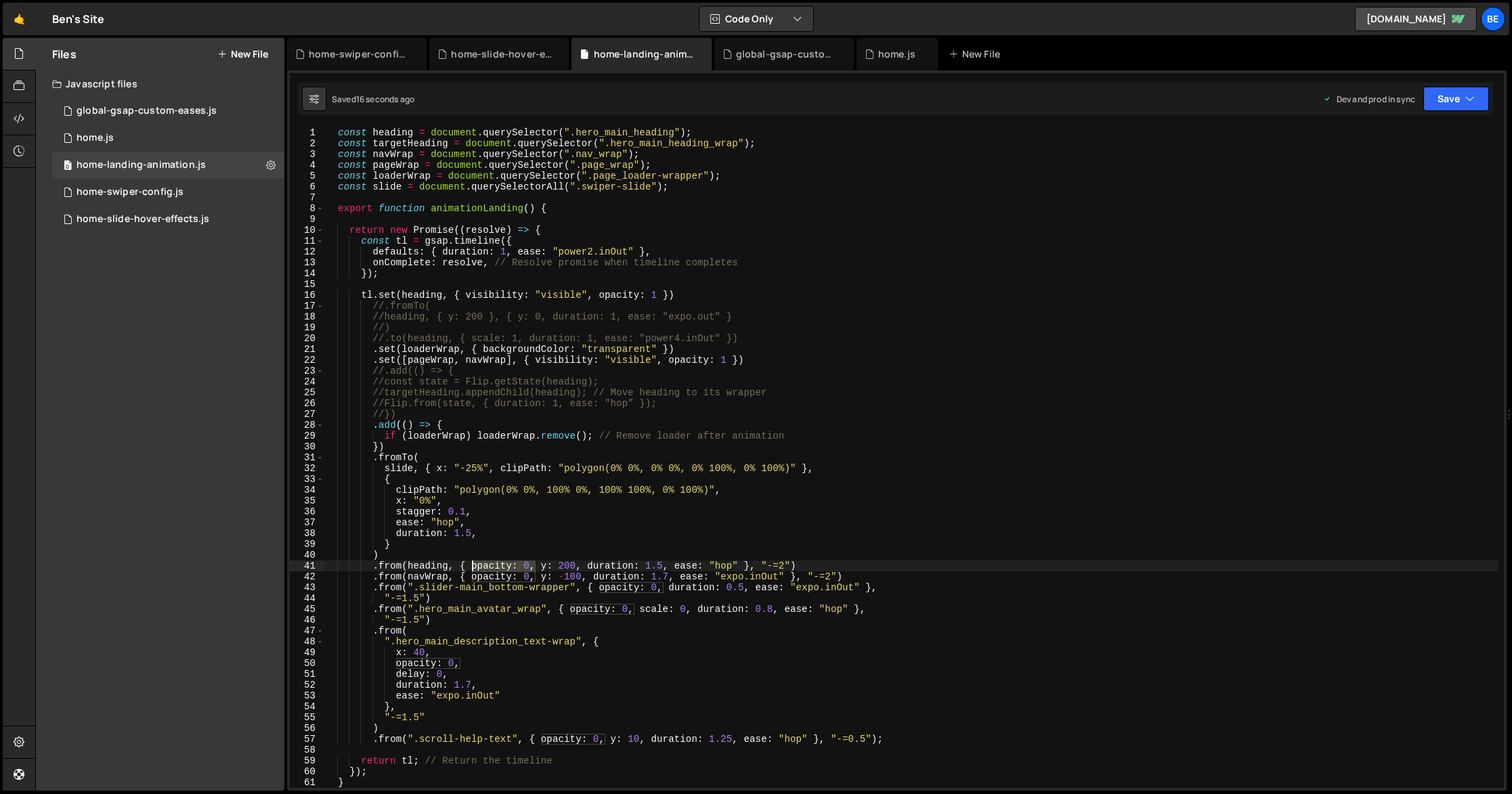
drag, startPoint x: 539, startPoint y: 567, endPoint x: 471, endPoint y: 567, distance: 68.0
click at [471, 567] on div "const heading = document . querySelector ( ".hero_main_heading" ) ; const targe…" at bounding box center [911, 468] width 1175 height 682
type textarea ".from(heading, { y: 200, duration: 1.5, ease: "hop" }, "-=2")"
click at [1450, 92] on button "Save" at bounding box center [1455, 99] width 65 height 25
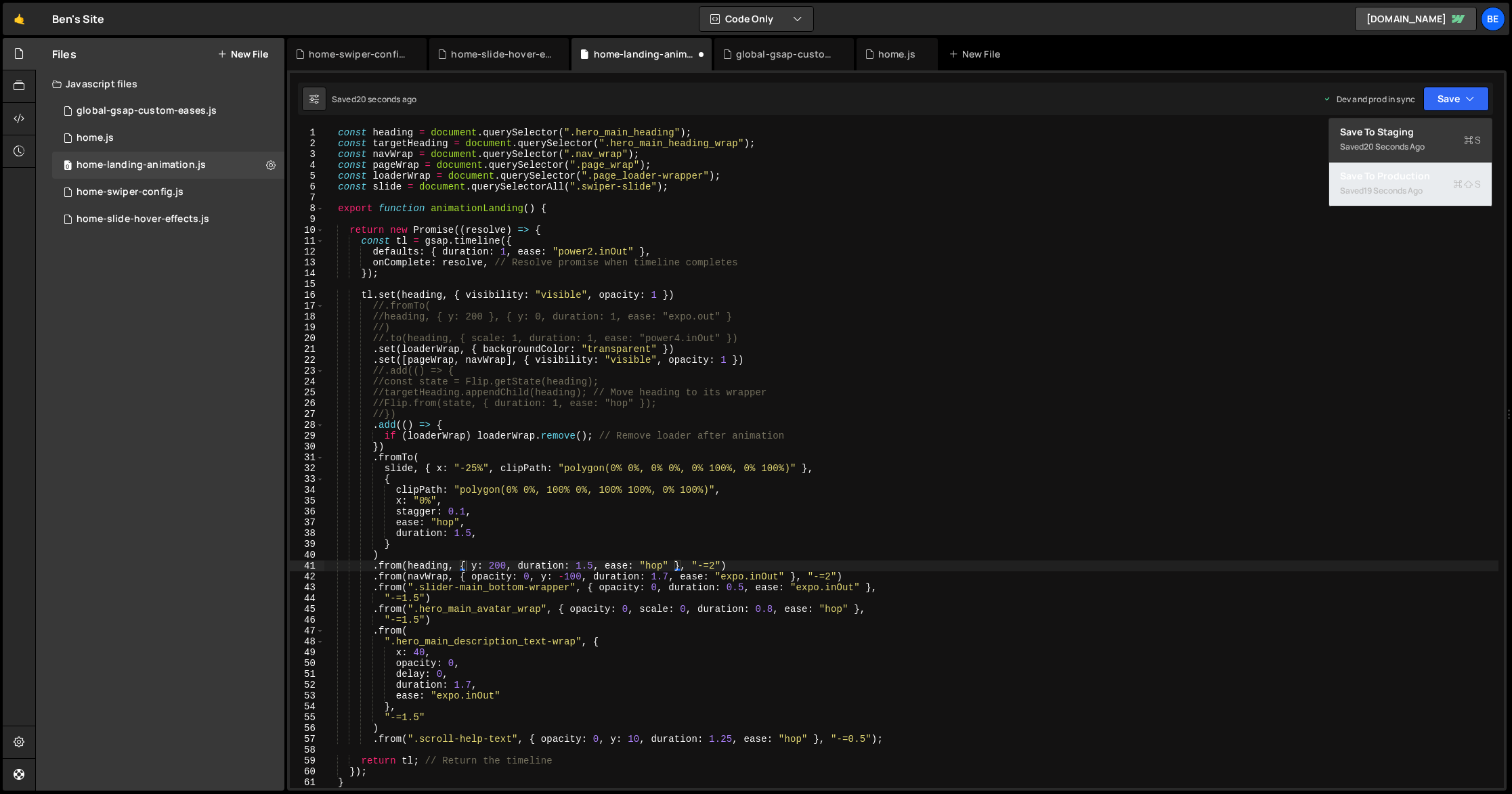
click at [1439, 185] on div "Saved 19 seconds ago" at bounding box center [1410, 190] width 141 height 16
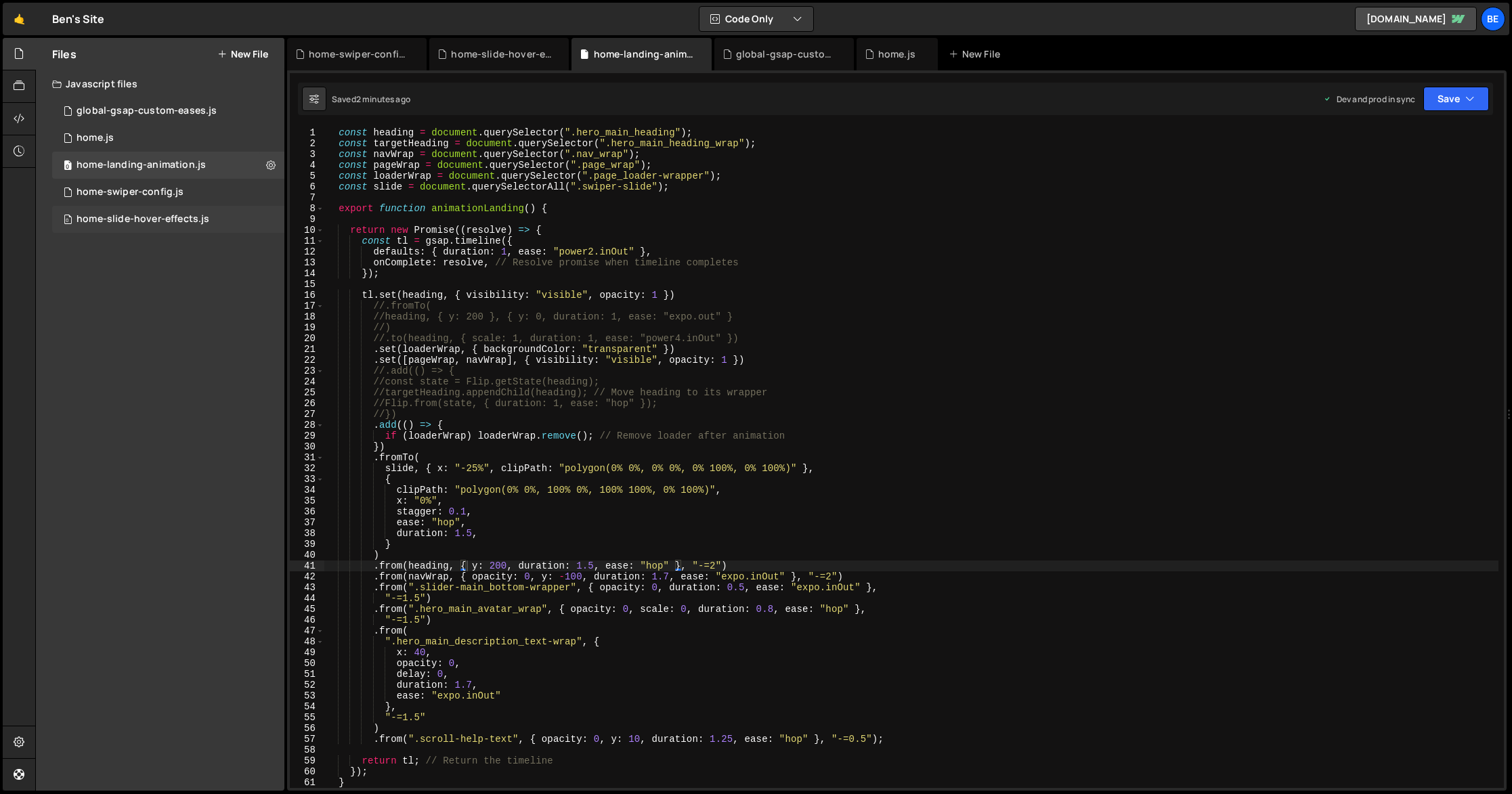
click at [158, 215] on div "home-slide-hover-effects.js" at bounding box center [143, 219] width 133 height 12
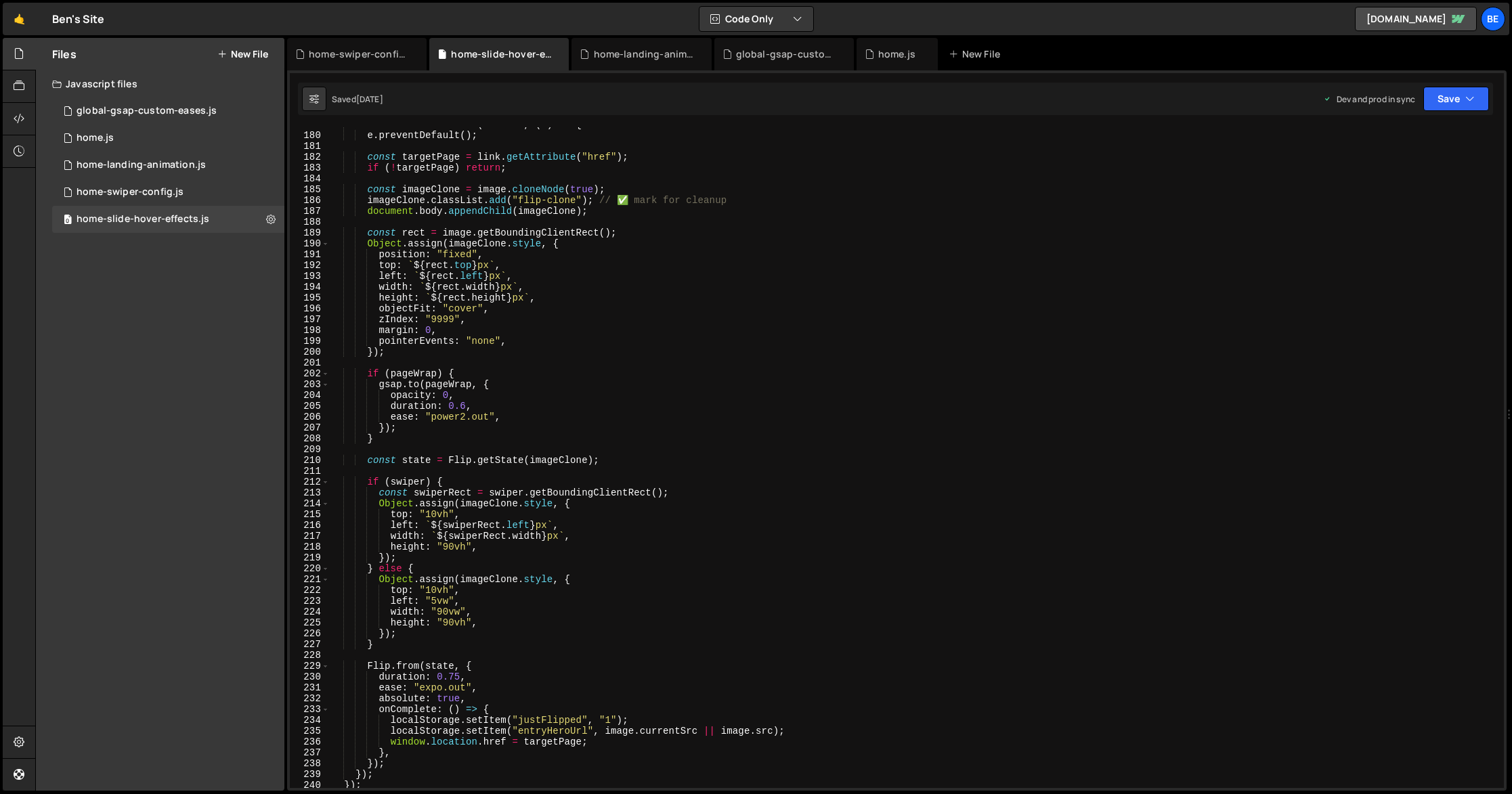
scroll to position [2061, 0]
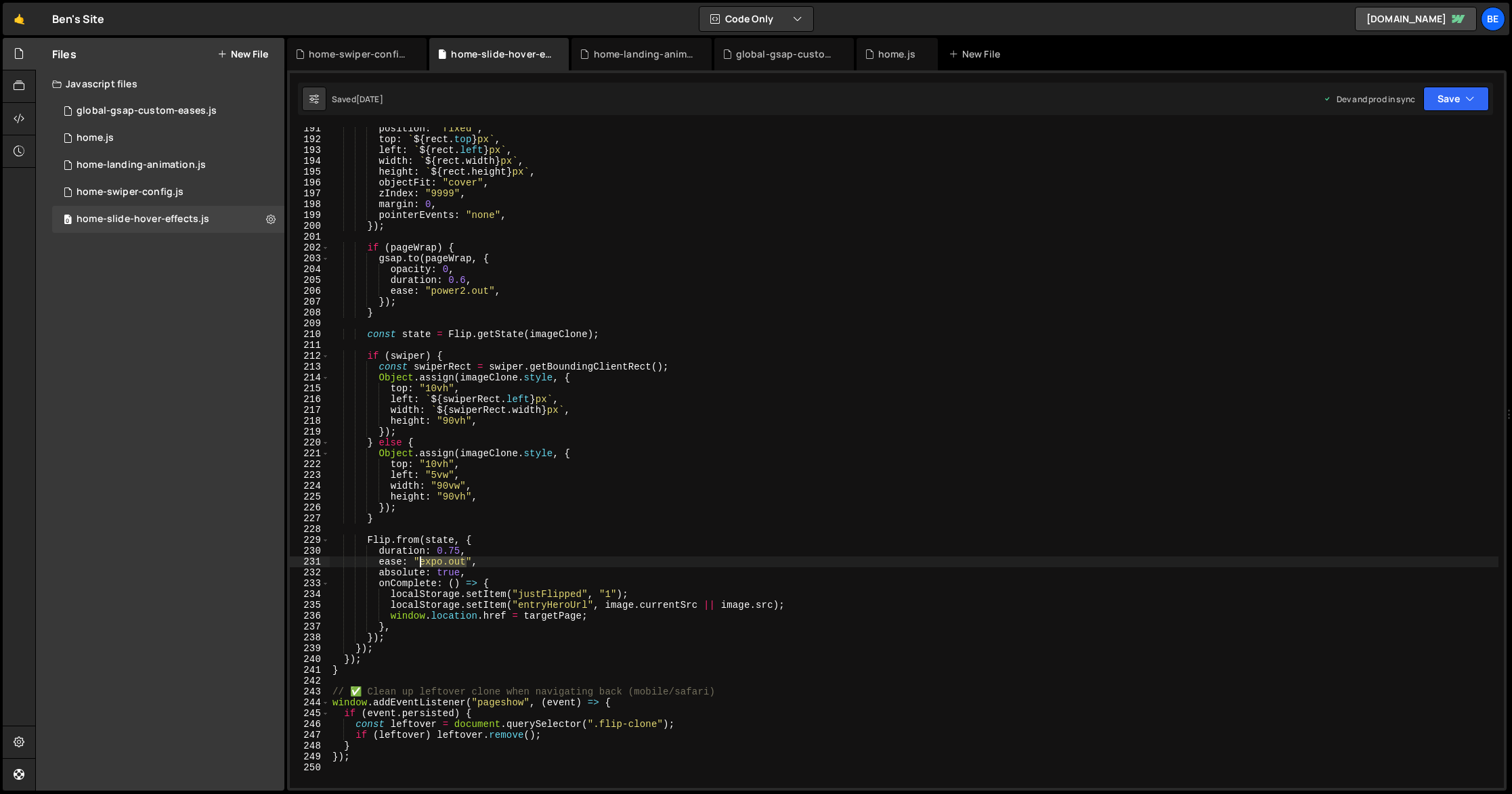
drag, startPoint x: 467, startPoint y: 563, endPoint x: 421, endPoint y: 564, distance: 46.0
click at [421, 564] on div "position : "fixed" , top : ` ${ rect . top } px ` , left : ` ${ rect . left } p…" at bounding box center [914, 464] width 1168 height 682
click at [1461, 92] on button "Save" at bounding box center [1455, 99] width 65 height 25
click at [1428, 191] on div "Saved [DATE]" at bounding box center [1410, 190] width 141 height 16
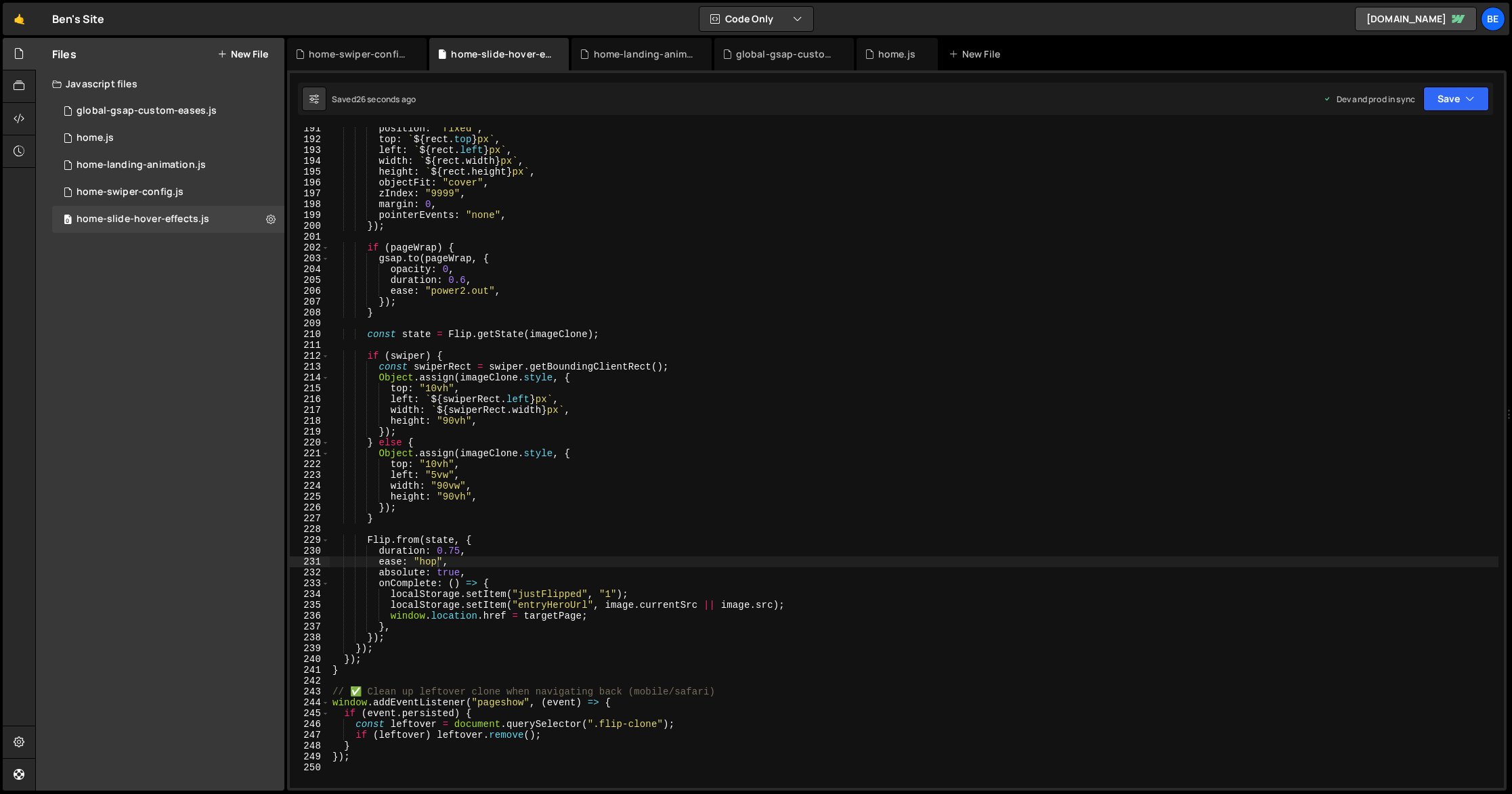
click at [436, 563] on div "position : "fixed" , top : ` ${ rect . top } px ` , left : ` ${ rect . left } p…" at bounding box center [914, 464] width 1168 height 682
click at [1439, 90] on button "Save" at bounding box center [1455, 99] width 65 height 25
click at [1401, 183] on div "Saved 26 seconds ago" at bounding box center [1410, 190] width 141 height 16
click at [443, 550] on div "position : "fixed" , top : ` ${ rect . top } px ` , left : ` ${ rect . left } p…" at bounding box center [914, 464] width 1168 height 682
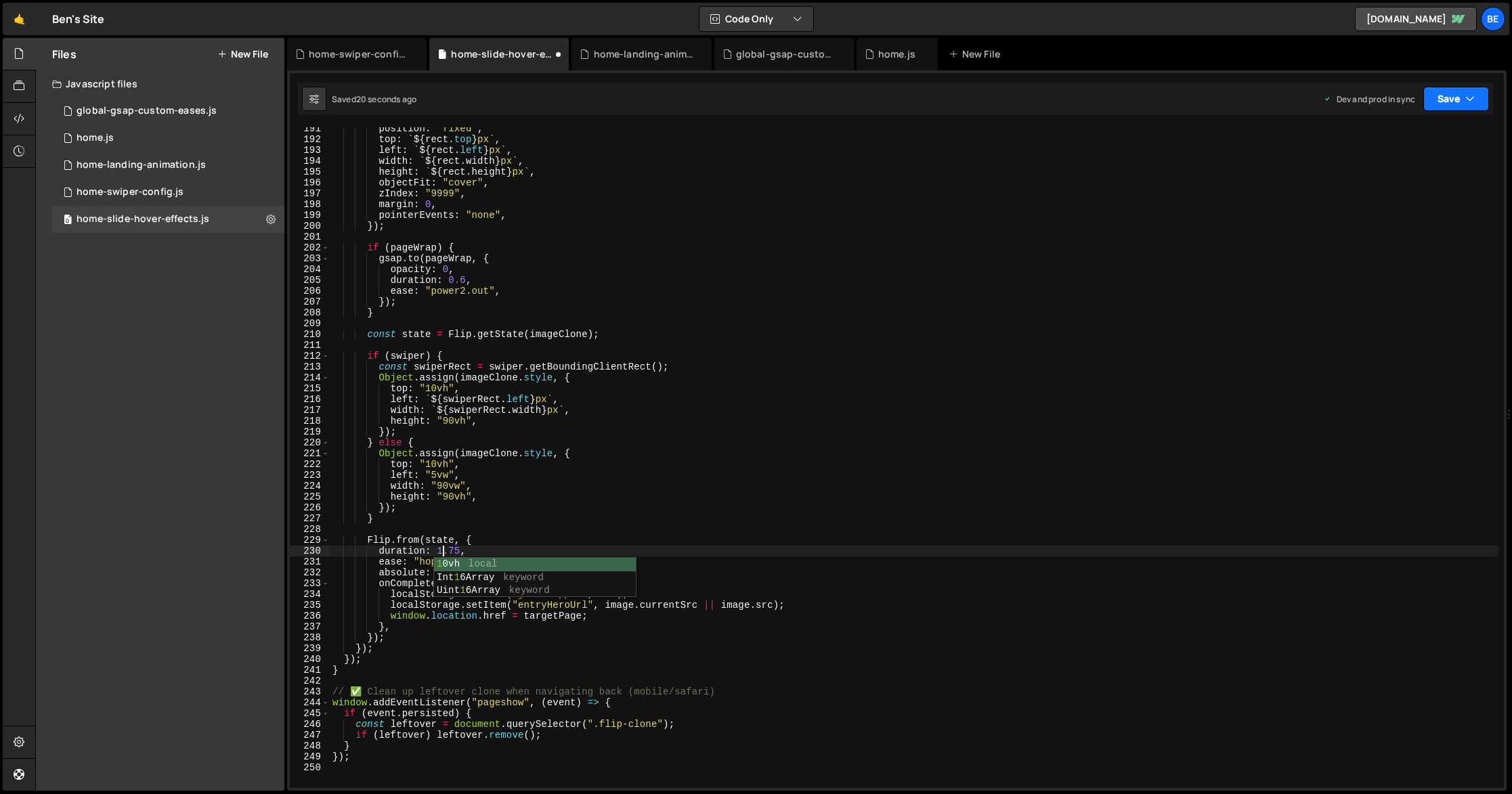
click at [1438, 100] on button "Save" at bounding box center [1455, 99] width 65 height 25
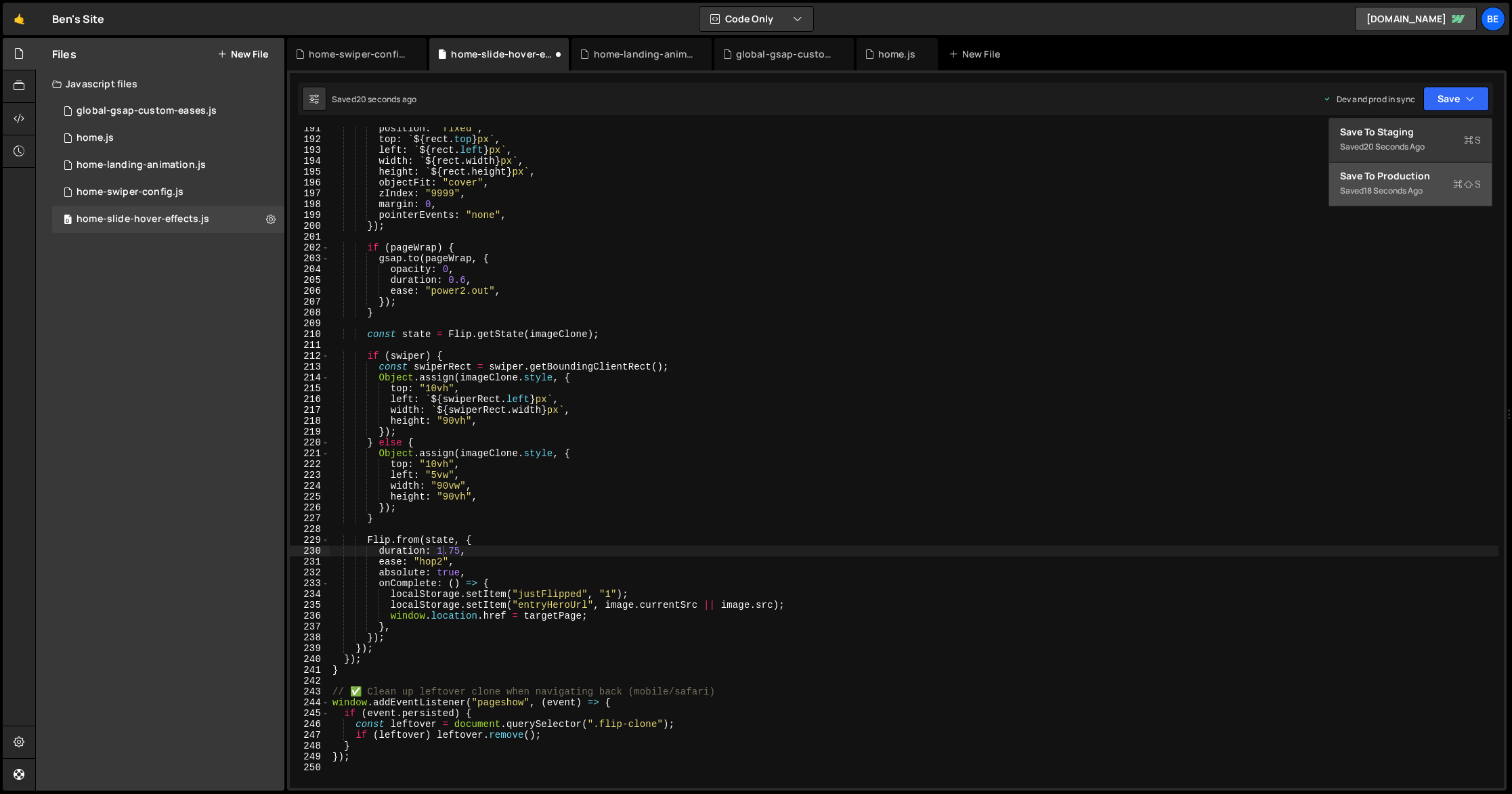
click at [1432, 173] on div "Save to Production S" at bounding box center [1410, 176] width 141 height 13
drag, startPoint x: 441, startPoint y: 561, endPoint x: 461, endPoint y: 561, distance: 20.0
click at [441, 561] on div "position : "fixed" , top : ` ${ rect . top } px ` , left : ` ${ rect . left } p…" at bounding box center [914, 464] width 1168 height 682
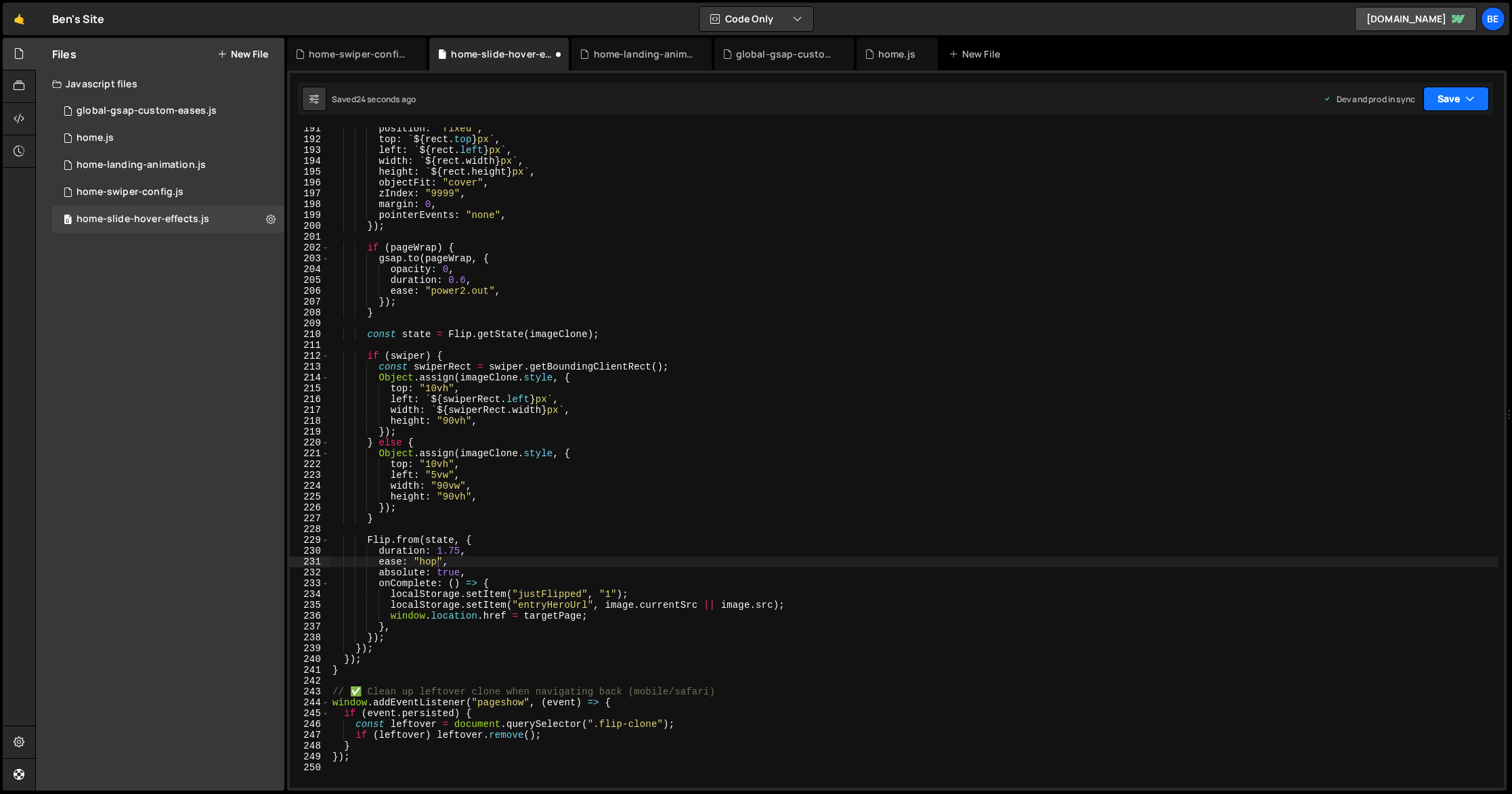
click at [1457, 96] on button "Save" at bounding box center [1455, 99] width 65 height 25
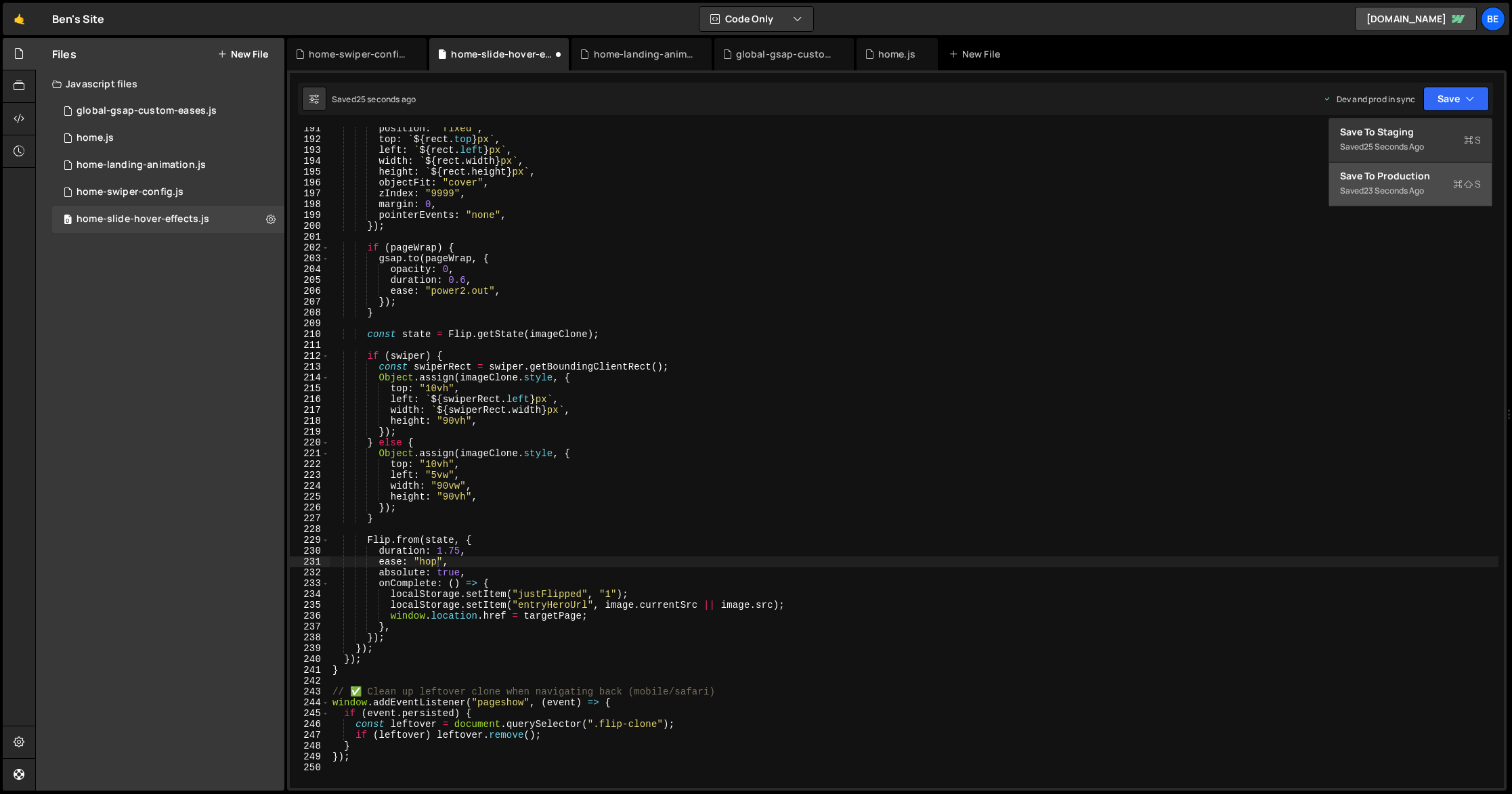
click at [1437, 173] on div "Save to Production S" at bounding box center [1410, 176] width 141 height 13
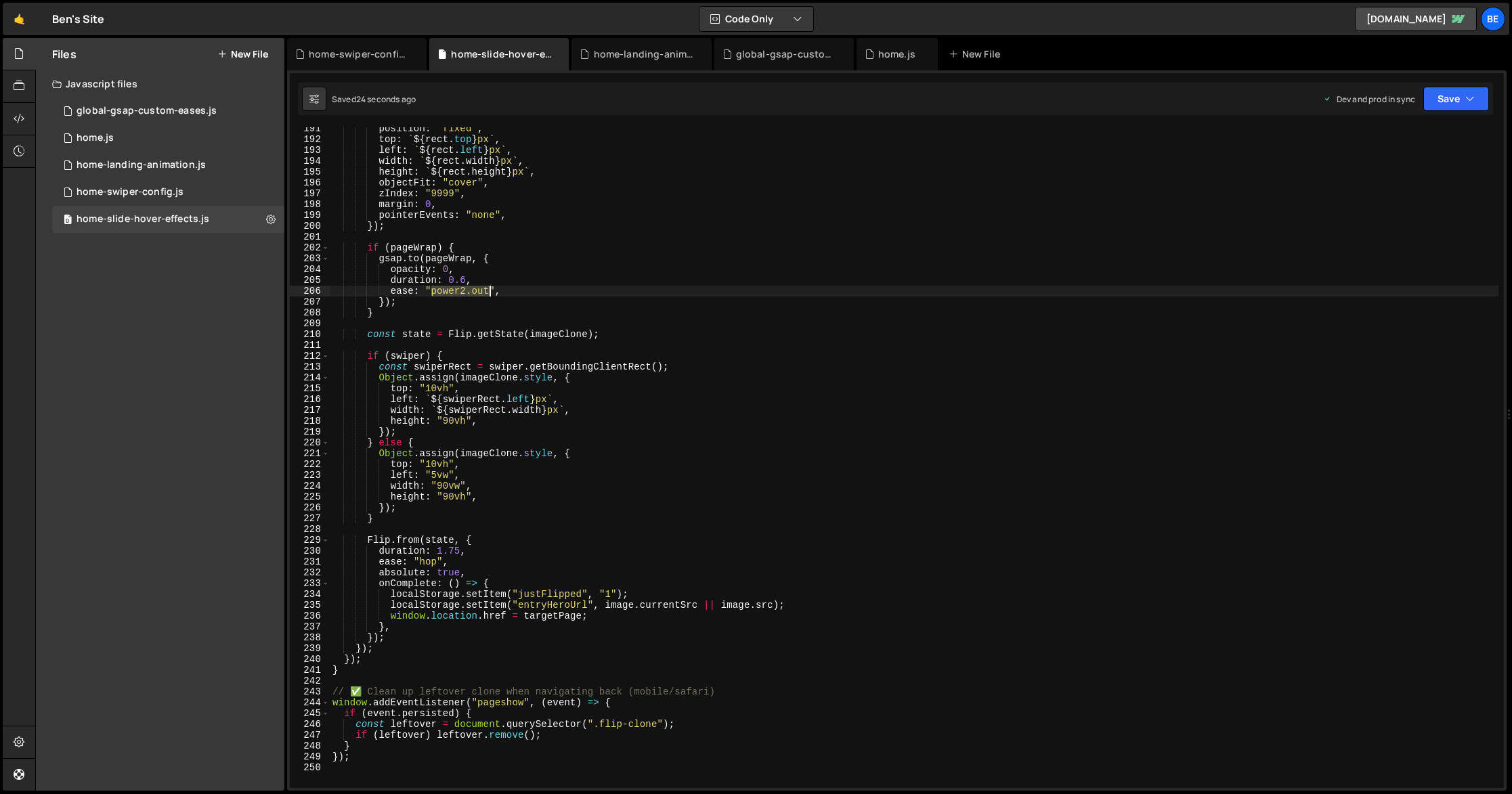
drag, startPoint x: 429, startPoint y: 290, endPoint x: 490, endPoint y: 291, distance: 61.0
click at [490, 291] on div "position : "fixed" , top : ` ${ rect . top } px ` , left : ` ${ rect . left } p…" at bounding box center [914, 464] width 1168 height 682
click at [428, 564] on div "position : "fixed" , top : ` ${ rect . top } px ` , left : ` ${ rect . left } p…" at bounding box center [914, 464] width 1168 height 682
paste textarea "power2.out"
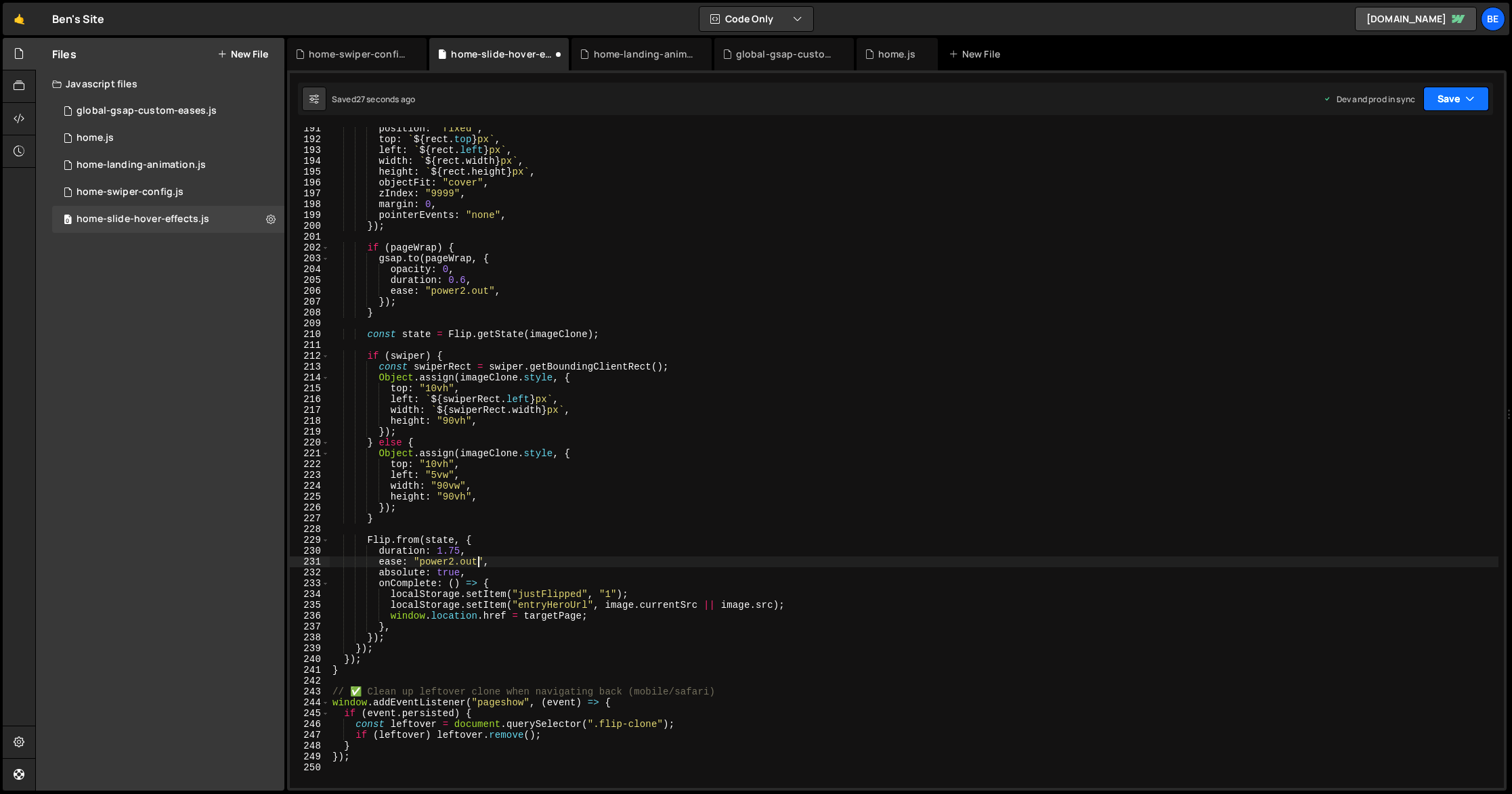
click at [1448, 101] on button "Save" at bounding box center [1455, 99] width 65 height 25
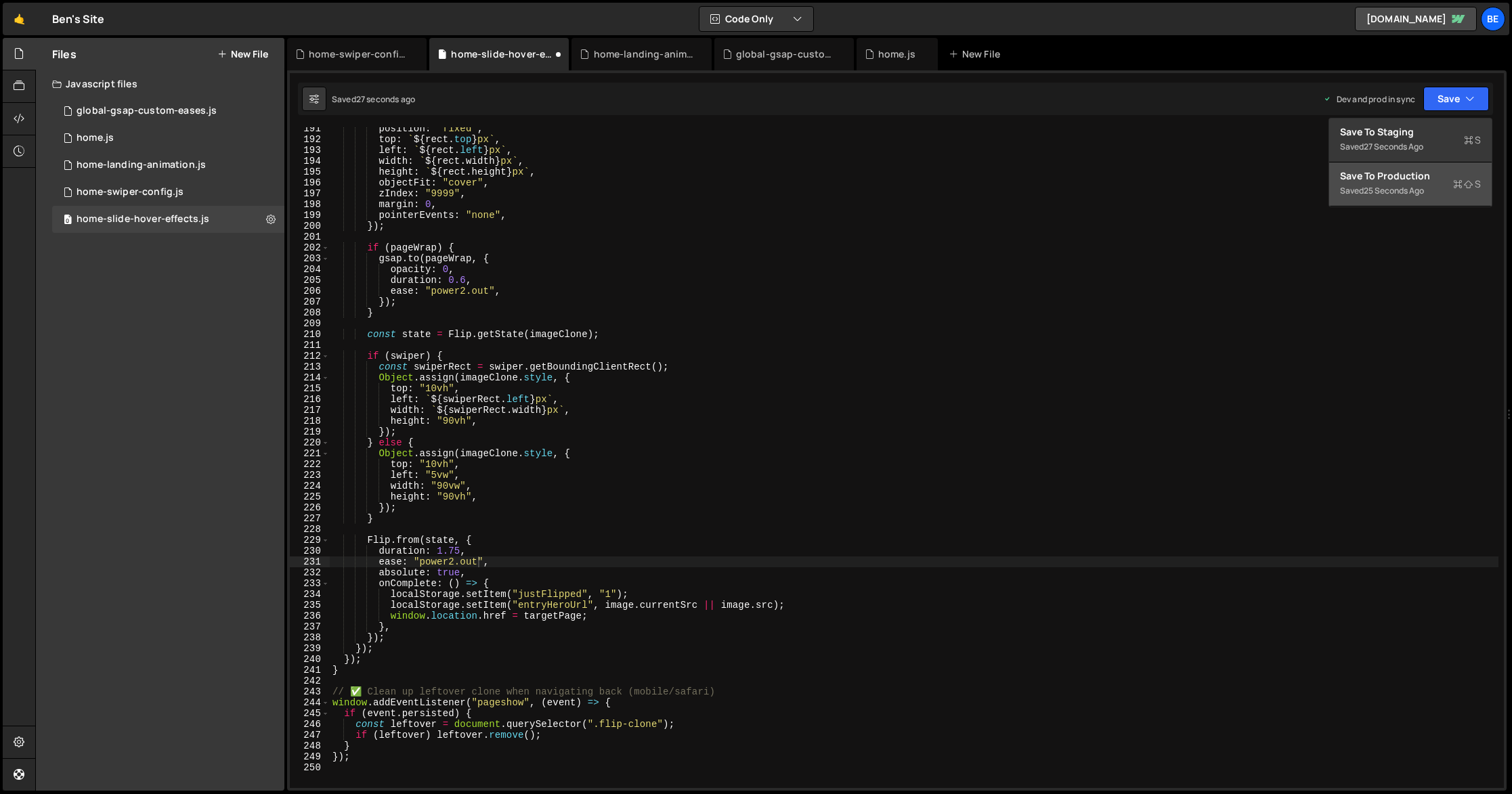
click at [1437, 189] on div "Saved 25 seconds ago" at bounding box center [1410, 190] width 141 height 16
click at [472, 560] on div "position : "fixed" , top : ` ${ rect . top } px ` , left : ` ${ rect . left } p…" at bounding box center [914, 464] width 1168 height 682
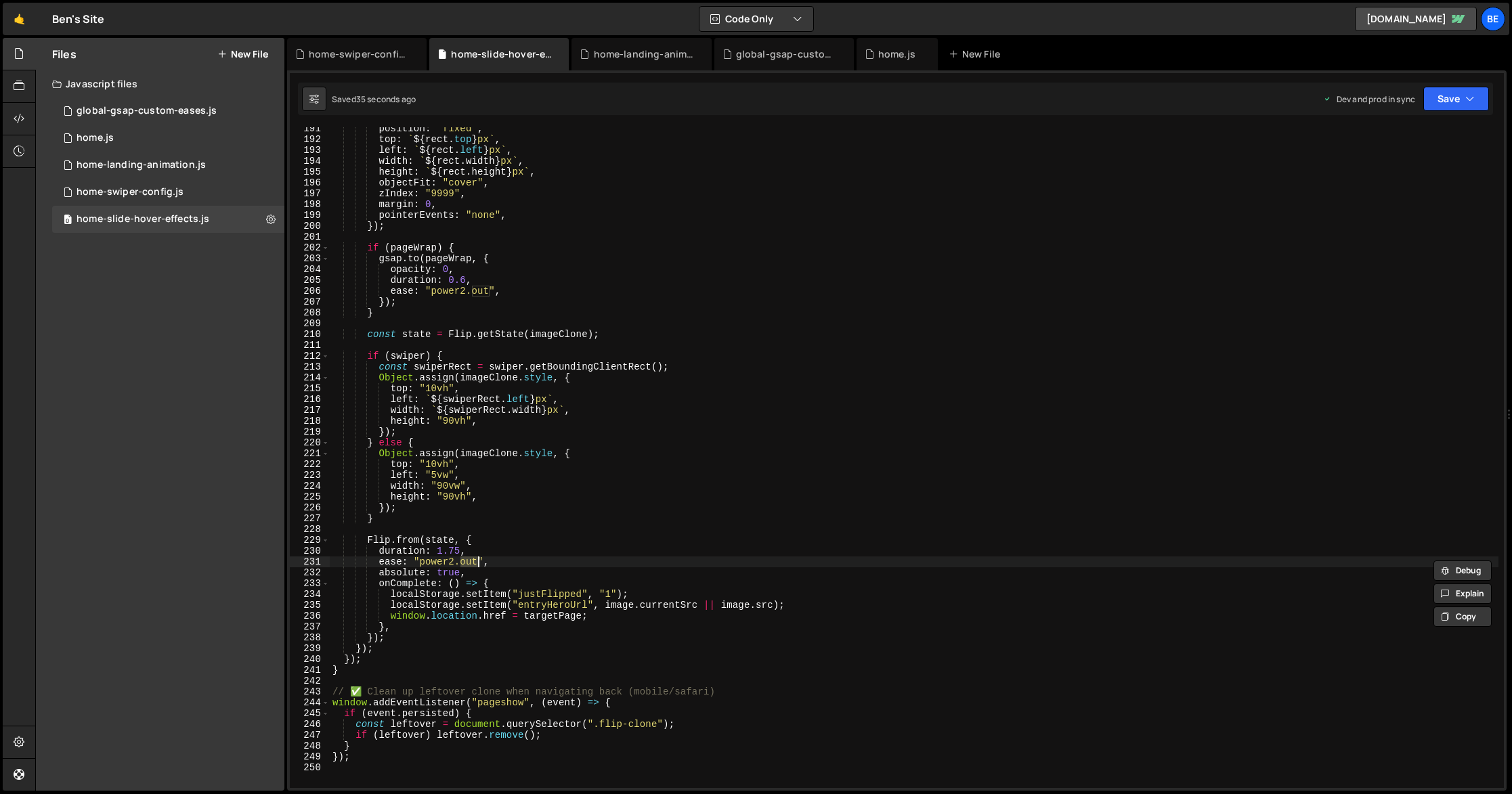
scroll to position [0, 9]
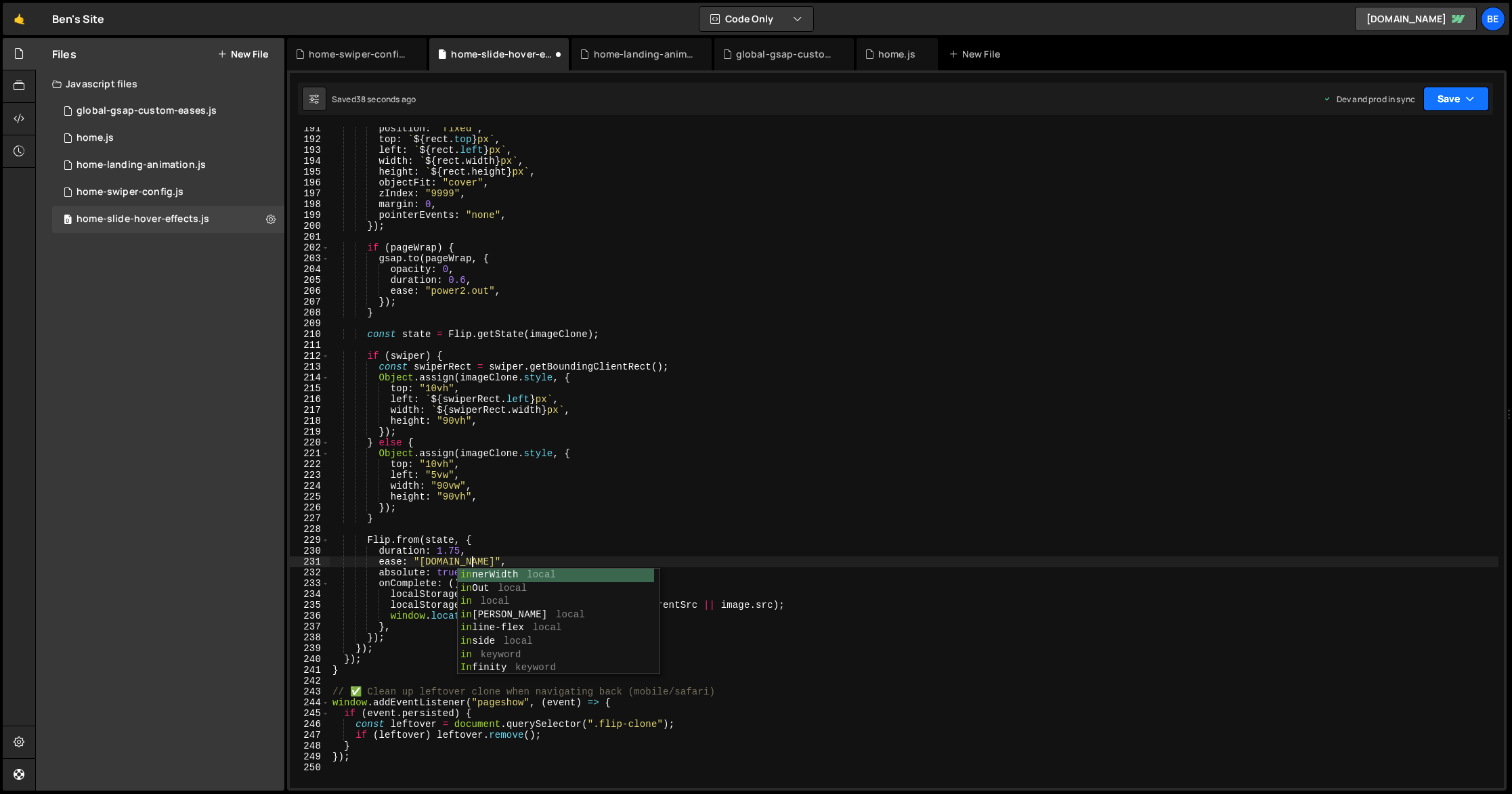
click at [1461, 106] on button "Save" at bounding box center [1455, 99] width 65 height 25
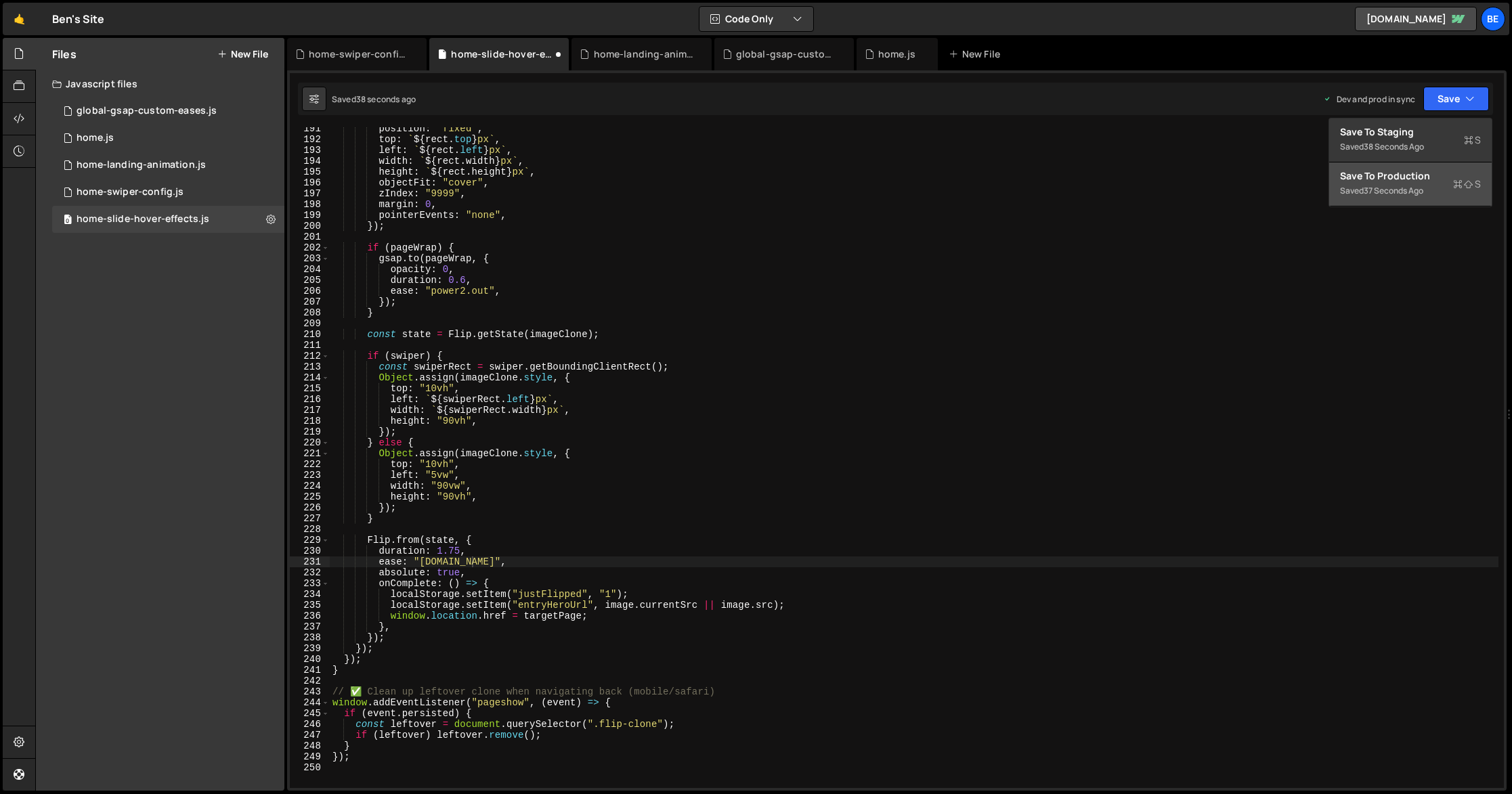
click at [1443, 186] on div "Saved 37 seconds ago" at bounding box center [1410, 190] width 141 height 16
click at [460, 550] on div "position : "fixed" , top : ` ${ rect . top } px ` , left : ` ${ rect . left } p…" at bounding box center [914, 464] width 1168 height 682
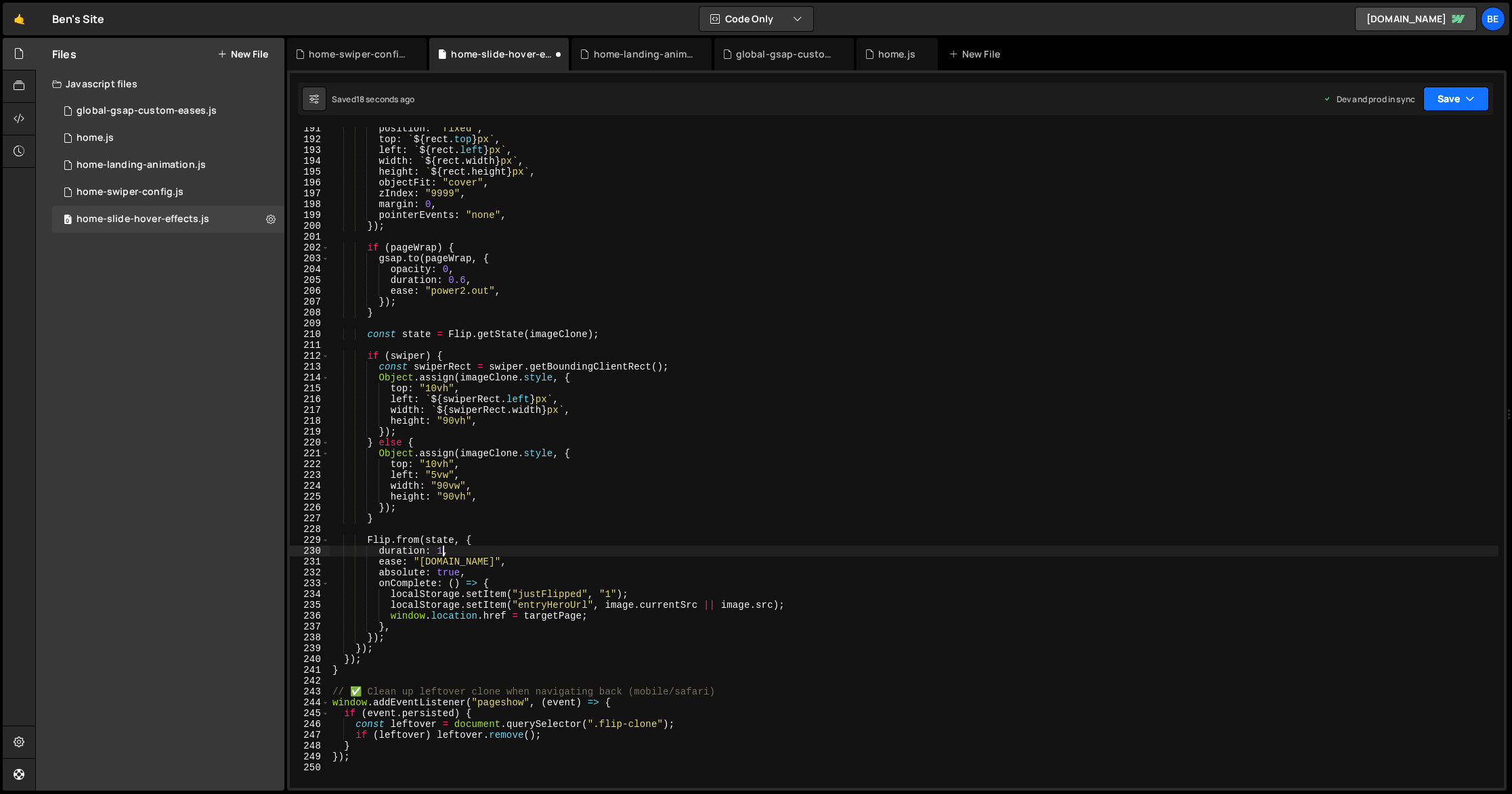
click at [1469, 96] on icon "button" at bounding box center [1470, 98] width 9 height 13
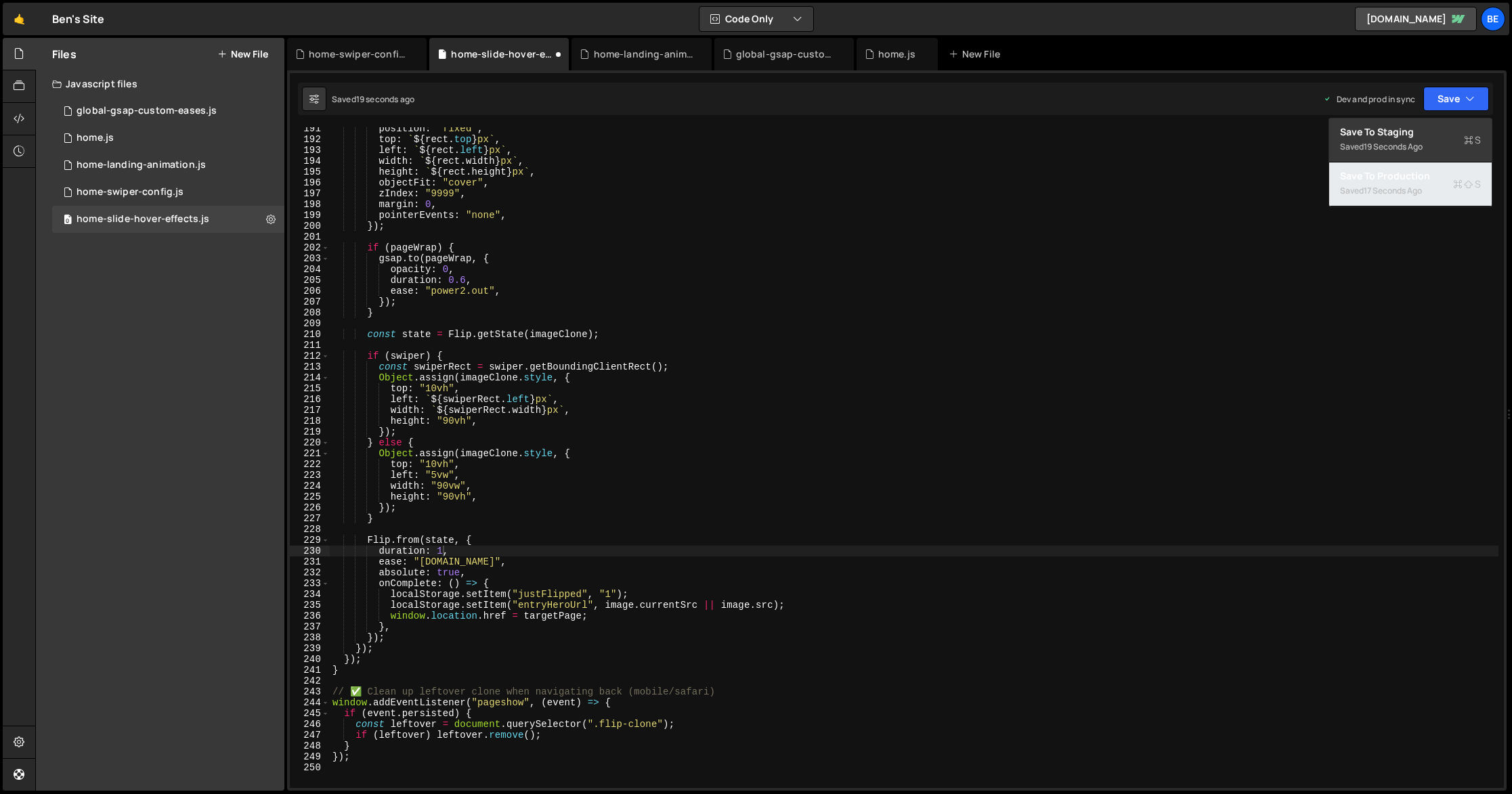
click at [1438, 183] on div "Saved 17 seconds ago" at bounding box center [1410, 190] width 141 height 16
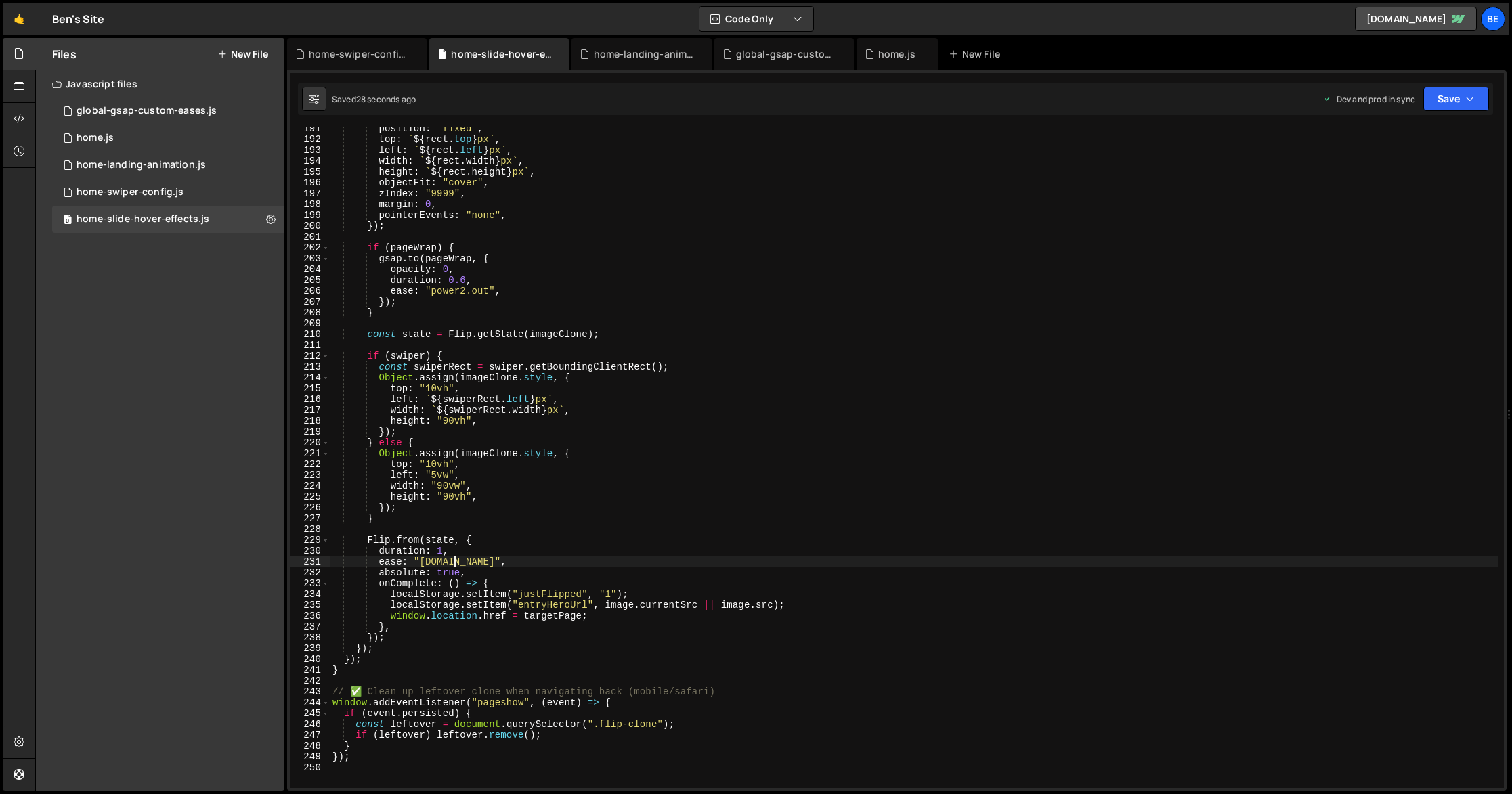
click at [453, 565] on div "position : "fixed" , top : ` ${ rect . top } px ` , left : ` ${ rect . left } p…" at bounding box center [914, 464] width 1168 height 682
click at [1456, 105] on button "Save" at bounding box center [1455, 99] width 65 height 25
click at [1438, 201] on button "Save to Production S Saved 29 seconds ago" at bounding box center [1411, 185] width 163 height 44
click at [1455, 108] on button "Save" at bounding box center [1455, 99] width 65 height 25
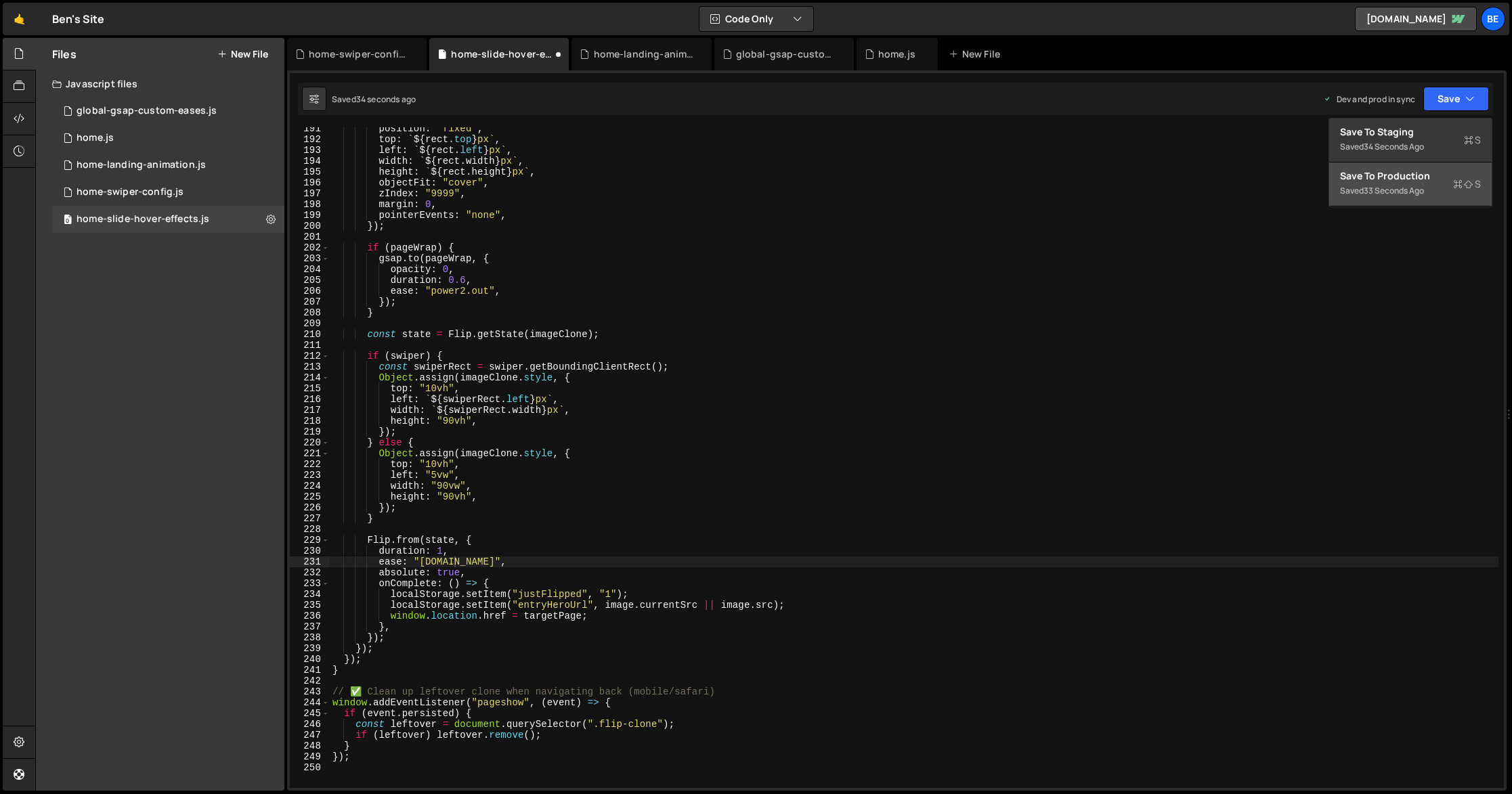
click at [1431, 174] on div "Save to Production S" at bounding box center [1410, 176] width 141 height 13
click at [471, 564] on div "position : "fixed" , top : ` ${ rect . top } px ` , left : ` ${ rect . left } p…" at bounding box center [914, 464] width 1168 height 682
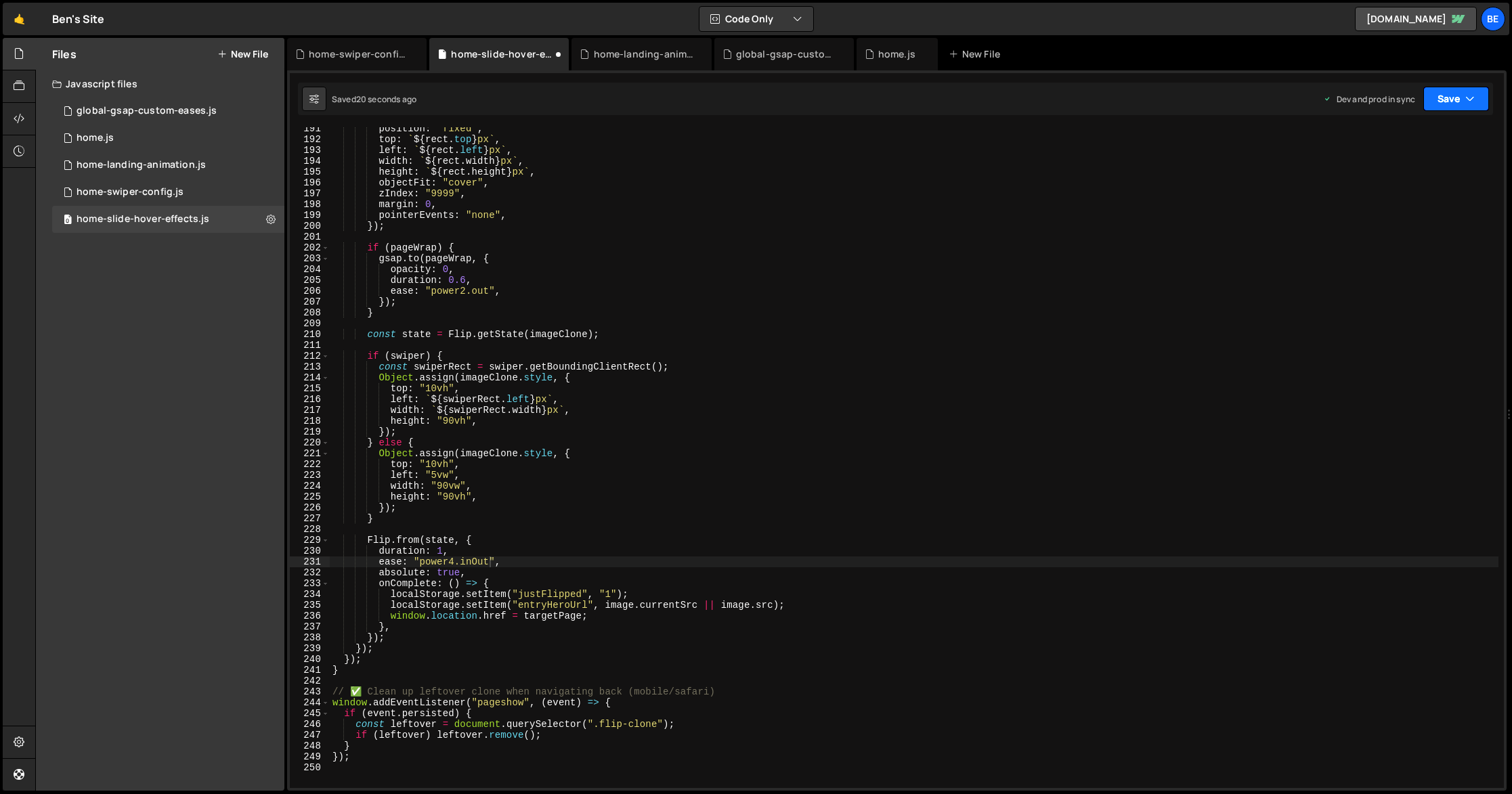
click at [1448, 98] on button "Save" at bounding box center [1455, 99] width 65 height 25
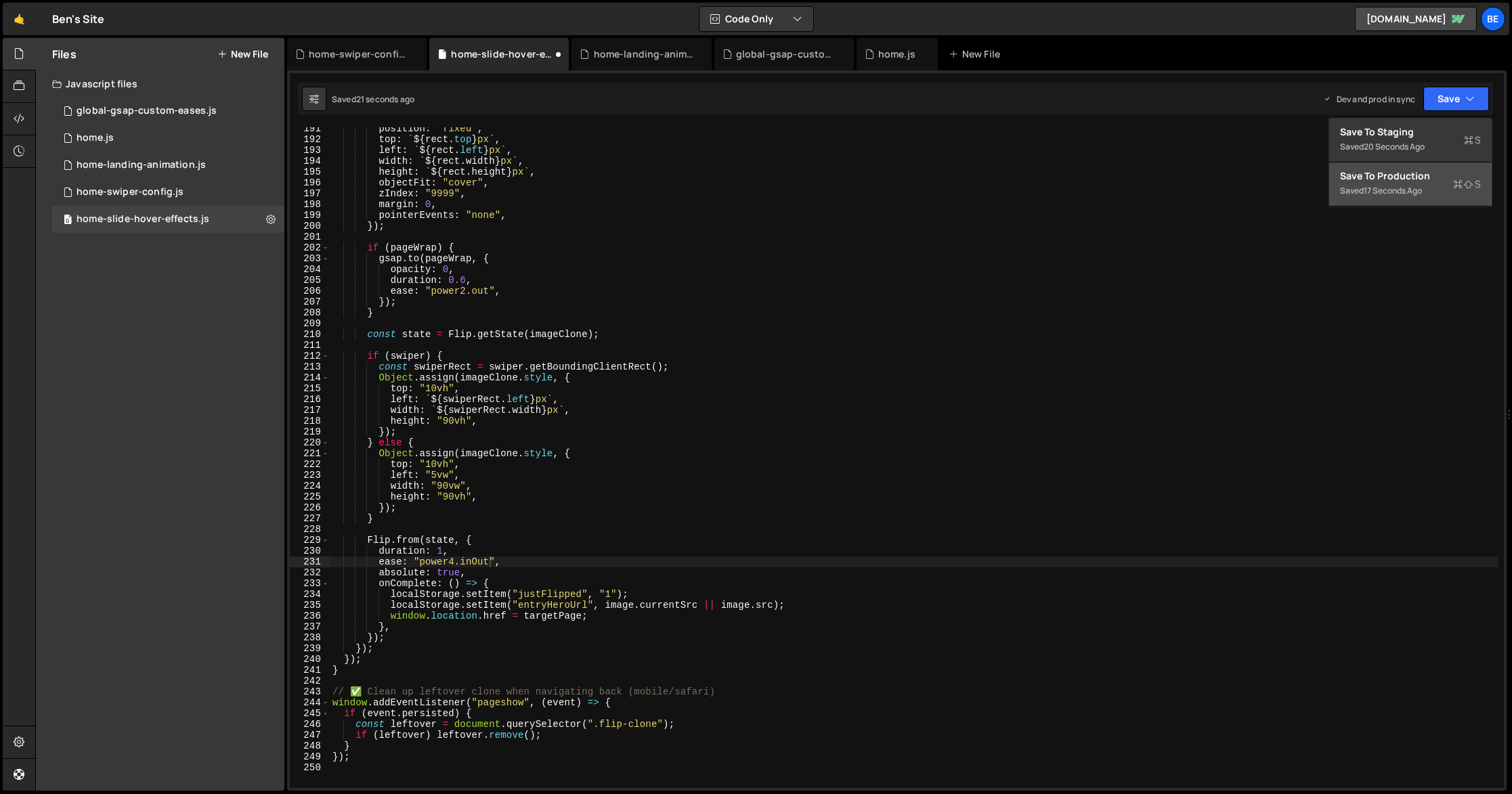
click at [1434, 189] on div "Saved 17 seconds ago" at bounding box center [1410, 190] width 141 height 16
click at [437, 564] on div "position : "fixed" , top : ` ${ rect . top } px ` , left : ` ${ rect . left } p…" at bounding box center [914, 464] width 1168 height 682
drag, startPoint x: 454, startPoint y: 562, endPoint x: 420, endPoint y: 567, distance: 34.4
click at [420, 567] on div "position : "fixed" , top : ` ${ rect . top } px ` , left : ` ${ rect . left } p…" at bounding box center [914, 464] width 1168 height 682
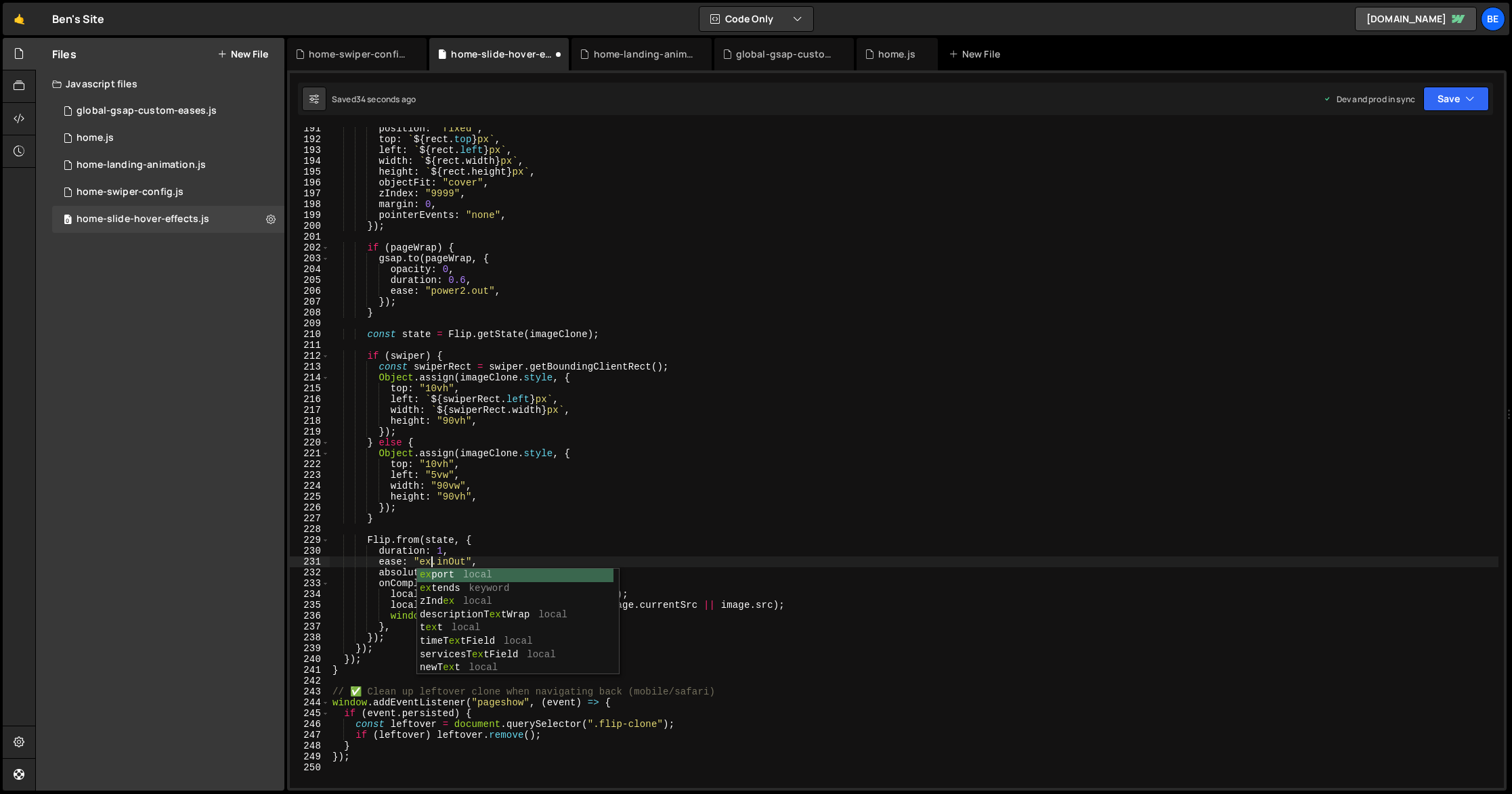
scroll to position [0, 8]
click at [1448, 92] on button "Save" at bounding box center [1455, 99] width 65 height 25
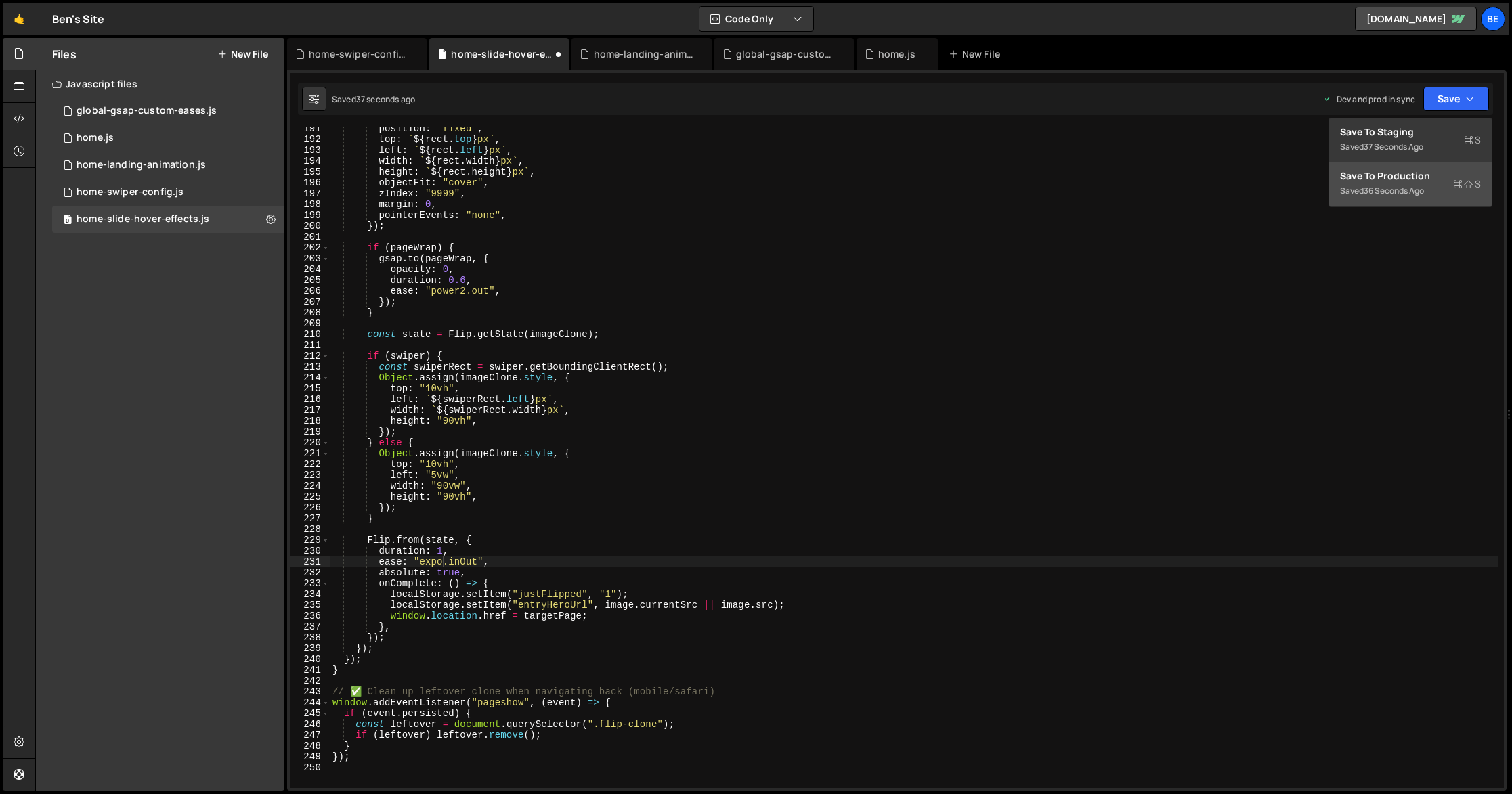
click at [1450, 180] on div "Save to Production S" at bounding box center [1410, 176] width 141 height 13
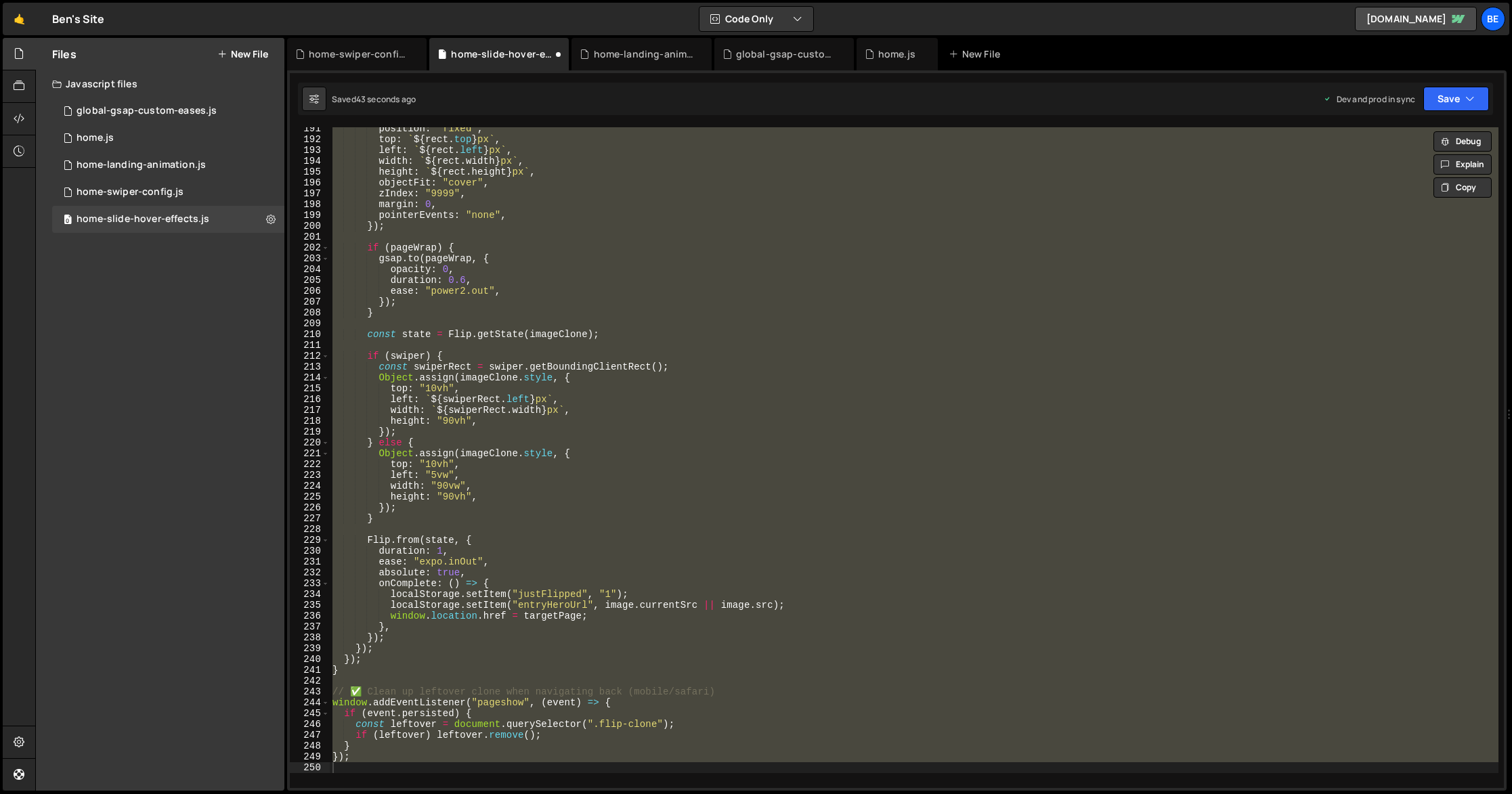
type textarea "ease: "ex.inOut","
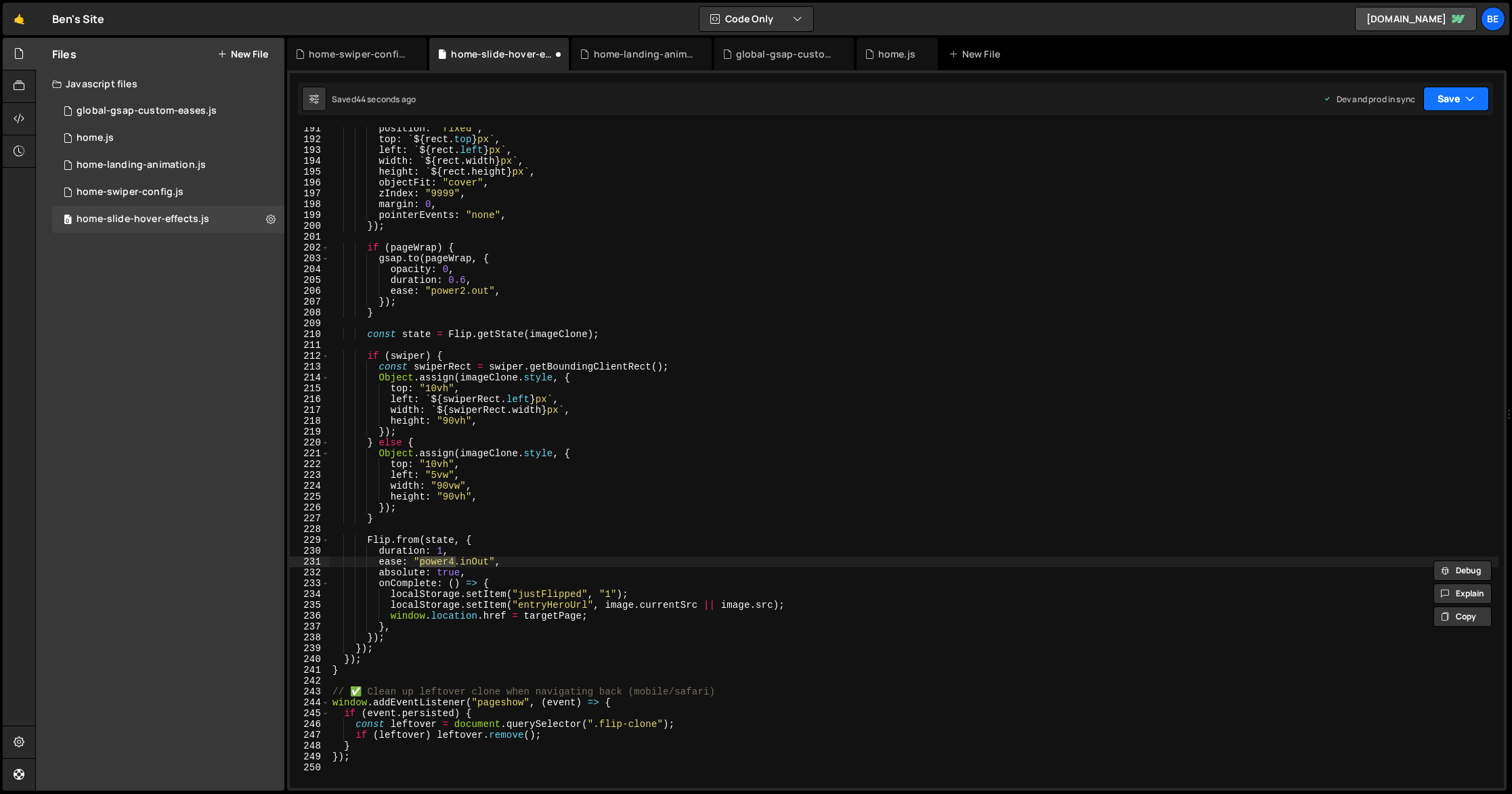
click at [1485, 97] on button "Save" at bounding box center [1455, 99] width 65 height 25
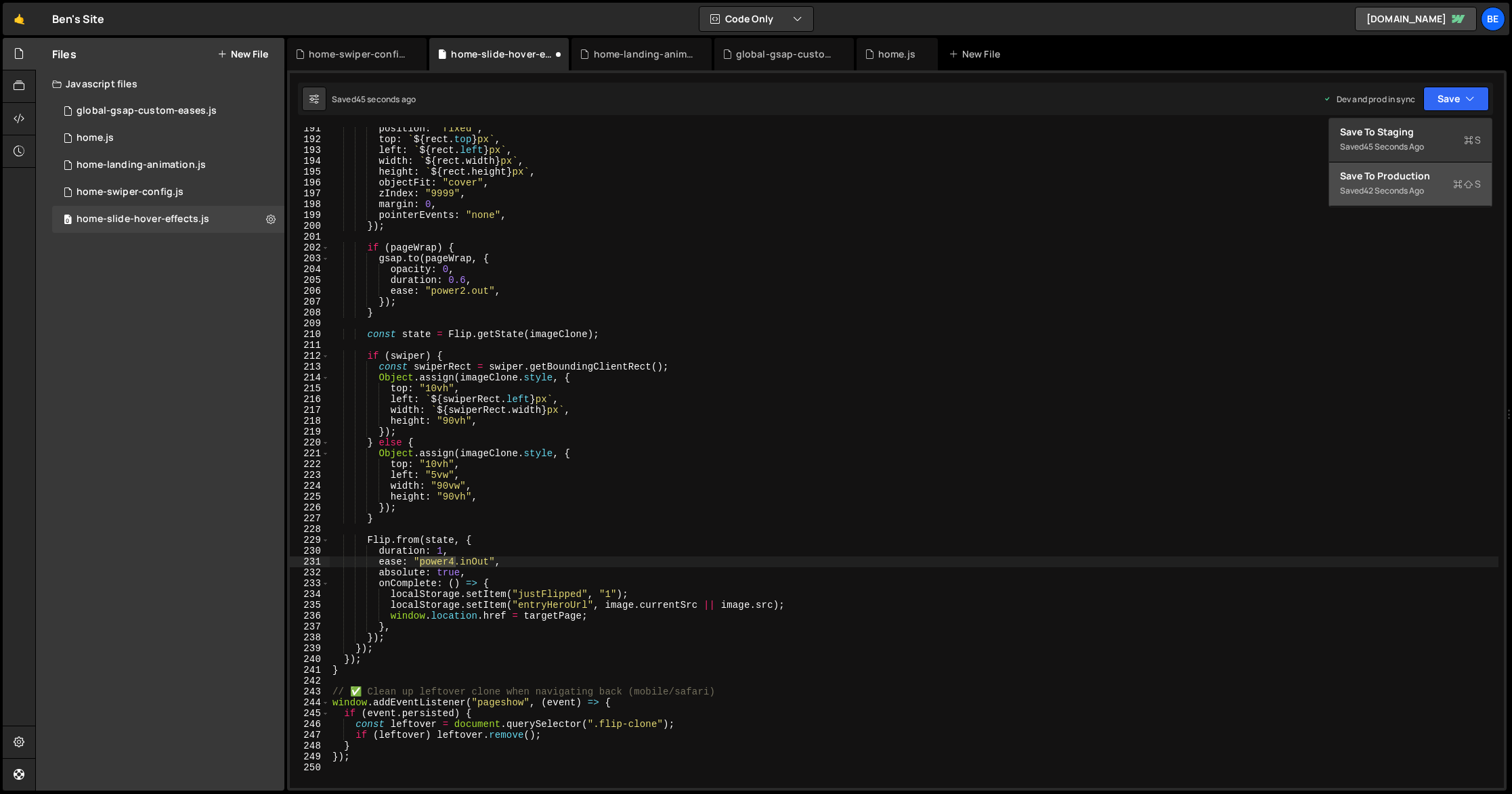
click at [1429, 183] on div "Saved 42 seconds ago" at bounding box center [1410, 190] width 141 height 16
